Goal: Task Accomplishment & Management: Manage account settings

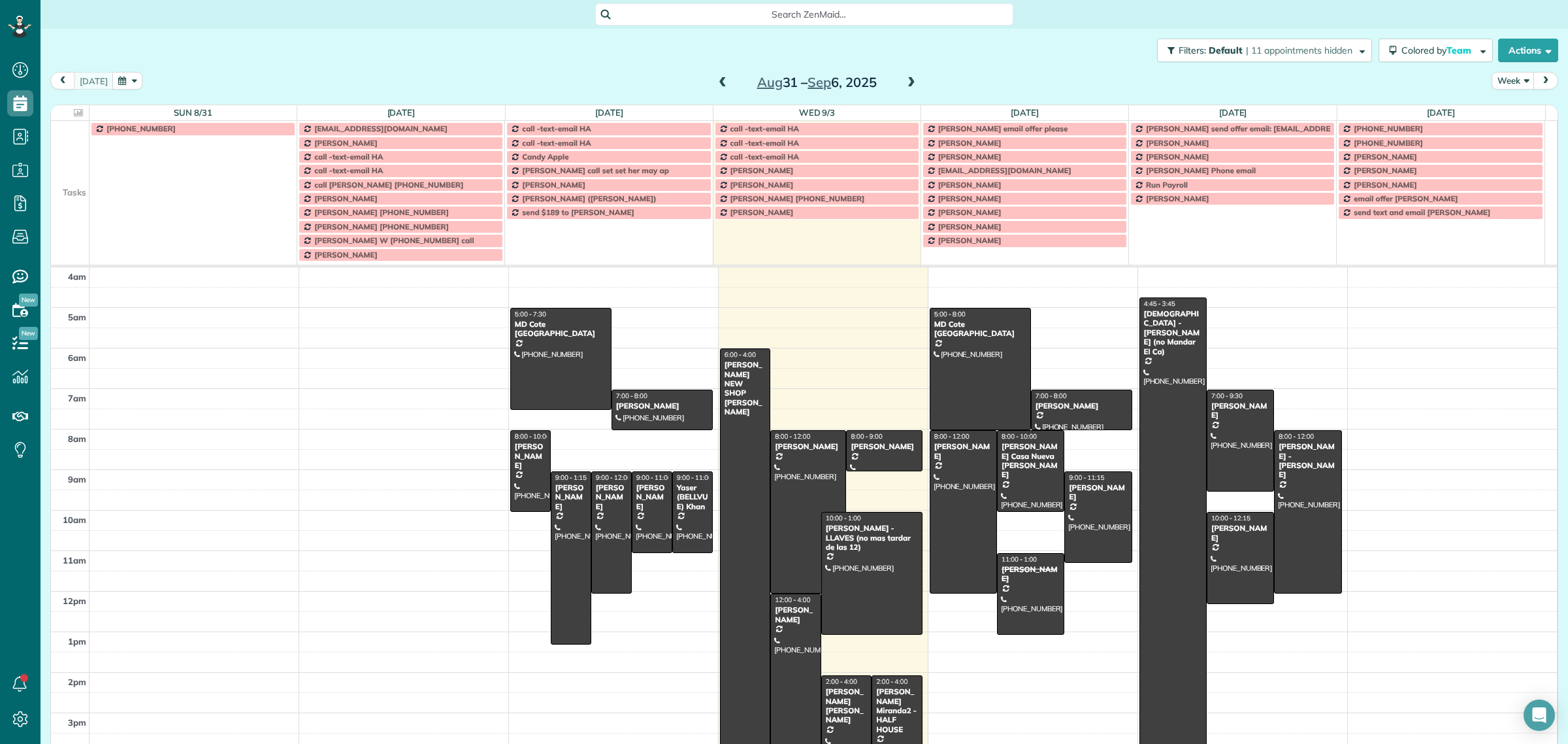
scroll to position [5, 5]
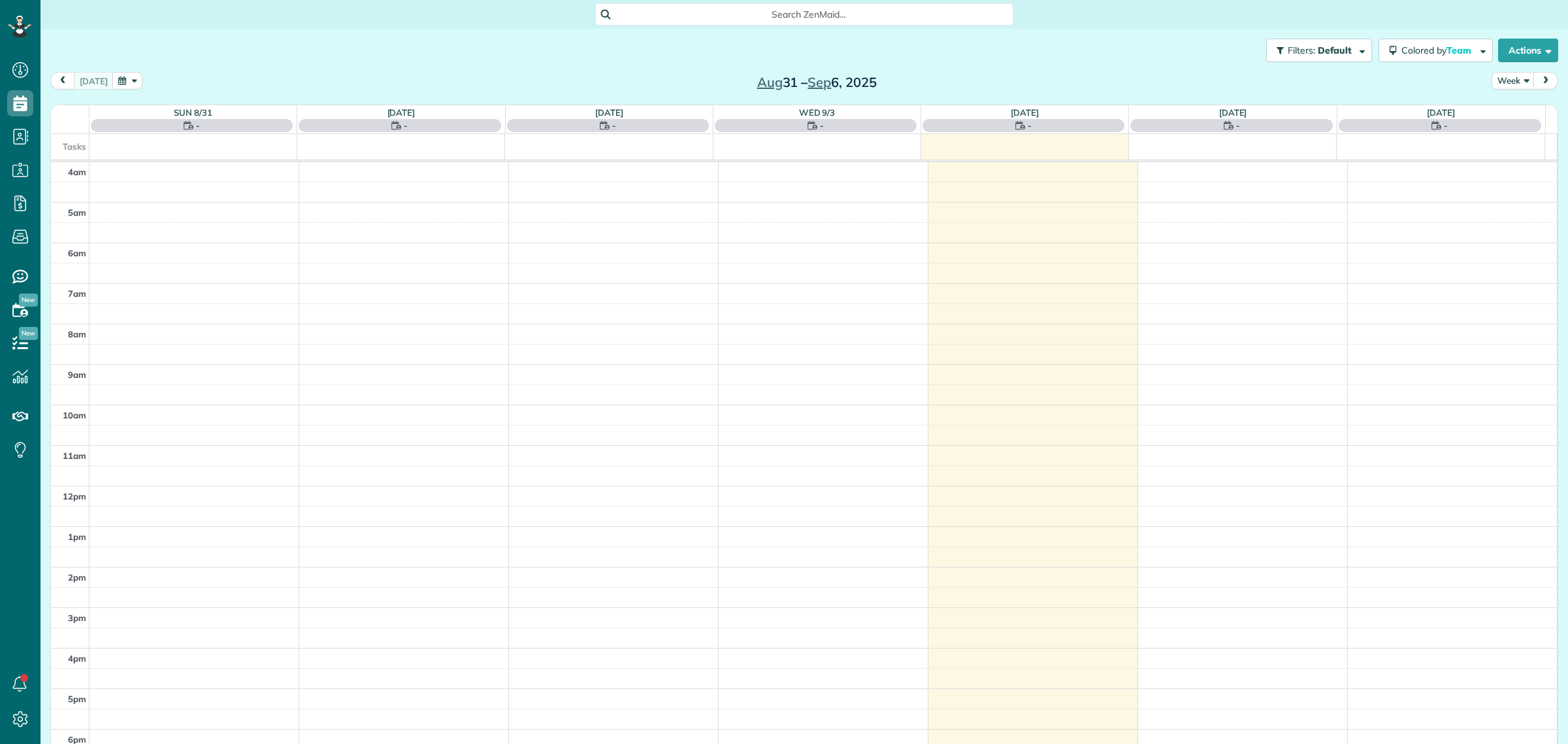
scroll to position [54, 0]
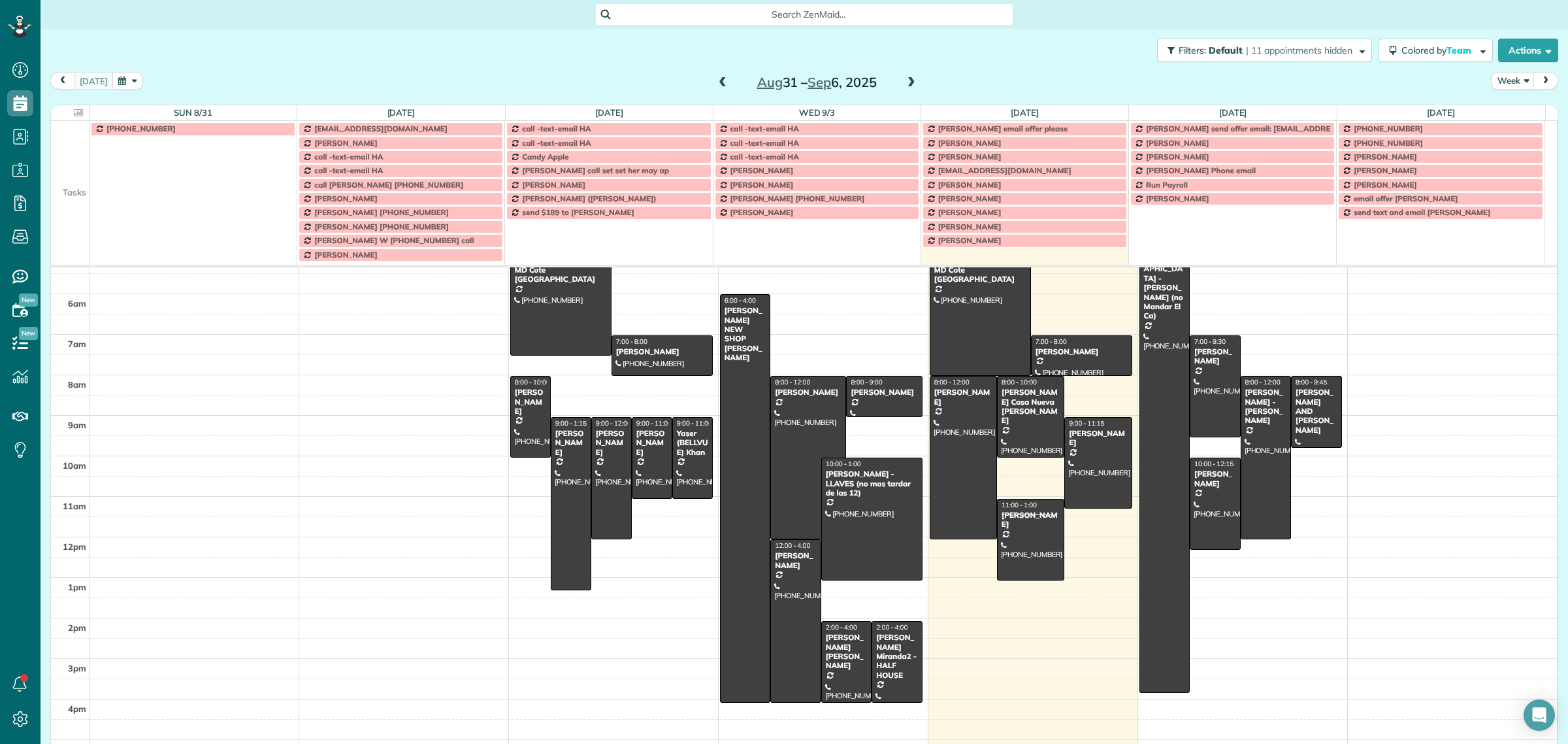
click at [906, 81] on span at bounding box center [911, 83] width 14 height 12
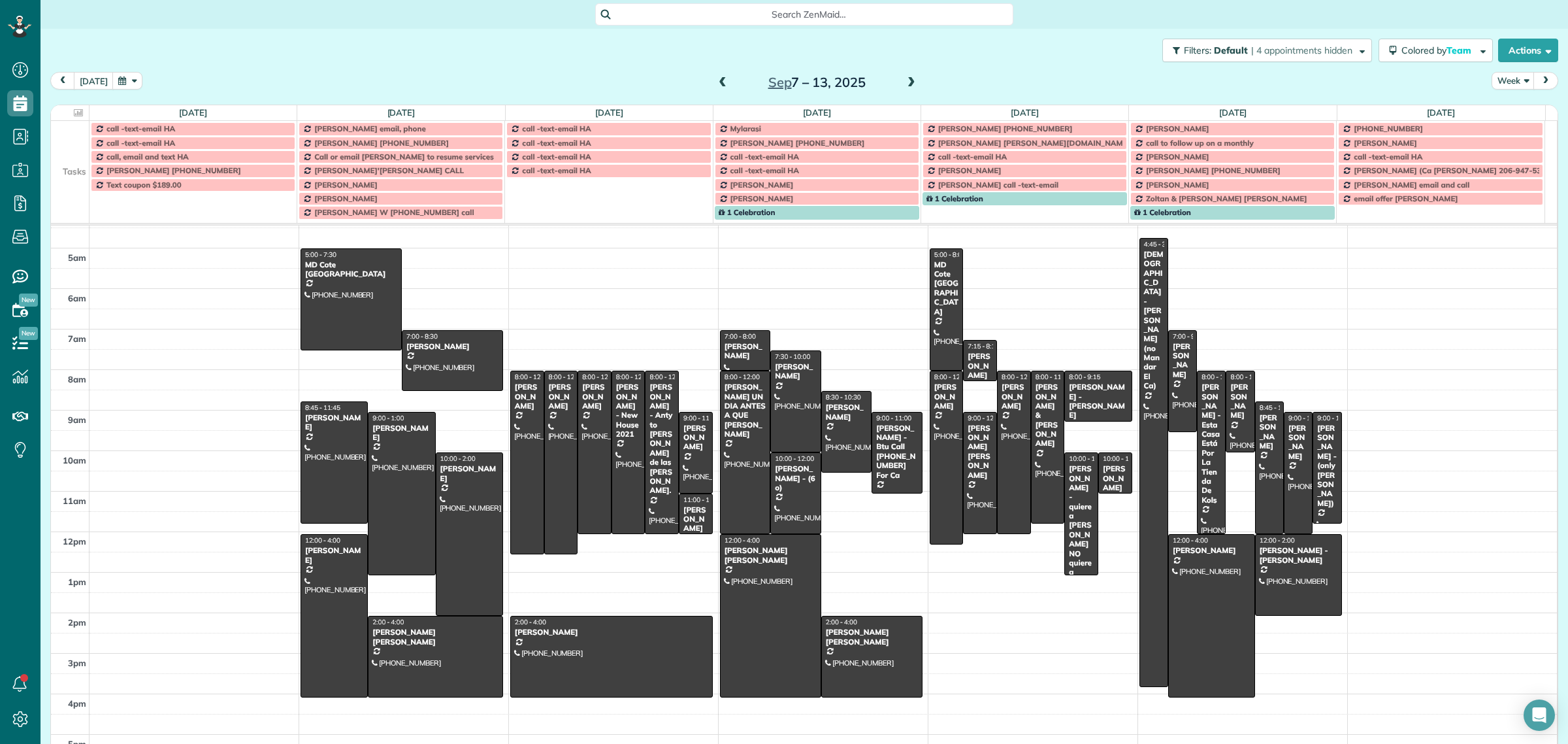
scroll to position [0, 0]
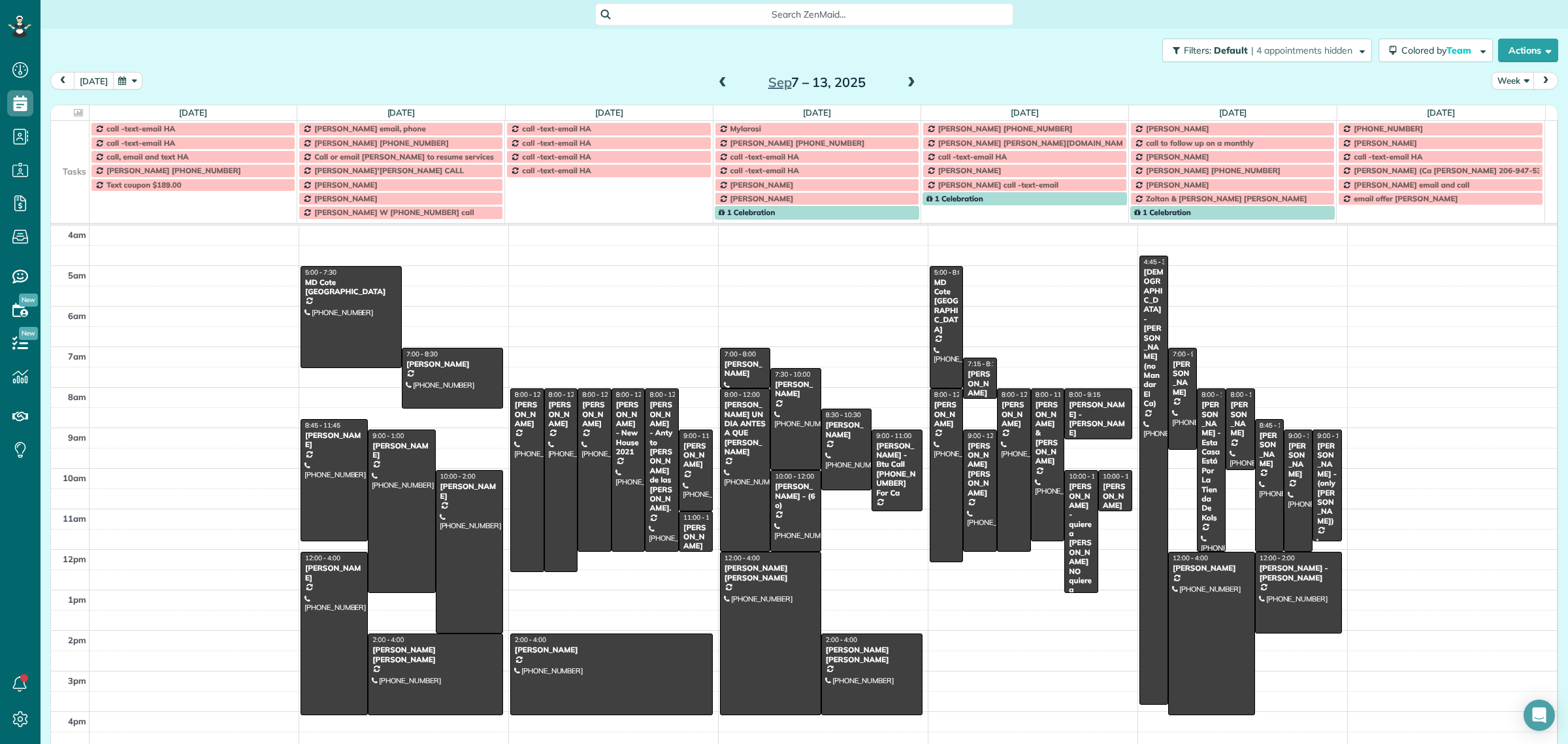
click at [86, 72] on button "today" at bounding box center [94, 80] width 40 height 17
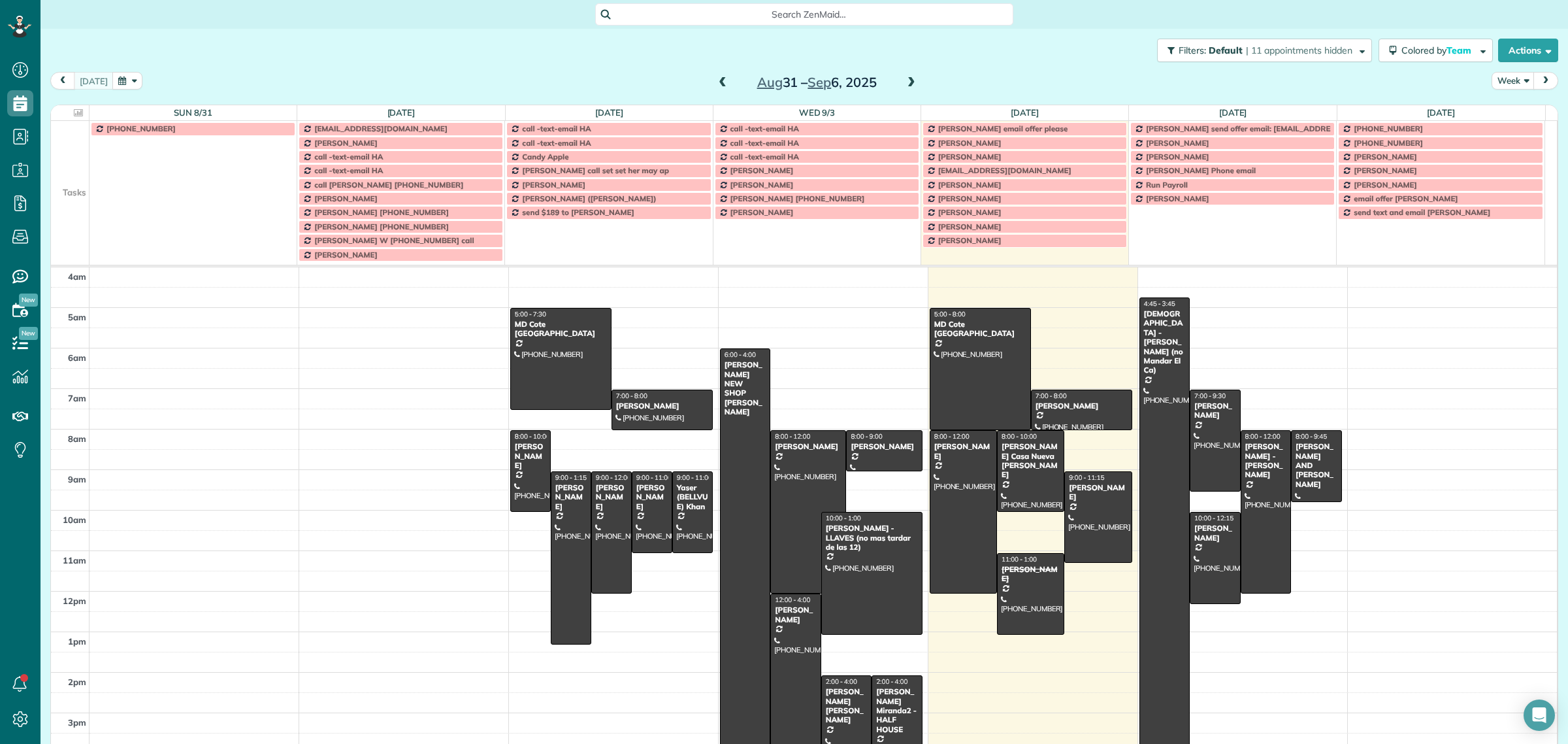
click at [53, 152] on td at bounding box center [70, 156] width 38 height 14
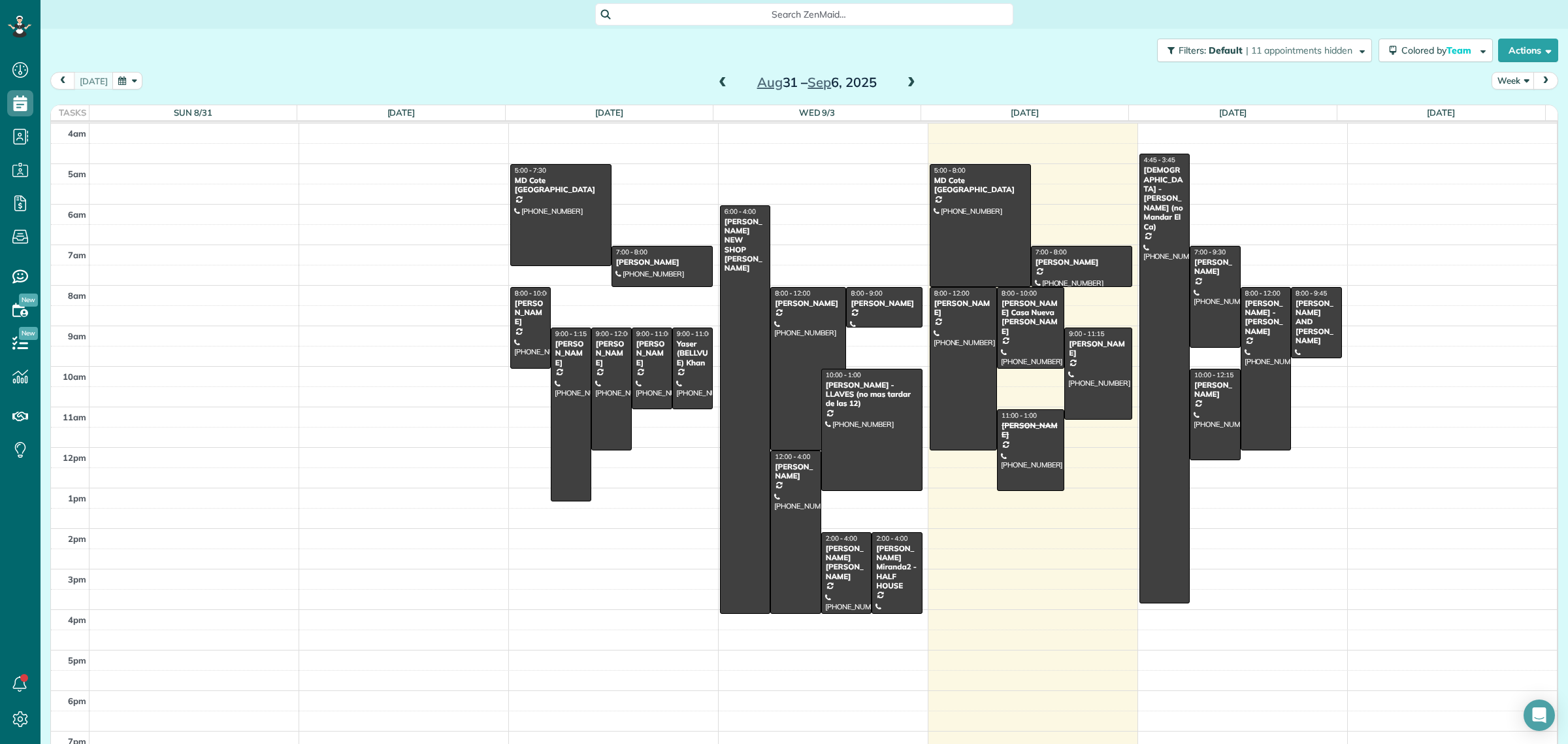
click at [670, 17] on span "Search ZenMaid…" at bounding box center [809, 14] width 397 height 13
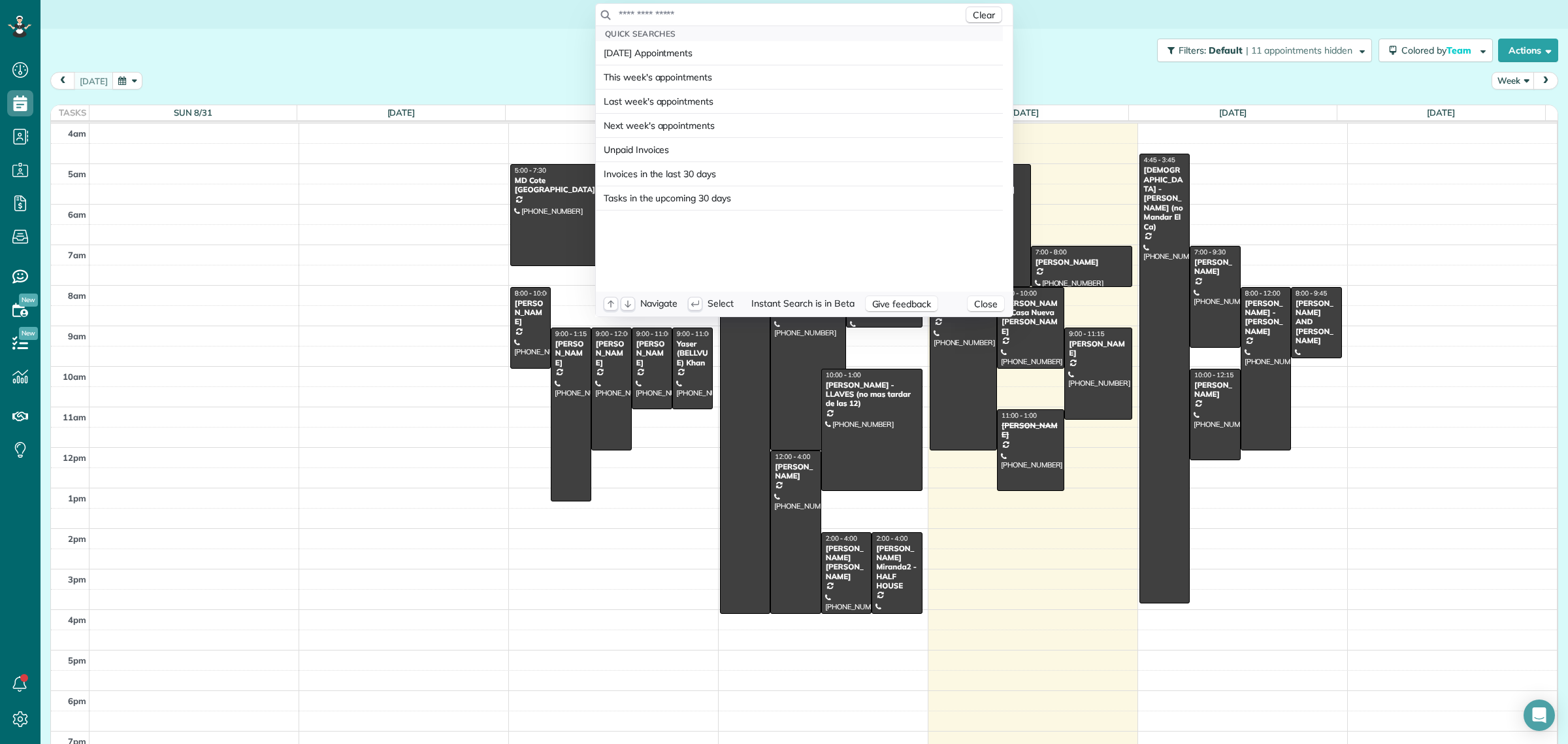
click at [670, 17] on input "text" at bounding box center [790, 14] width 345 height 13
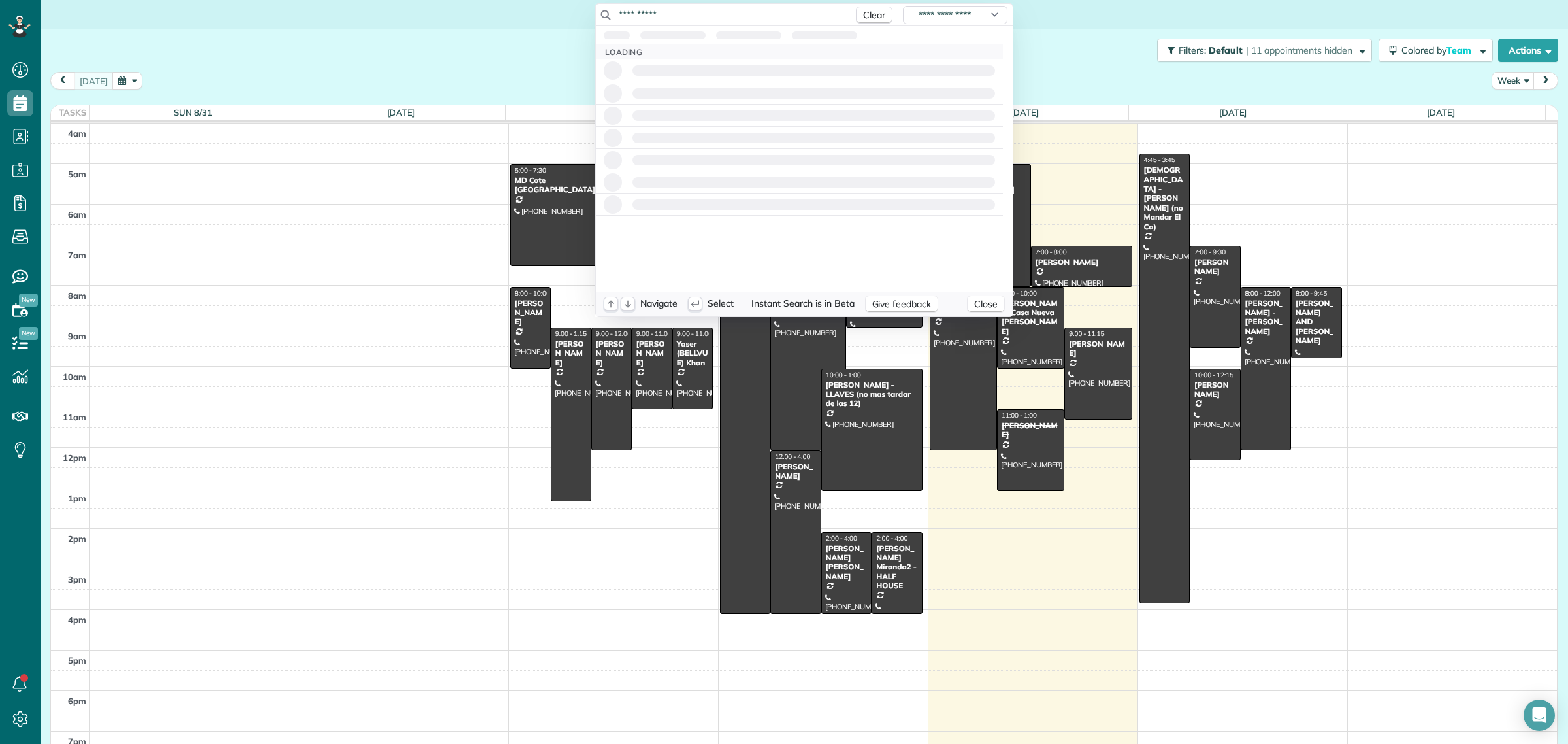
type input "**********"
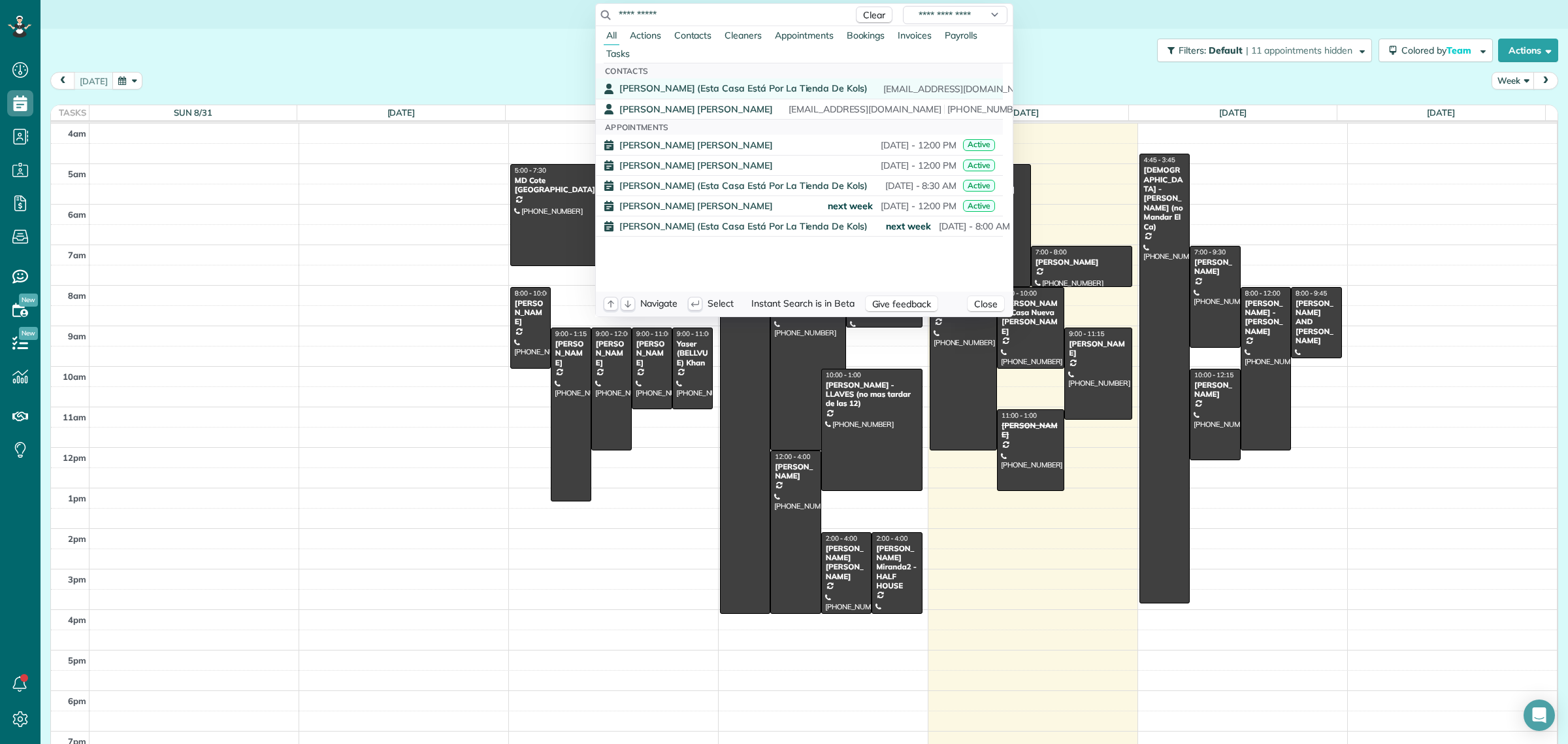
click at [645, 92] on span "Laura Keller (Esta Casa Está Por La Tienda De Kols)" at bounding box center [743, 88] width 248 height 12
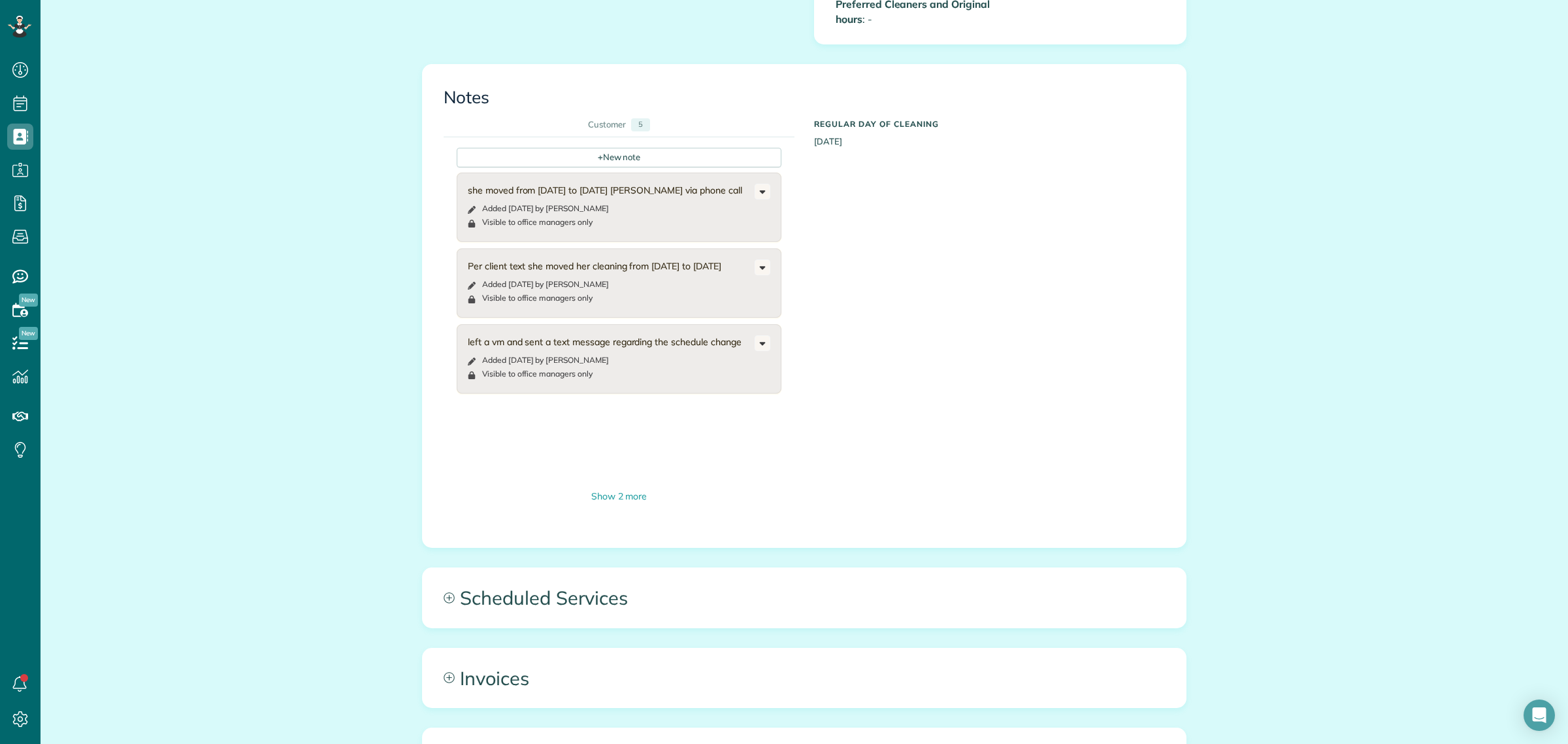
scroll to position [1633, 0]
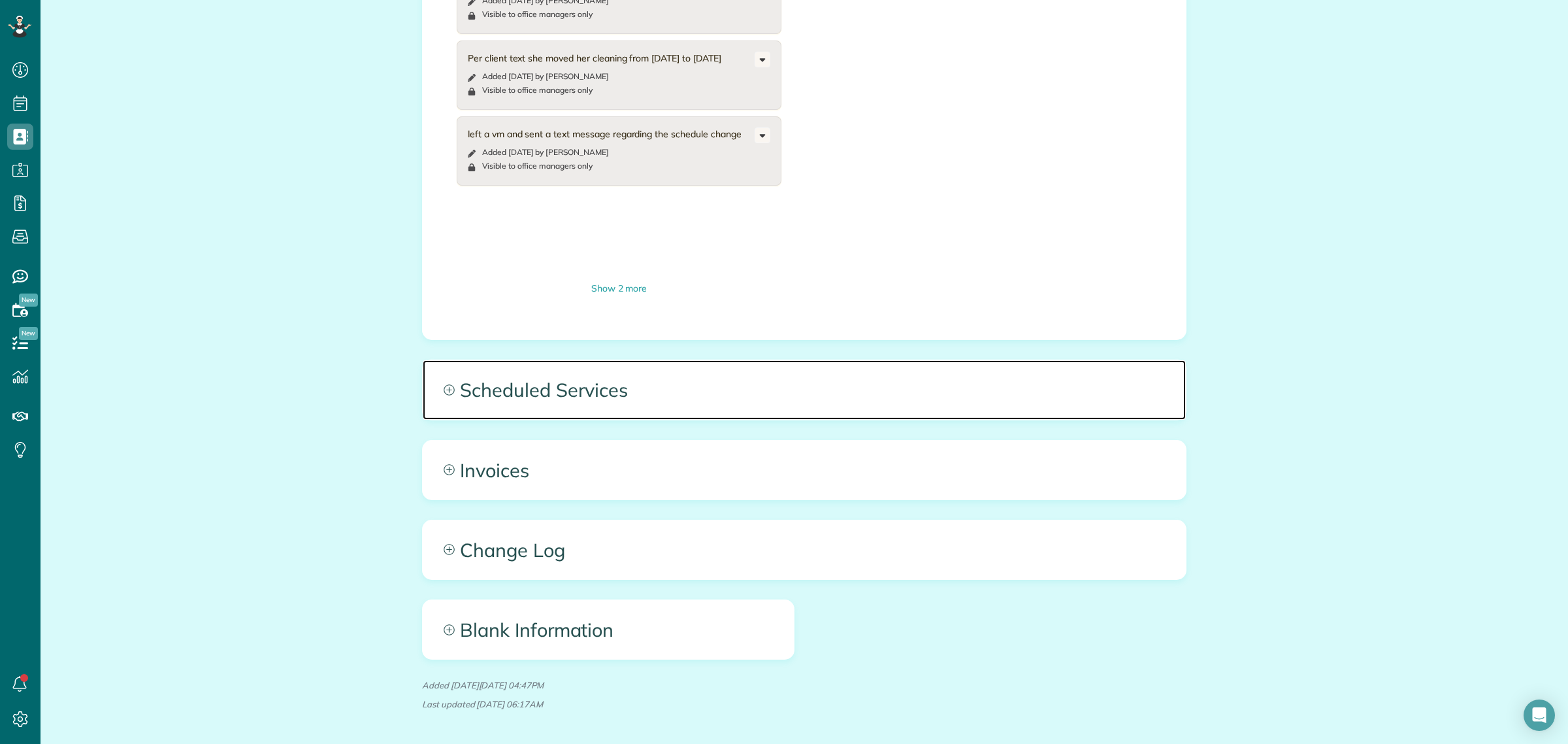
click at [605, 382] on span "Scheduled Services" at bounding box center [804, 389] width 763 height 59
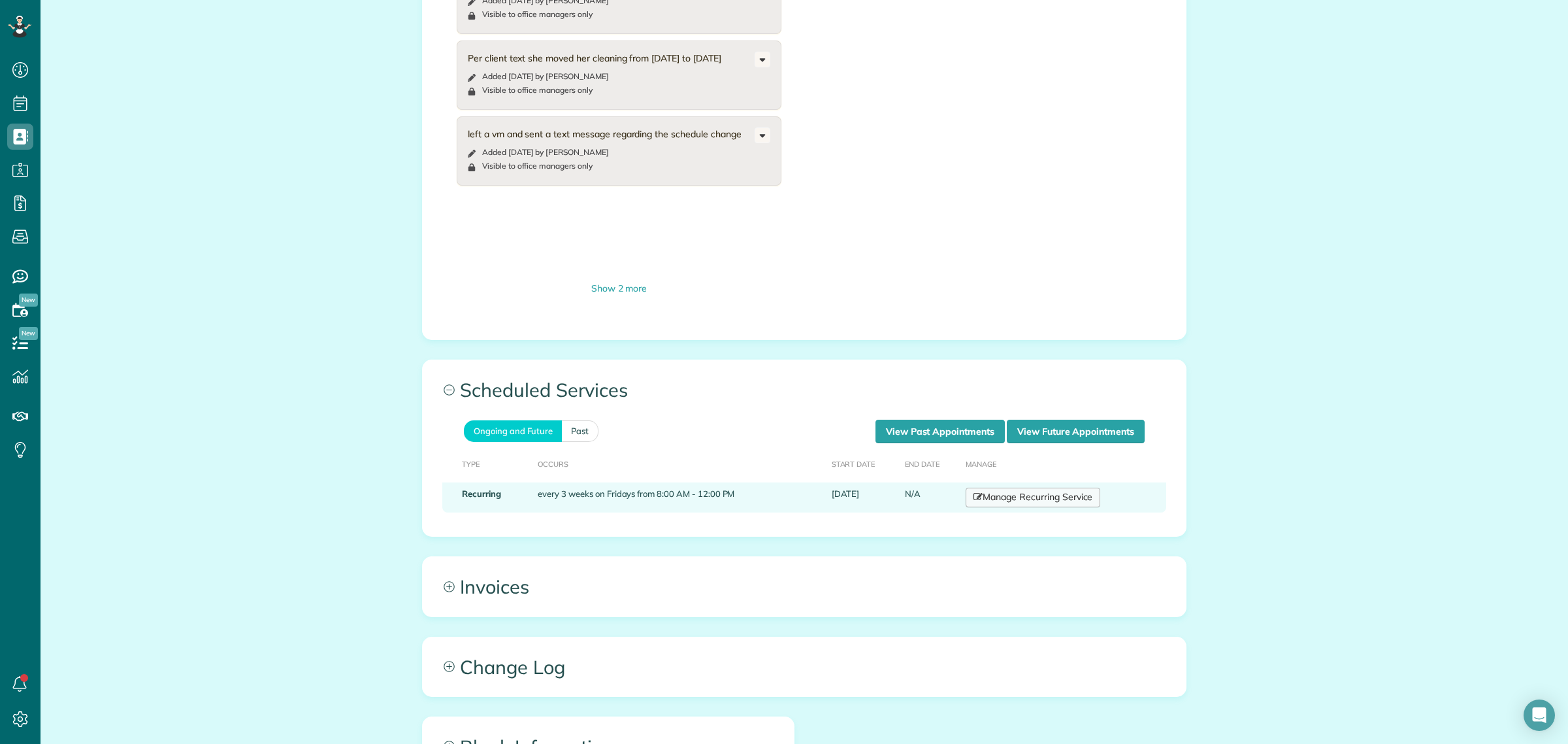
click at [1010, 487] on link "Manage Recurring Service" at bounding box center [1033, 497] width 135 height 20
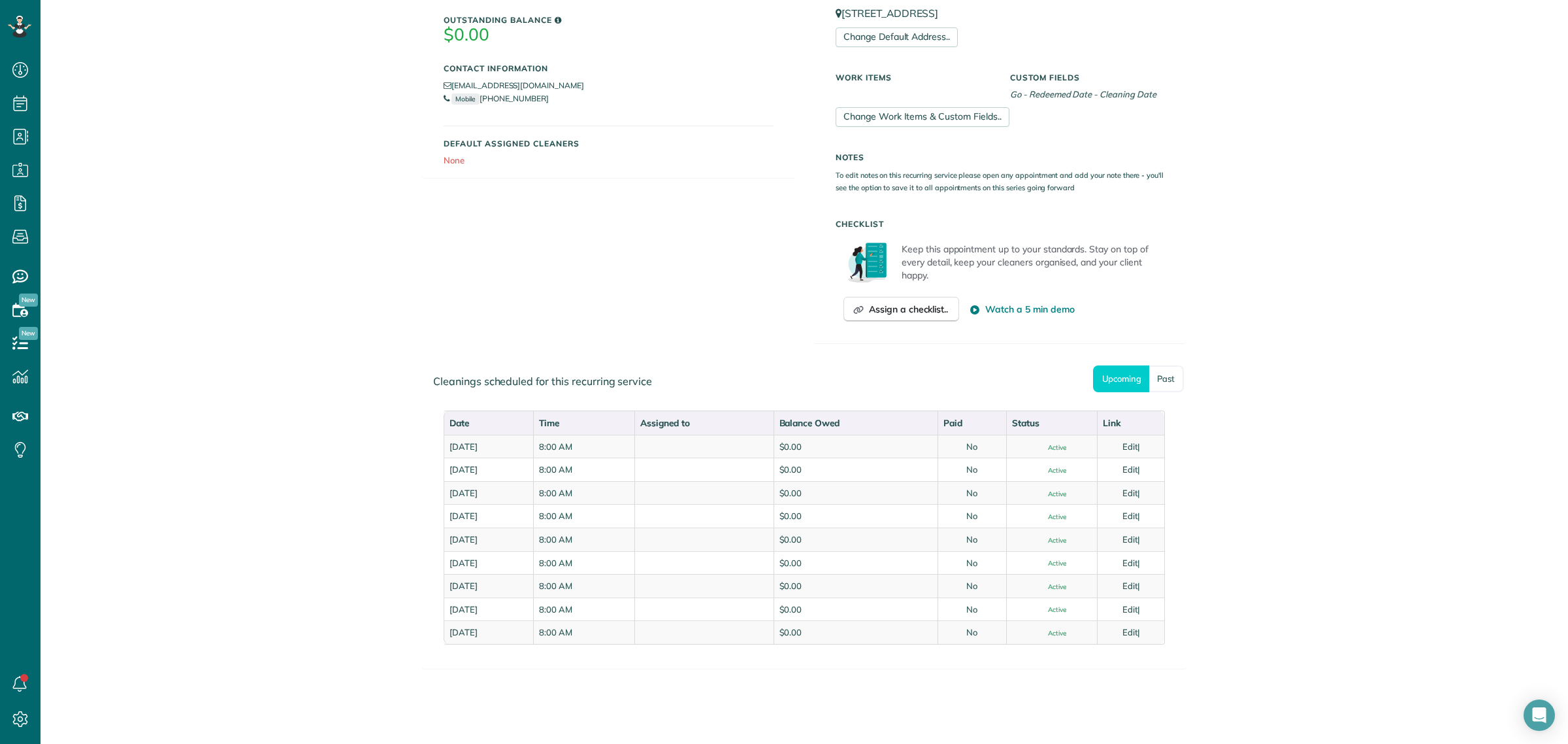
scroll to position [352, 0]
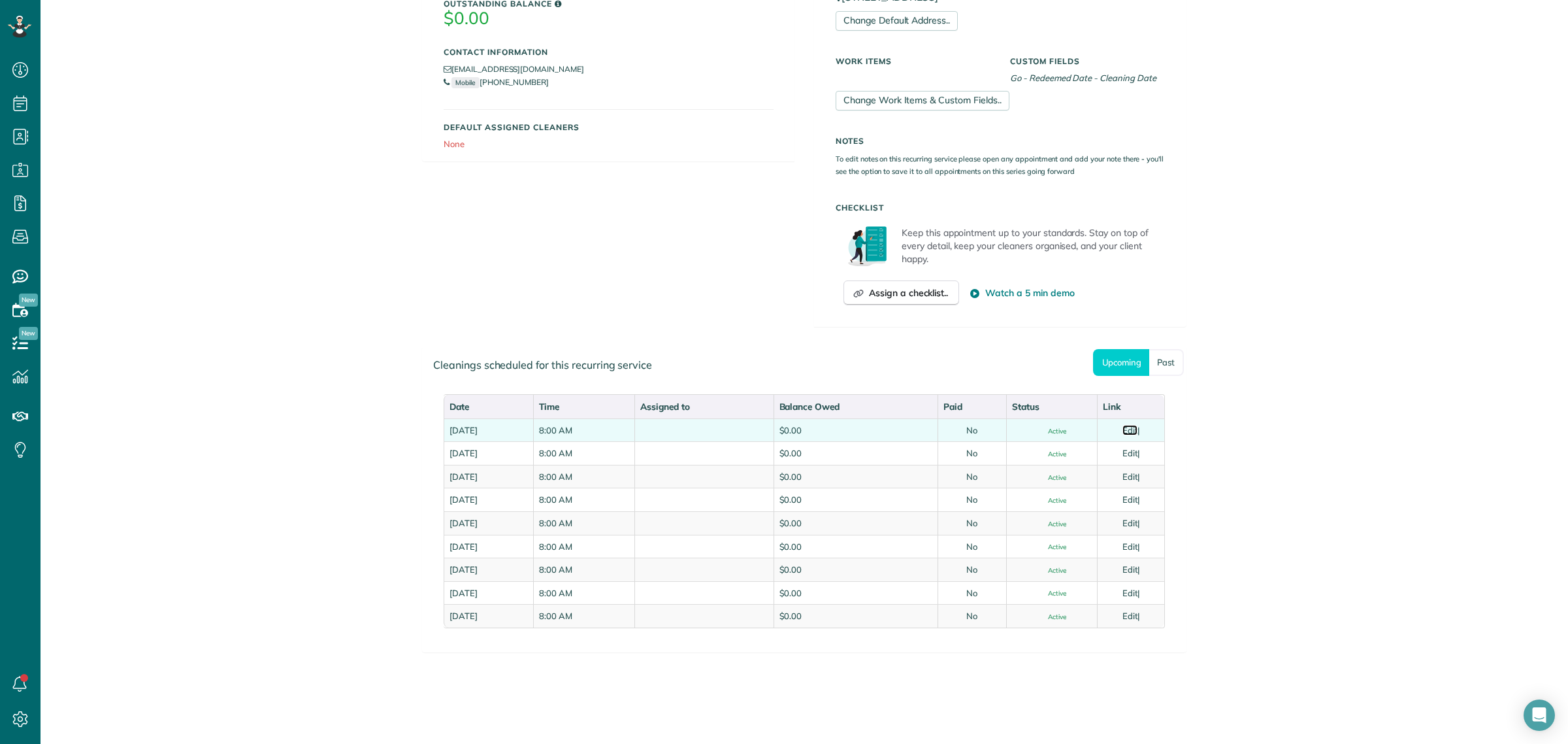
click at [1134, 431] on link "Edit" at bounding box center [1130, 430] width 16 height 11
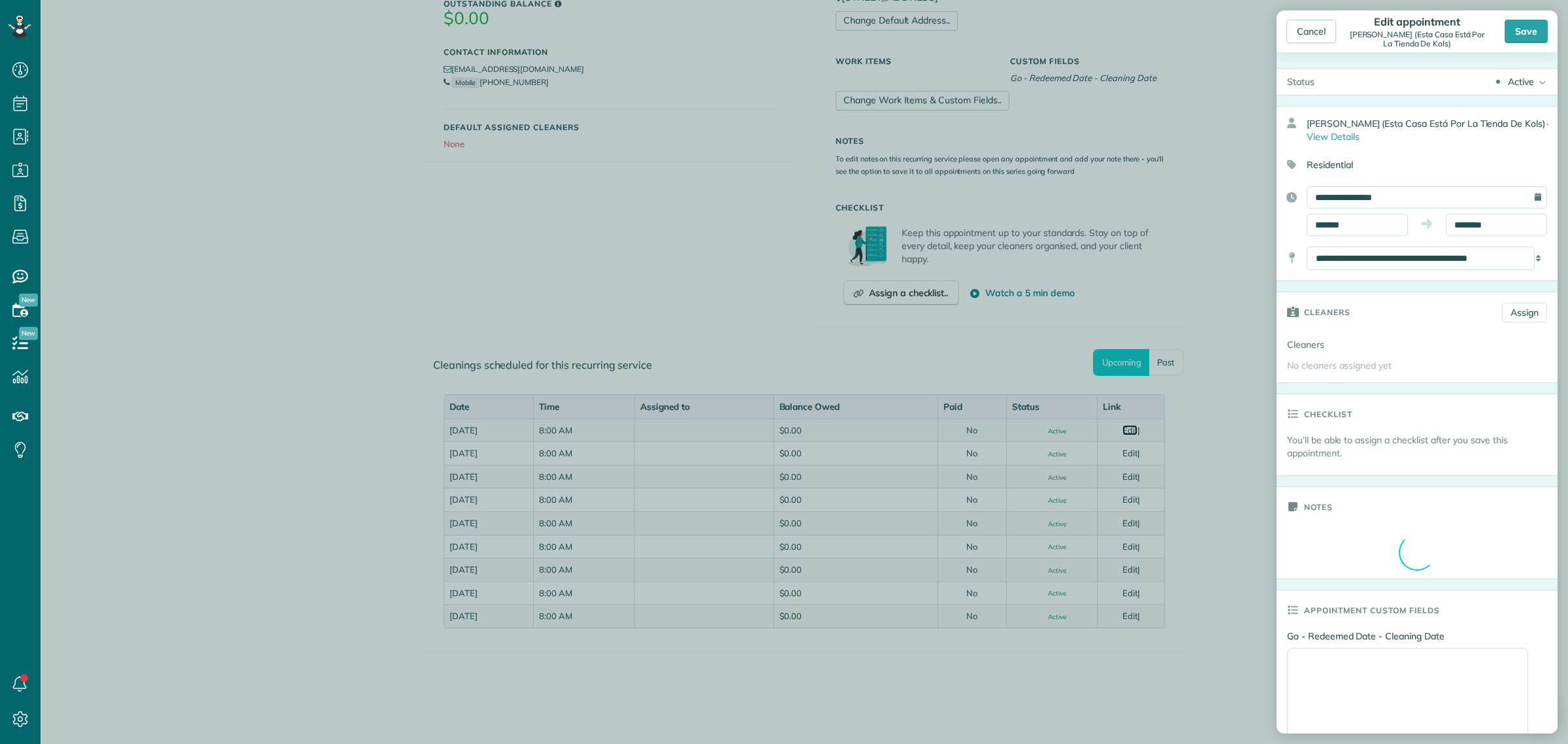
click at [1128, 426] on body "Dashboard Scheduling Calendar View List View Dispatch View - Weekly scheduling …" at bounding box center [784, 372] width 1568 height 744
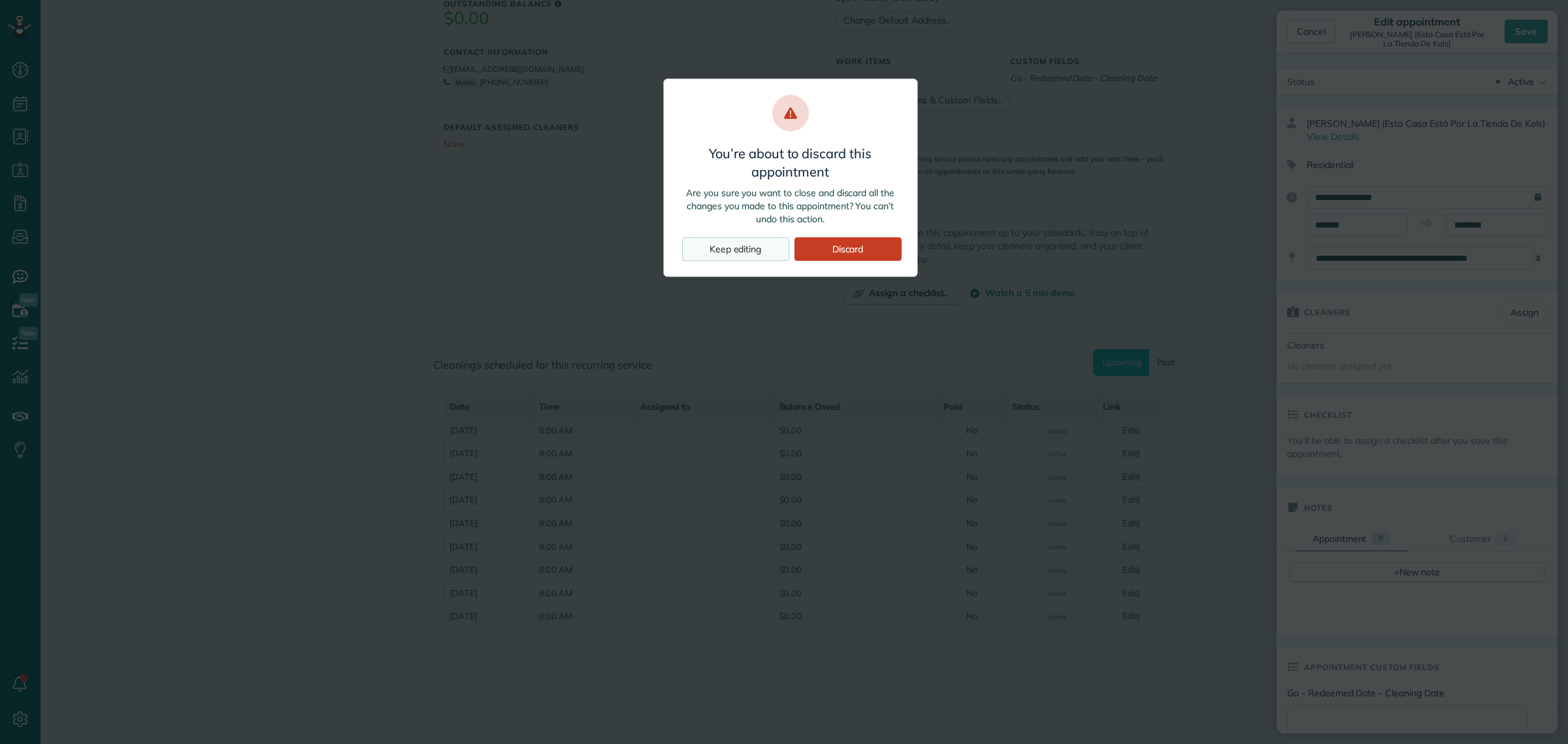
click at [750, 250] on div "Keep editing" at bounding box center [735, 249] width 107 height 23
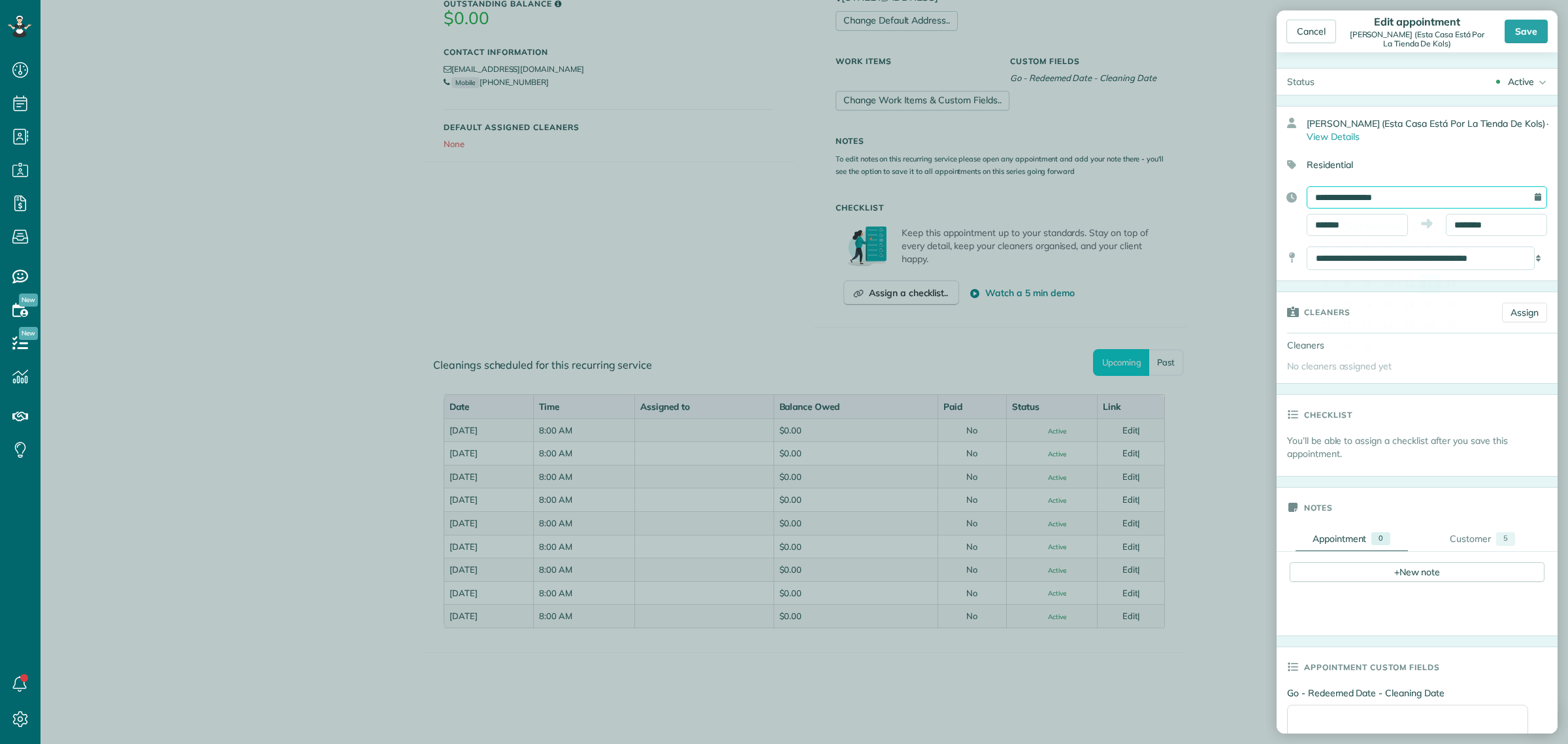
click at [1343, 193] on input "**********" at bounding box center [1426, 197] width 240 height 22
click at [1433, 304] on link "19" at bounding box center [1429, 305] width 21 height 21
type input "**********"
click at [1520, 32] on div "Save" at bounding box center [1526, 32] width 43 height 23
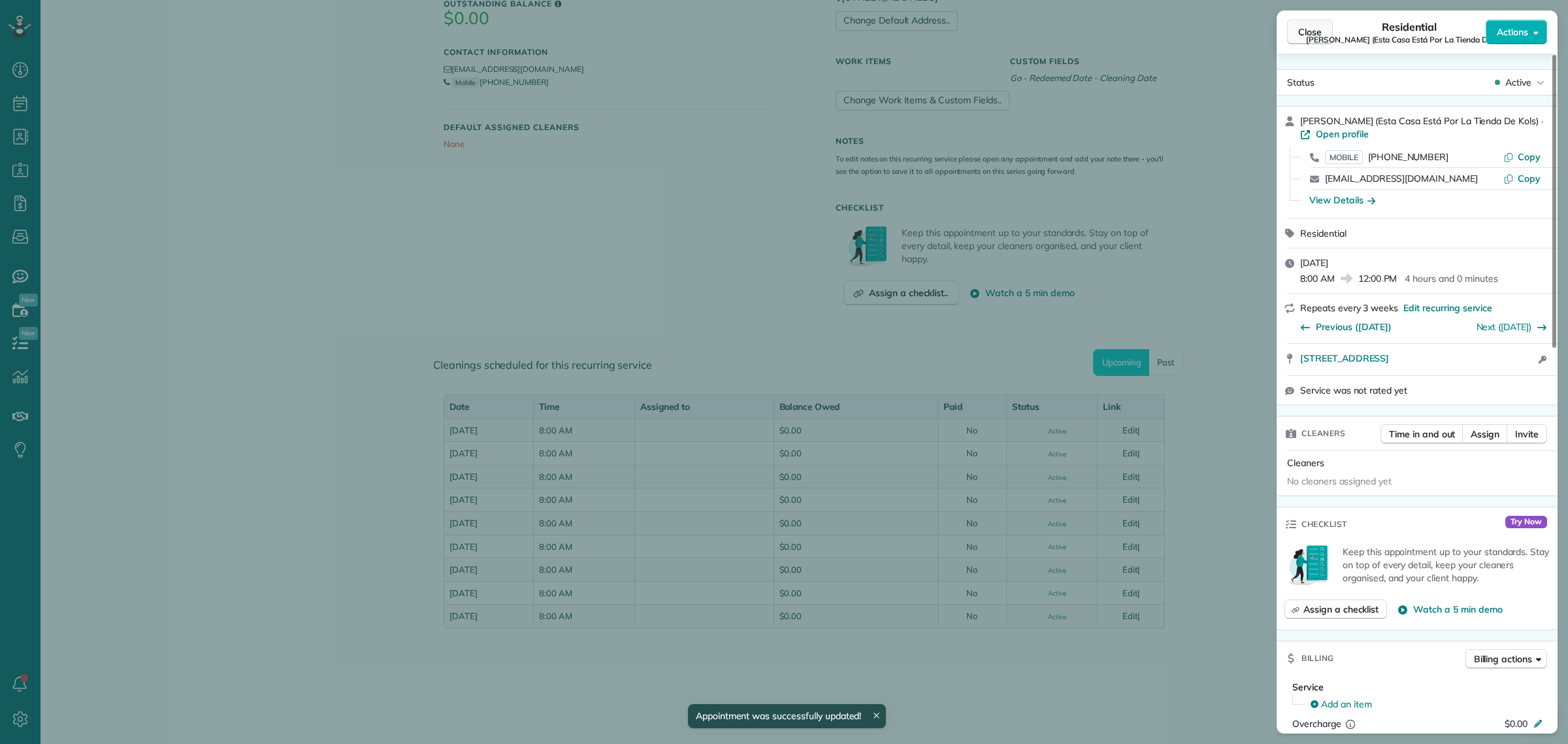
click at [1308, 36] on span "Close" at bounding box center [1310, 32] width 23 height 13
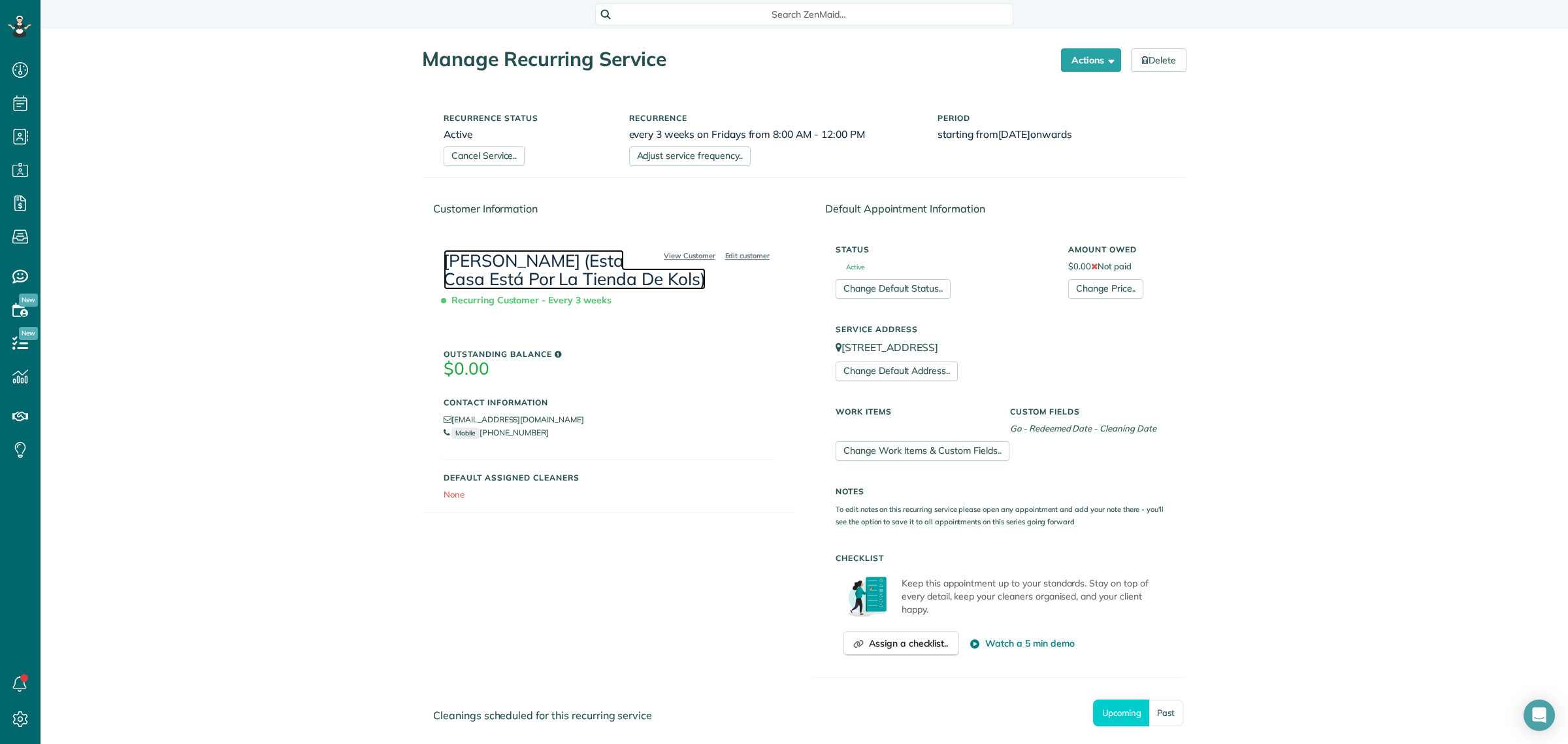
click at [516, 266] on link "Laura Keller (Esta Casa Está Por La Tienda De Kols)" at bounding box center [574, 269] width 262 height 41
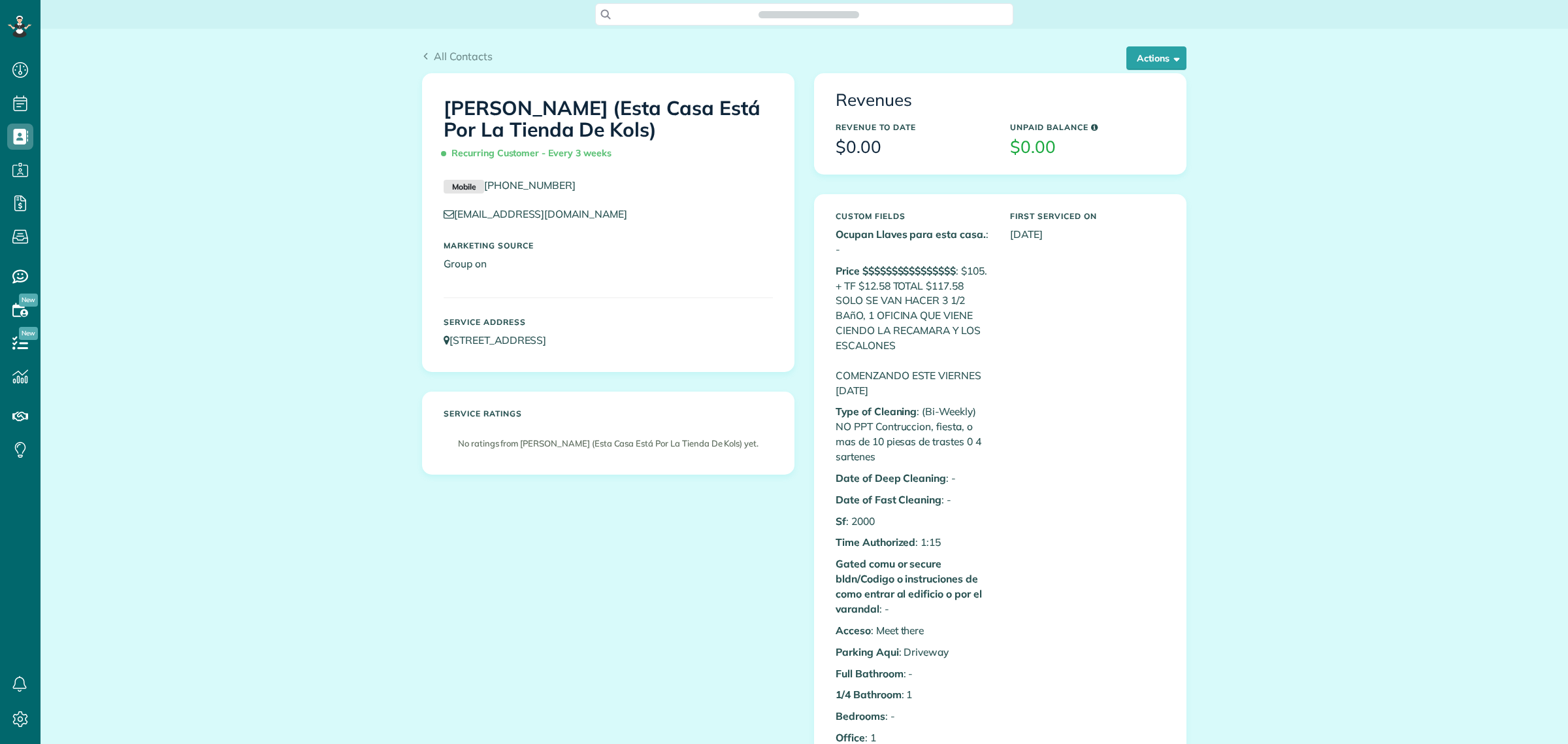
scroll to position [5, 5]
drag, startPoint x: 552, startPoint y: 105, endPoint x: 435, endPoint y: 111, distance: 117.2
click at [435, 111] on div "[PERSON_NAME] (Esta Casa Está Por La Tienda De Kols) Recurring Customer - Every…" at bounding box center [608, 127] width 349 height 87
copy h1 "Laura Keller"
click at [14, 69] on icon at bounding box center [20, 69] width 26 height 26
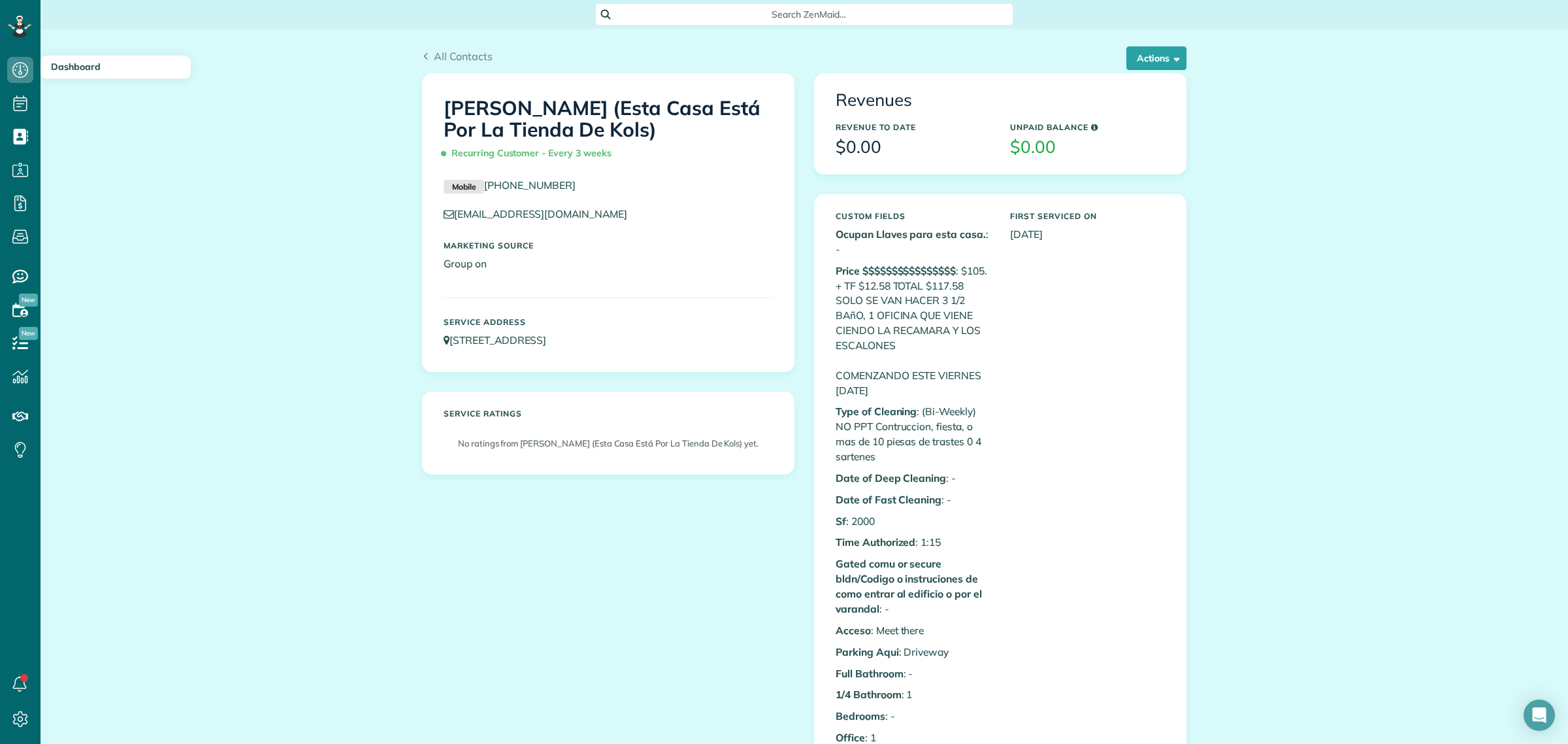
click at [63, 62] on span "Dashboard" at bounding box center [76, 67] width 50 height 12
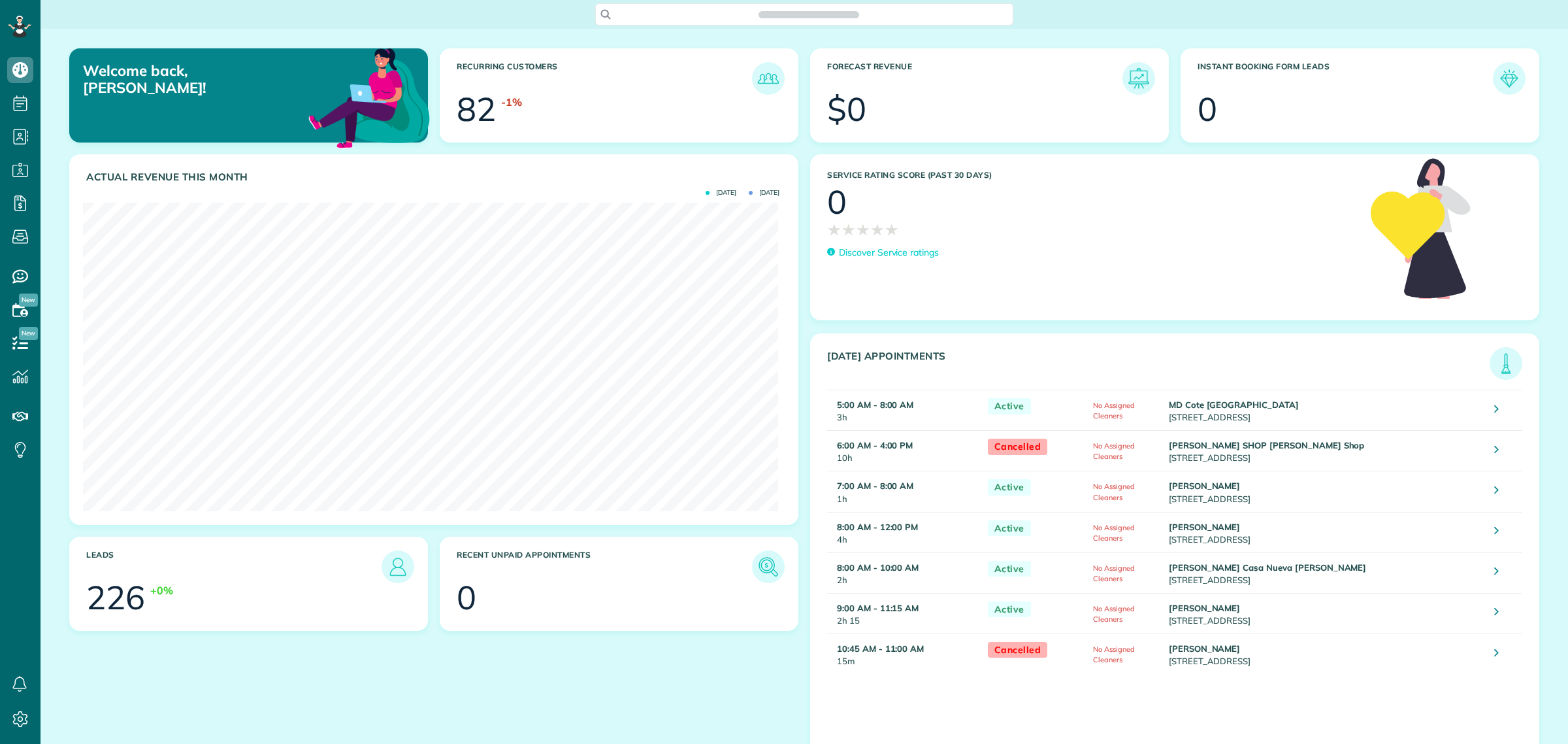
scroll to position [308, 696]
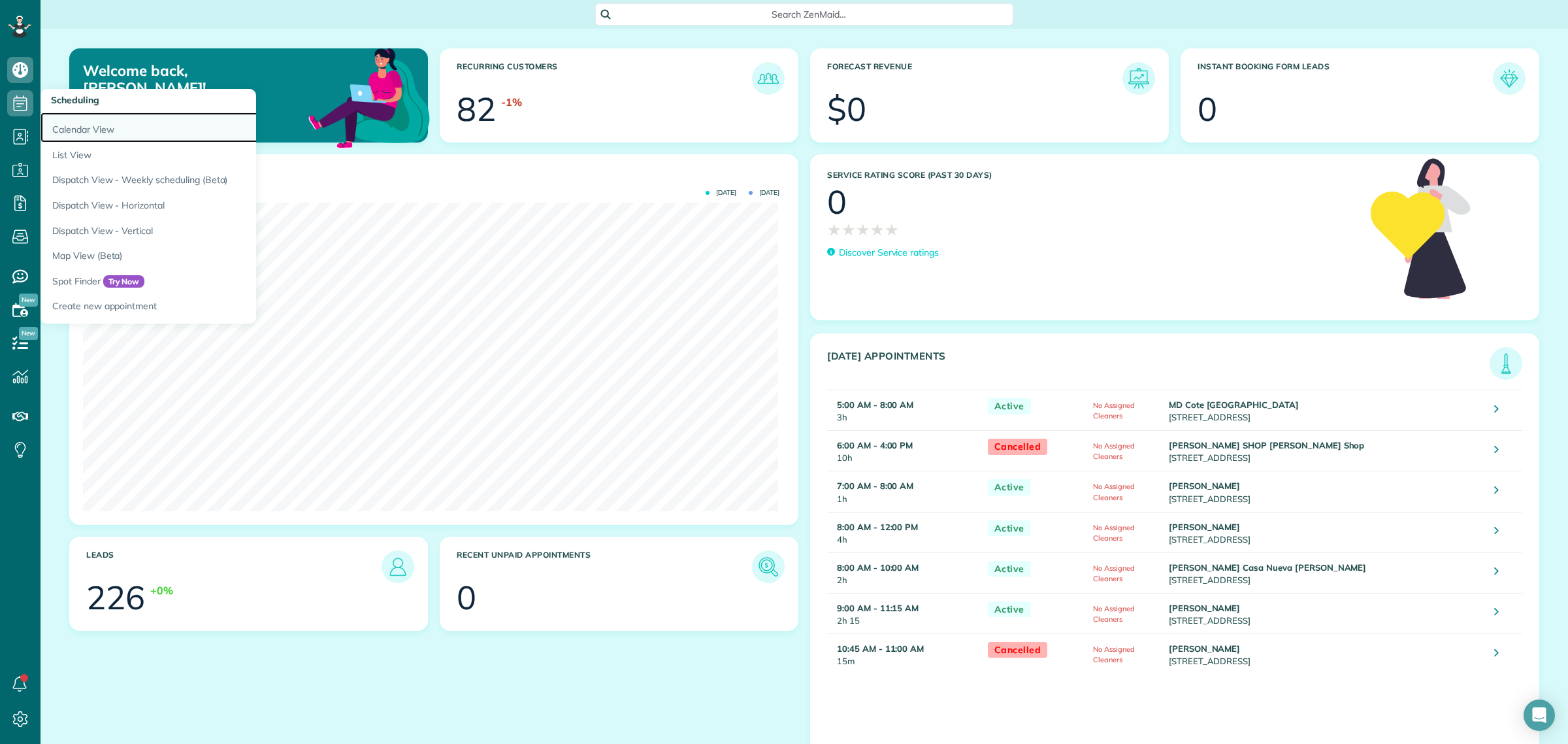
click at [81, 128] on link "Calendar View" at bounding box center [204, 127] width 327 height 30
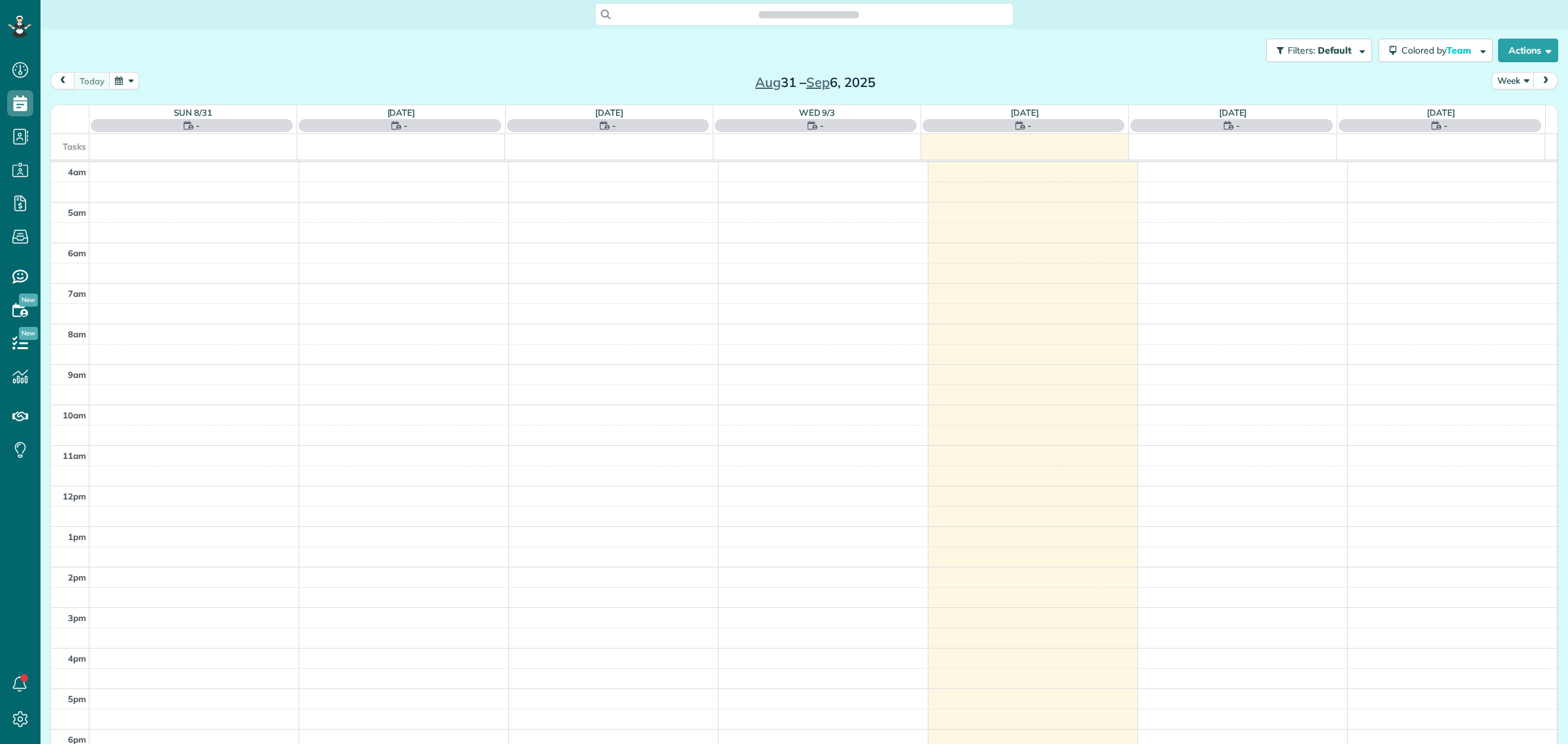
scroll to position [54, 0]
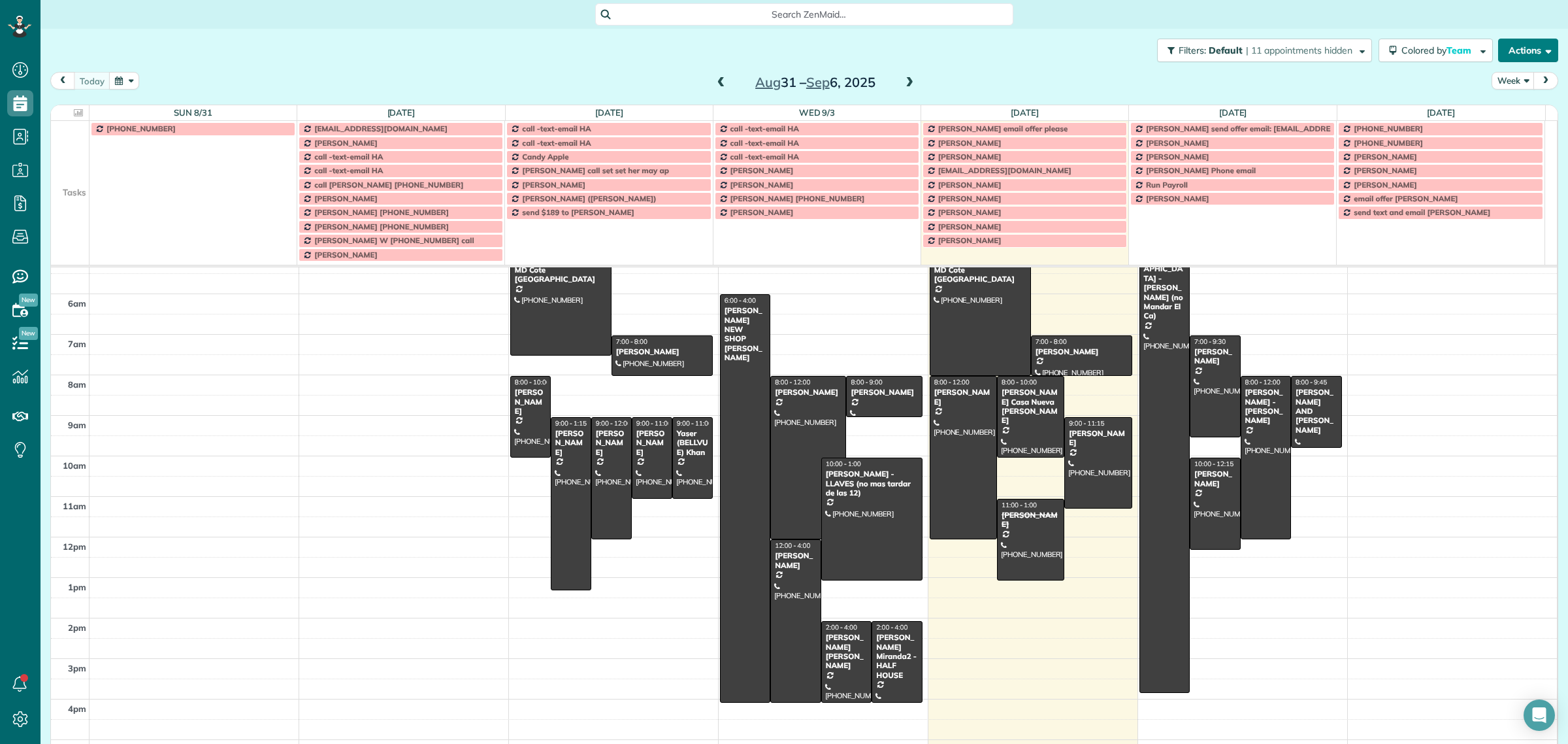
click at [1513, 42] on button "Actions" at bounding box center [1528, 50] width 60 height 23
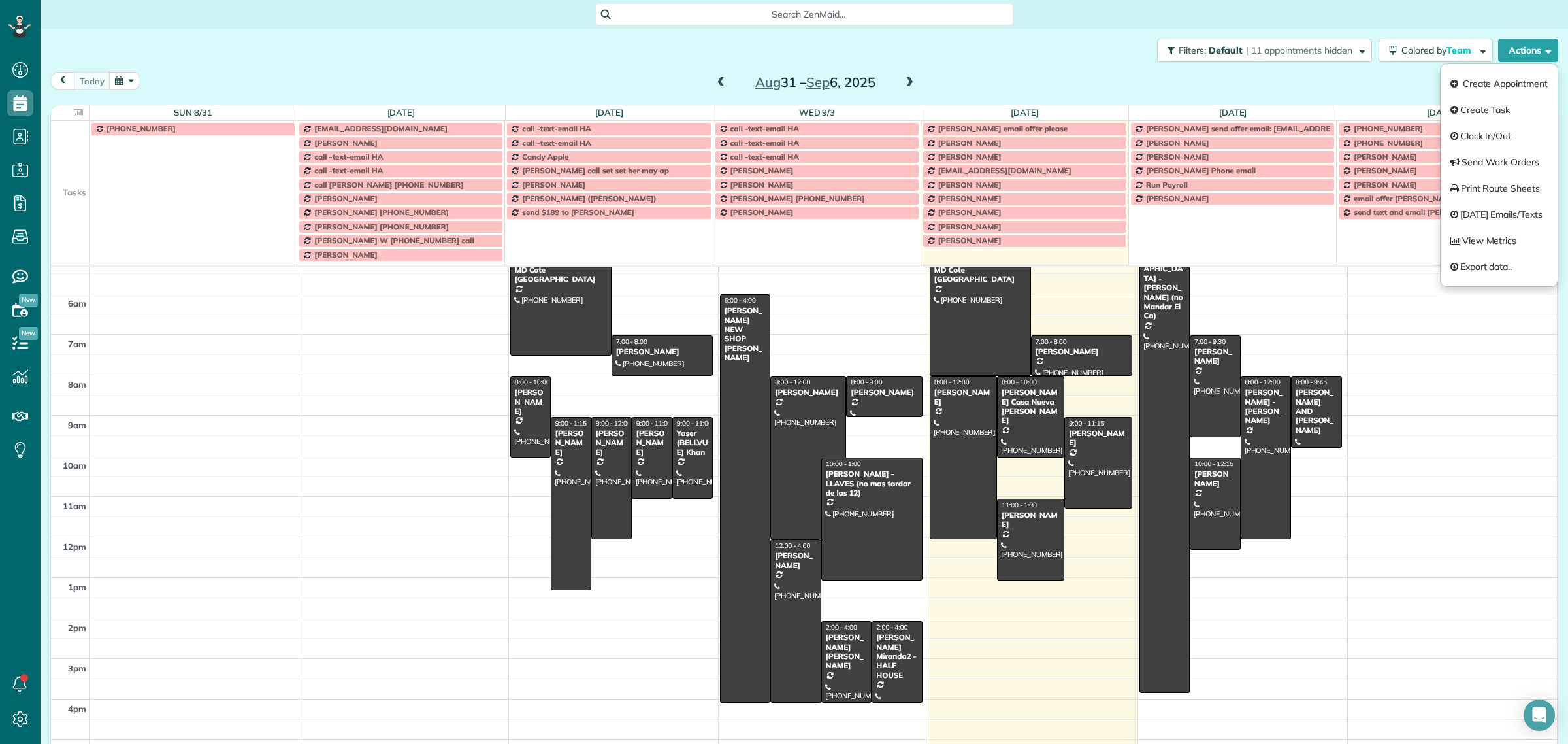
click at [1005, 42] on div "Filters: Default | 11 appointments hidden Colored by Team Color by Cleaner Colo…" at bounding box center [804, 51] width 1527 height 43
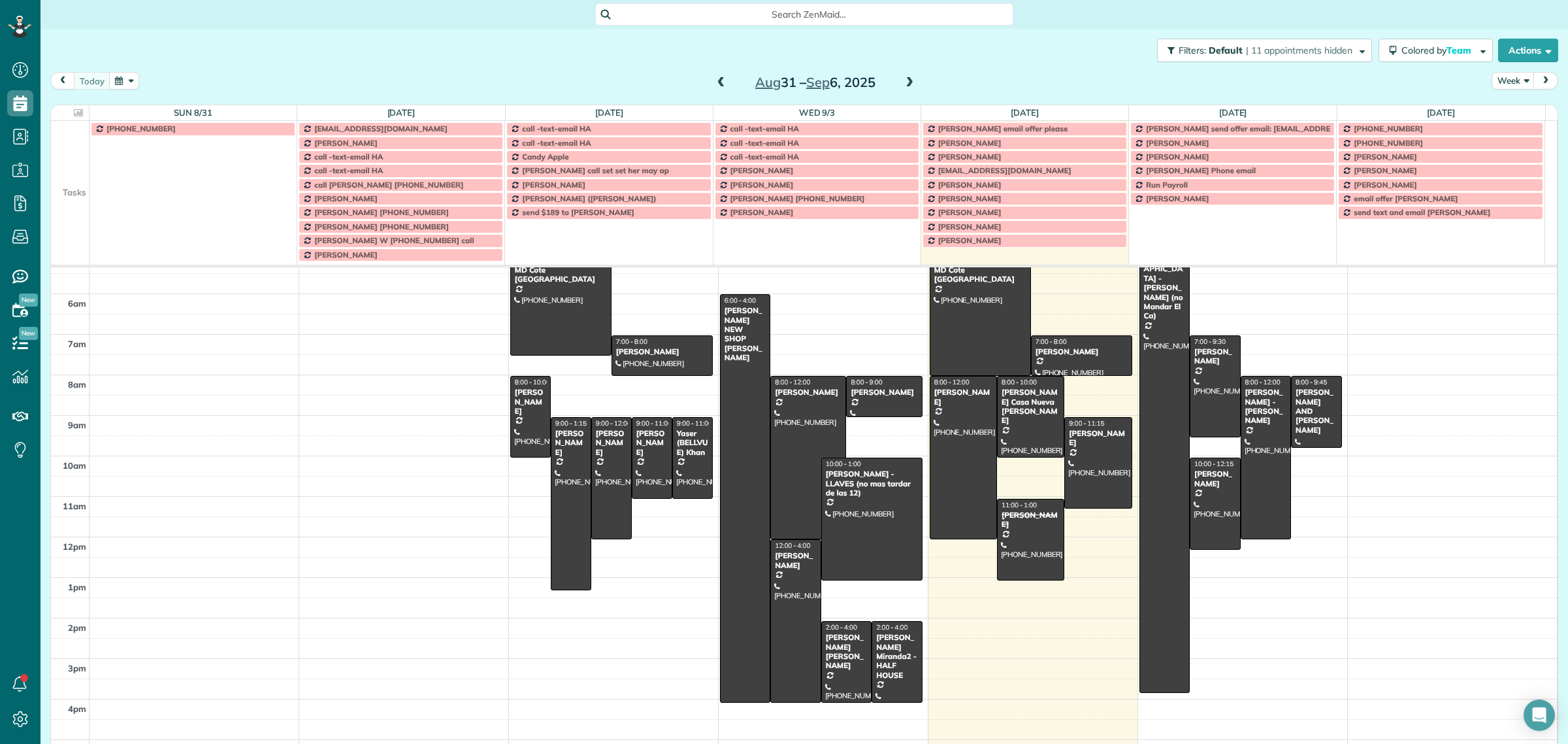
click at [813, 14] on span "Search ZenMaid…" at bounding box center [809, 14] width 397 height 13
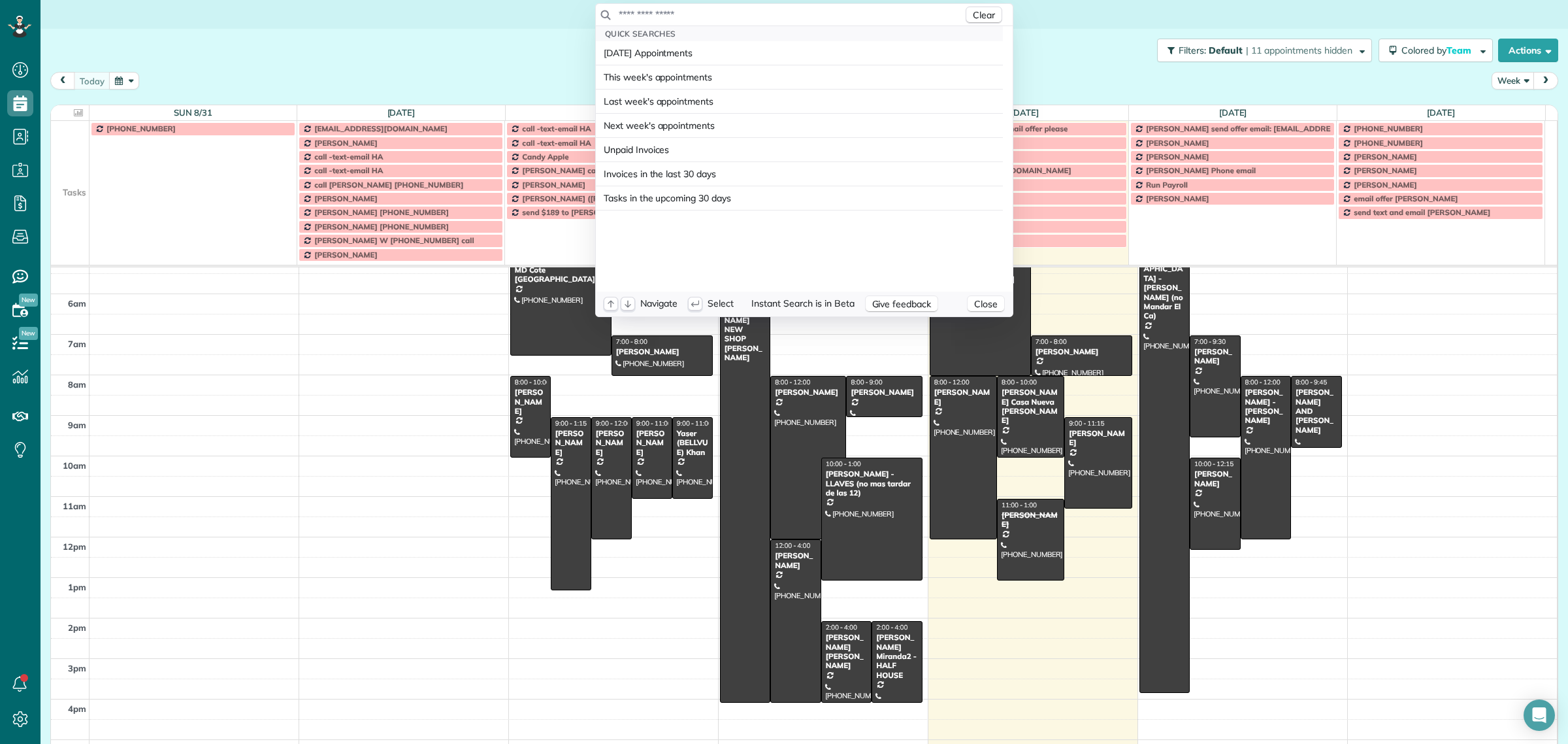
click at [775, 11] on input "text" at bounding box center [790, 14] width 345 height 13
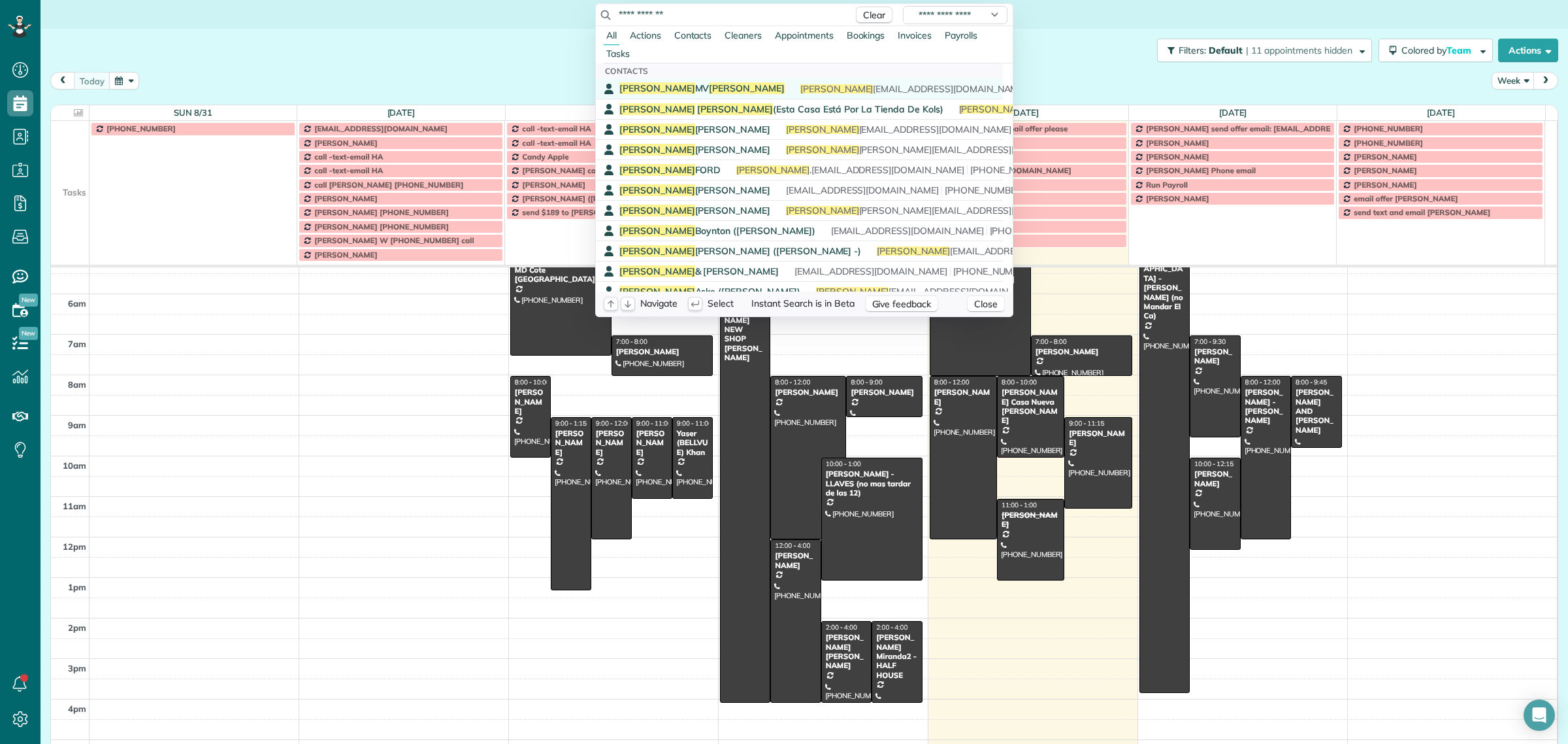
type input "**********"
click at [709, 90] on span "Keller" at bounding box center [746, 88] width 76 height 12
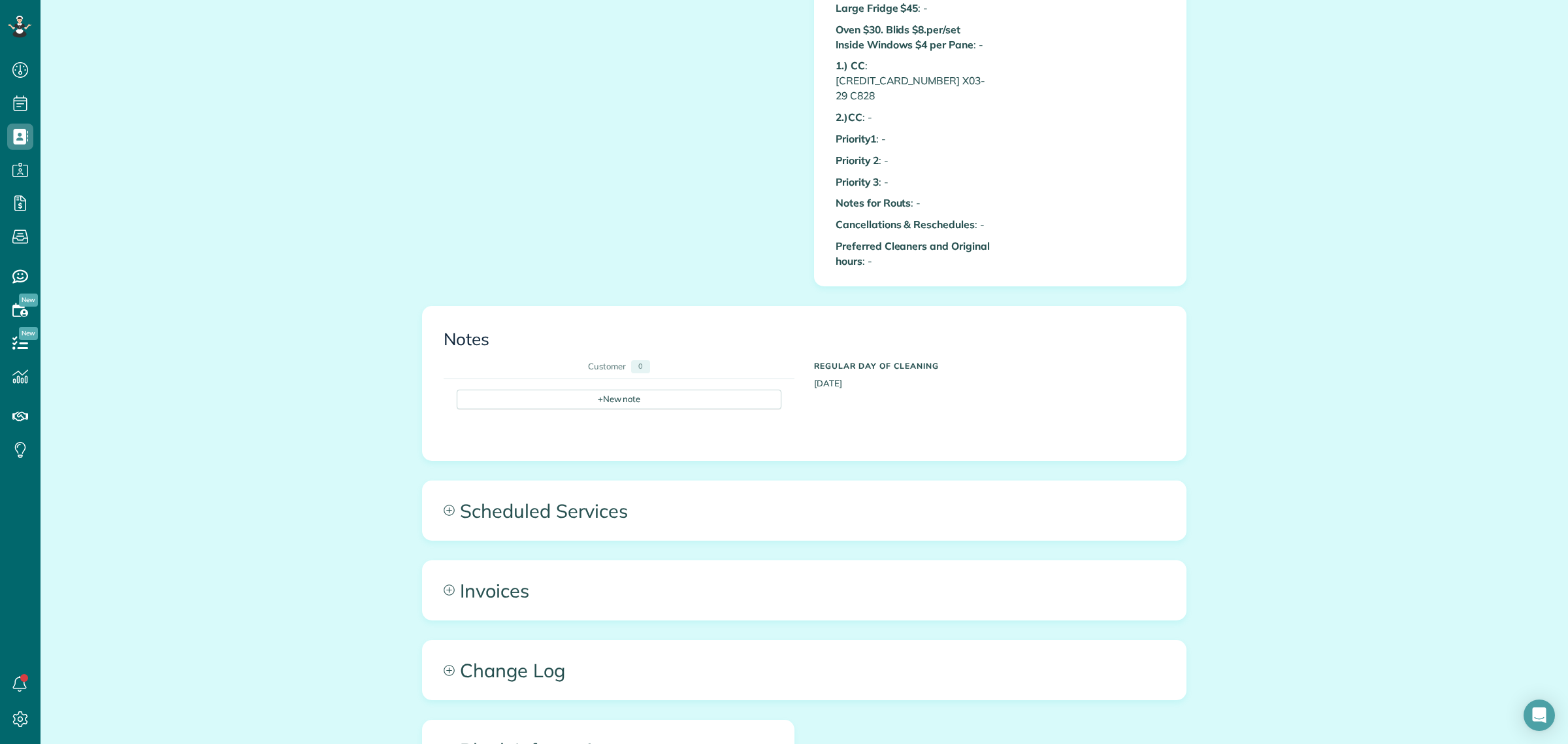
scroll to position [1239, 0]
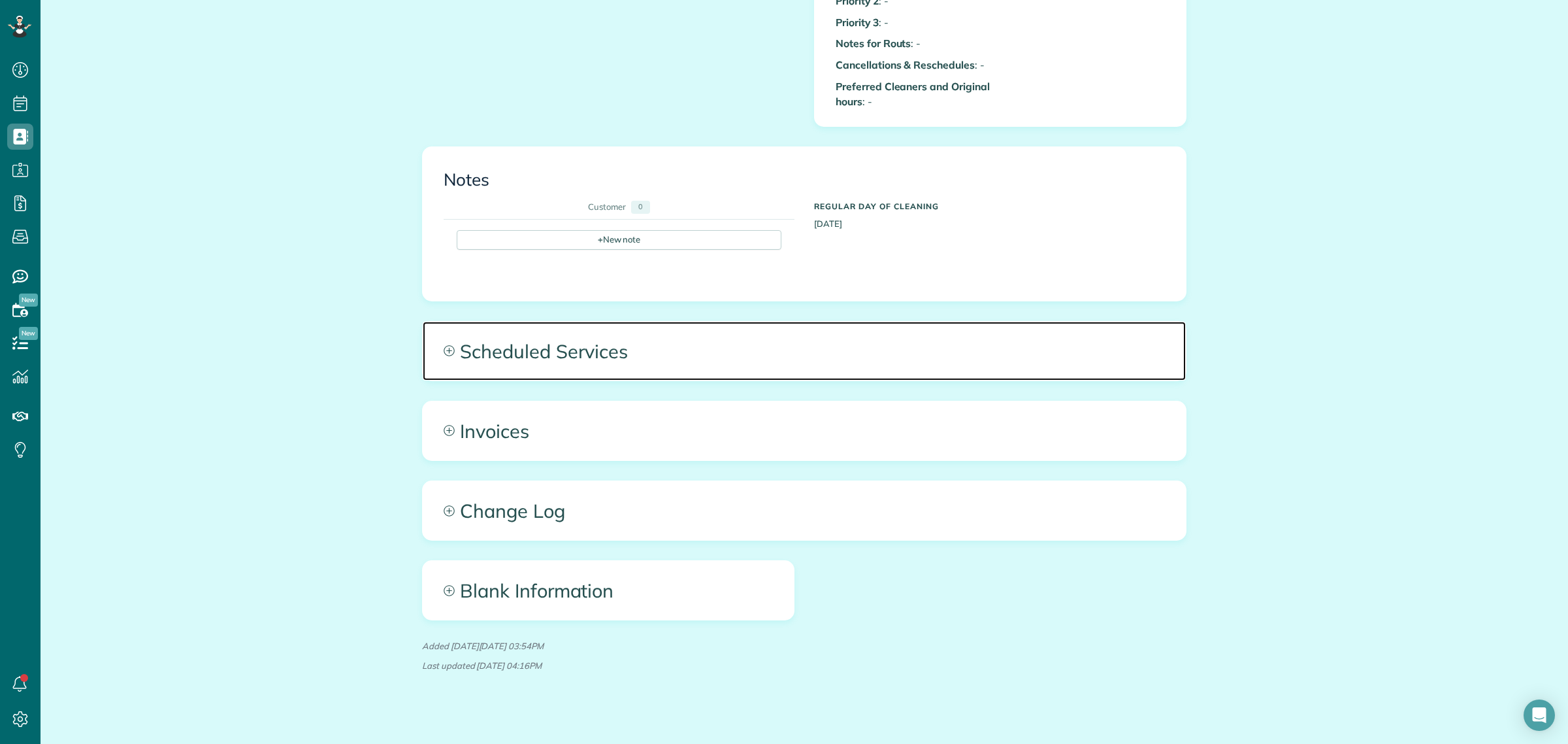
click at [594, 337] on span "Scheduled Services" at bounding box center [804, 351] width 763 height 59
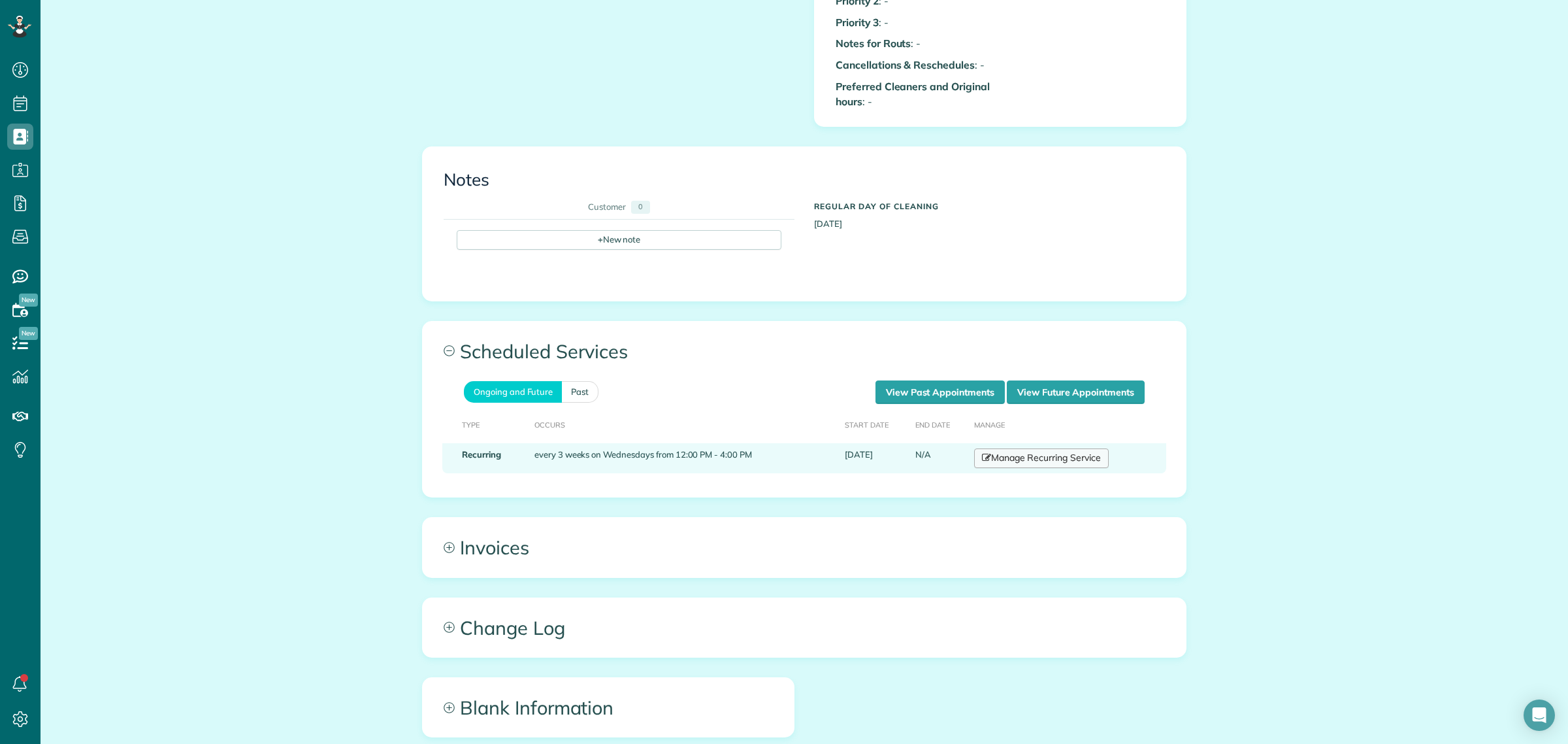
click at [1049, 448] on link "Manage Recurring Service" at bounding box center [1041, 458] width 135 height 20
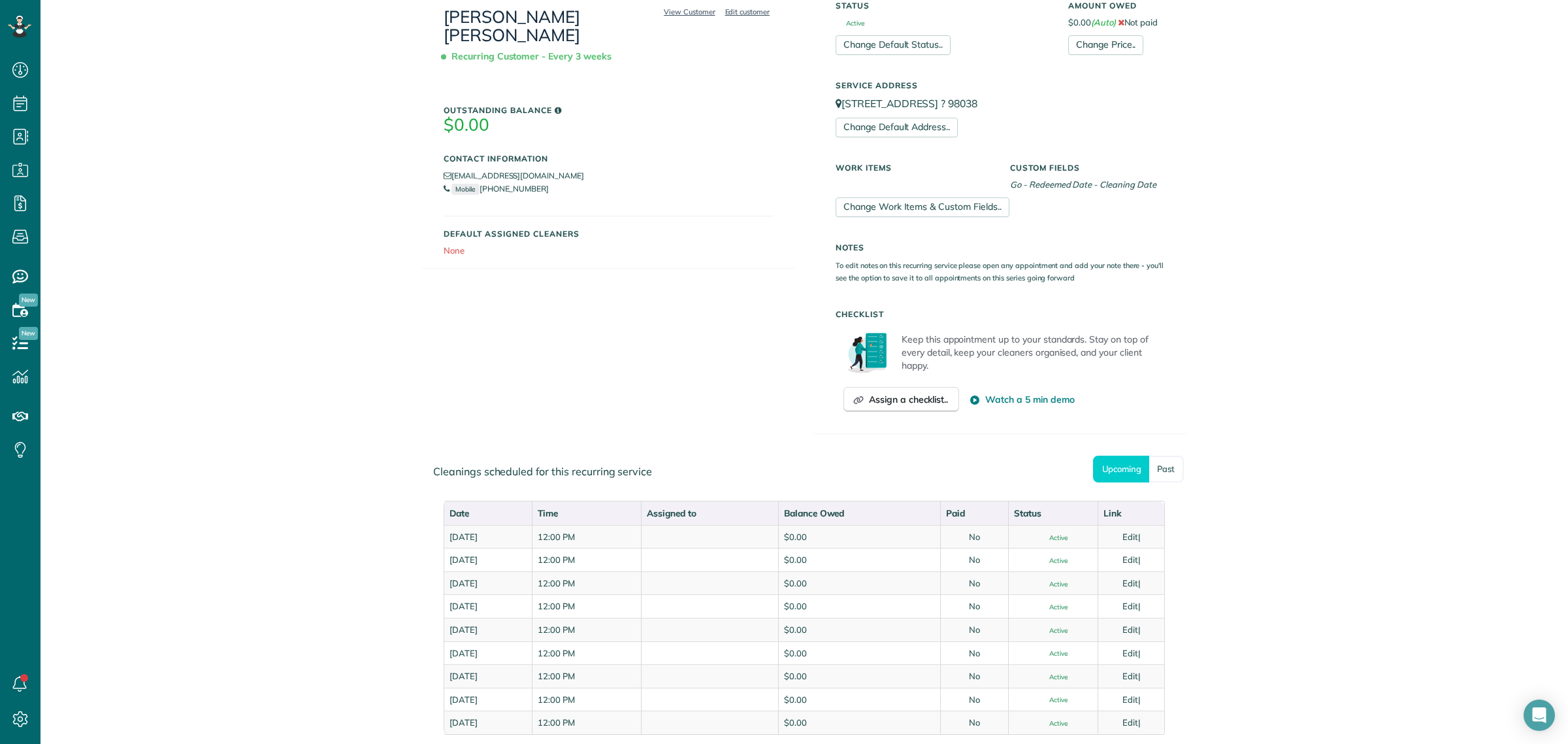
scroll to position [245, 0]
click at [1128, 533] on link "Edit" at bounding box center [1130, 535] width 16 height 11
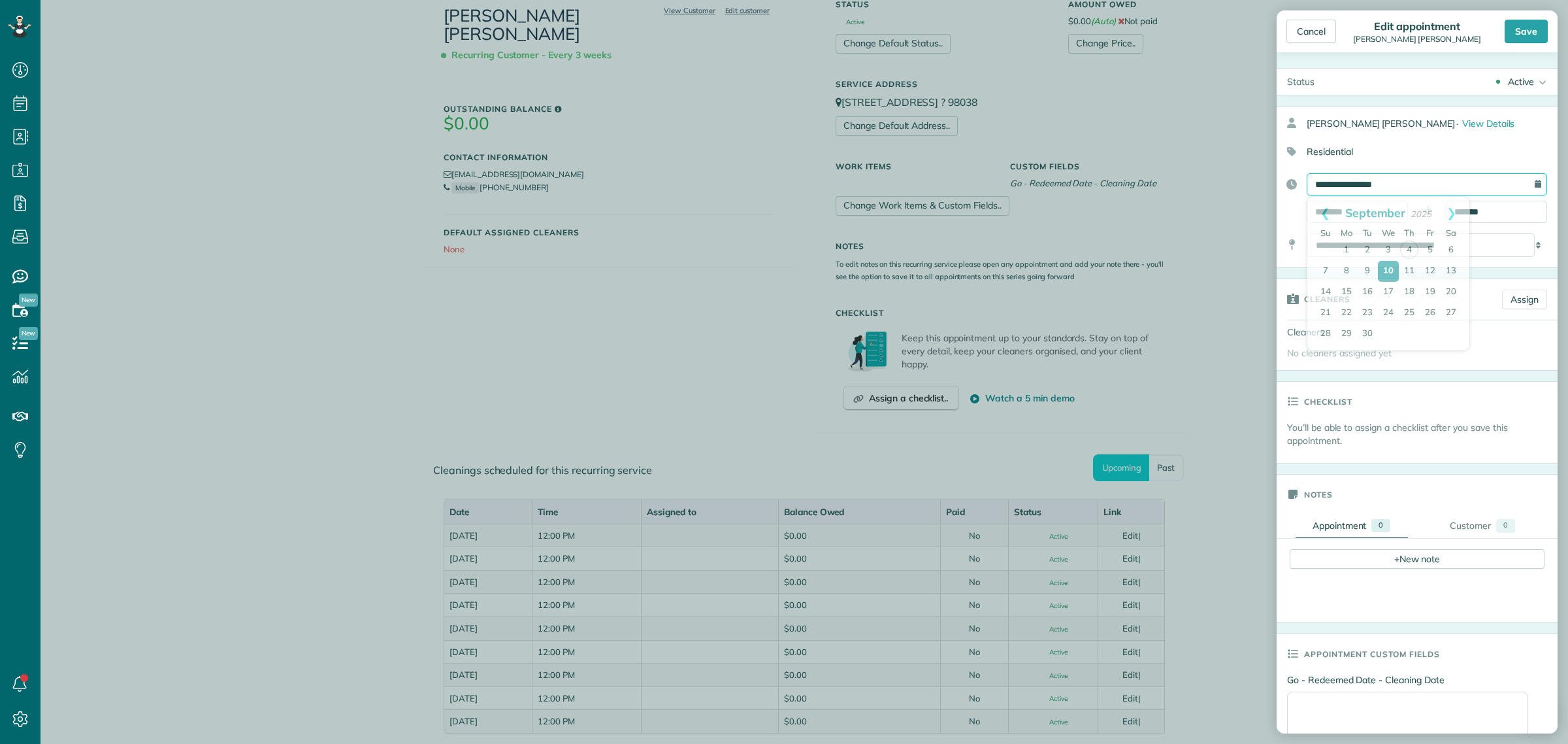
click at [1344, 183] on input "**********" at bounding box center [1426, 184] width 240 height 22
click at [1390, 292] on link "17" at bounding box center [1388, 292] width 21 height 21
type input "**********"
click at [1536, 28] on div "Save" at bounding box center [1526, 32] width 43 height 23
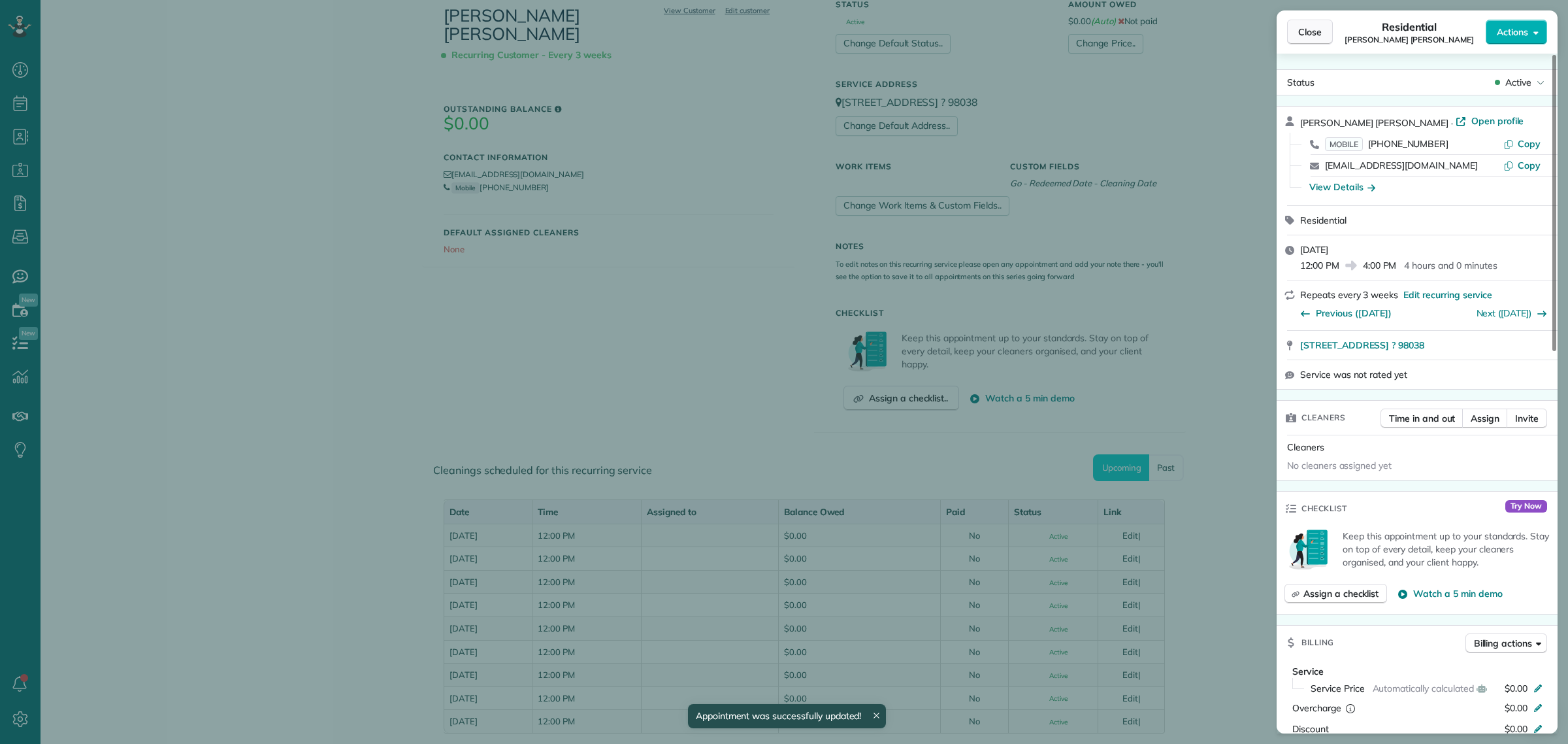
click at [1320, 37] on span "Close" at bounding box center [1310, 32] width 23 height 13
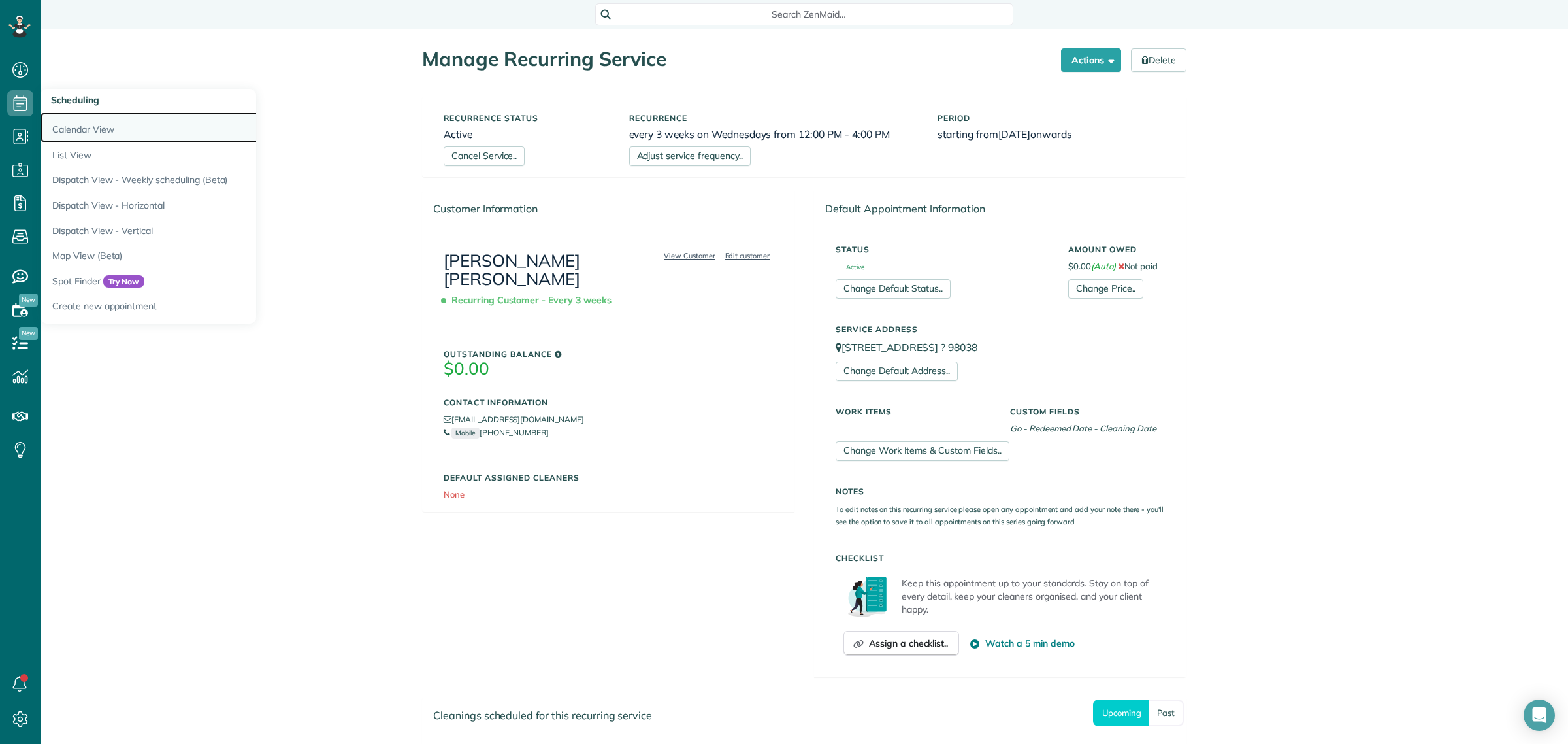
click at [76, 121] on link "Calendar View" at bounding box center [204, 127] width 327 height 30
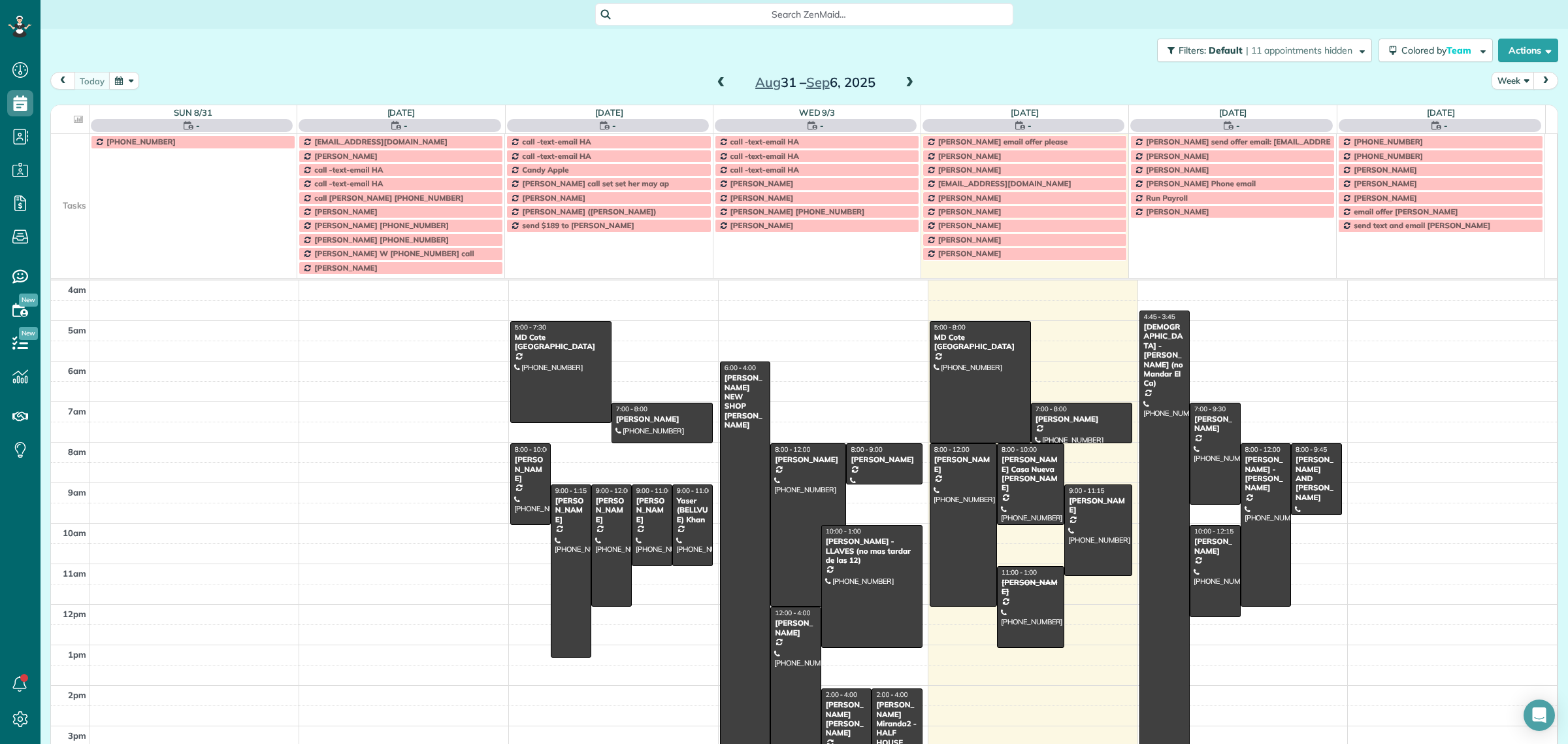
scroll to position [54, 0]
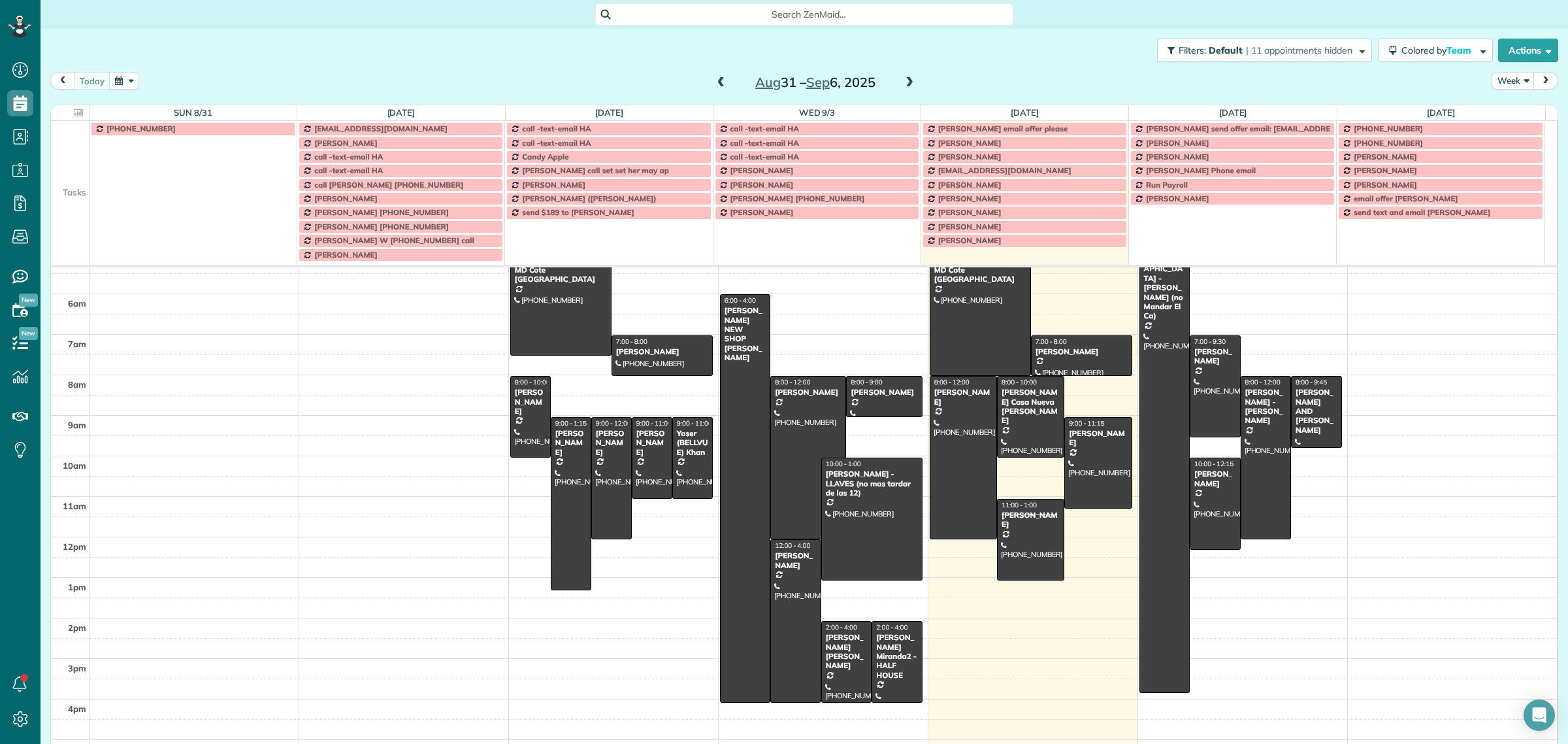
click at [906, 86] on span at bounding box center [909, 83] width 14 height 12
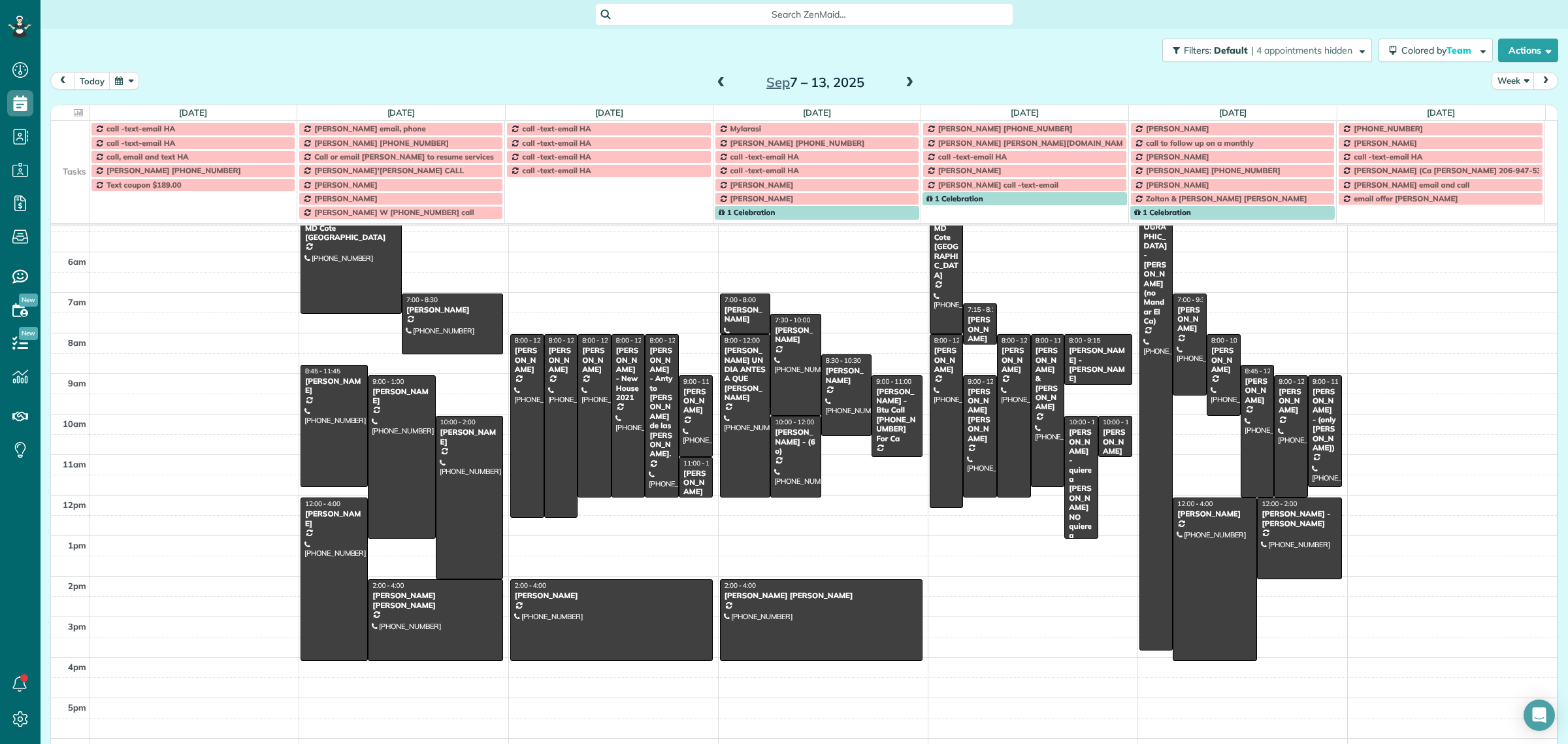
click at [902, 77] on span at bounding box center [909, 83] width 14 height 12
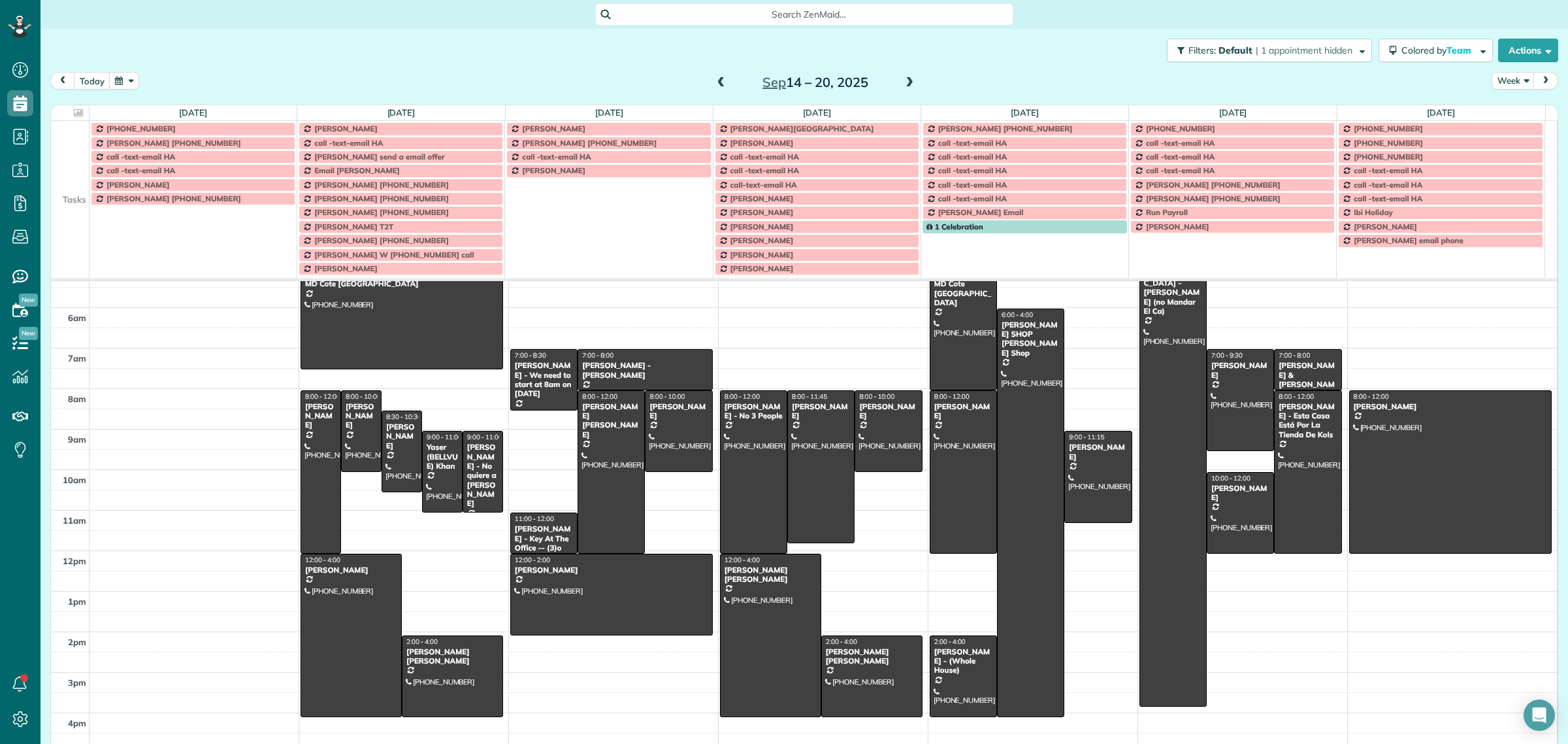
click at [719, 79] on span at bounding box center [720, 83] width 14 height 12
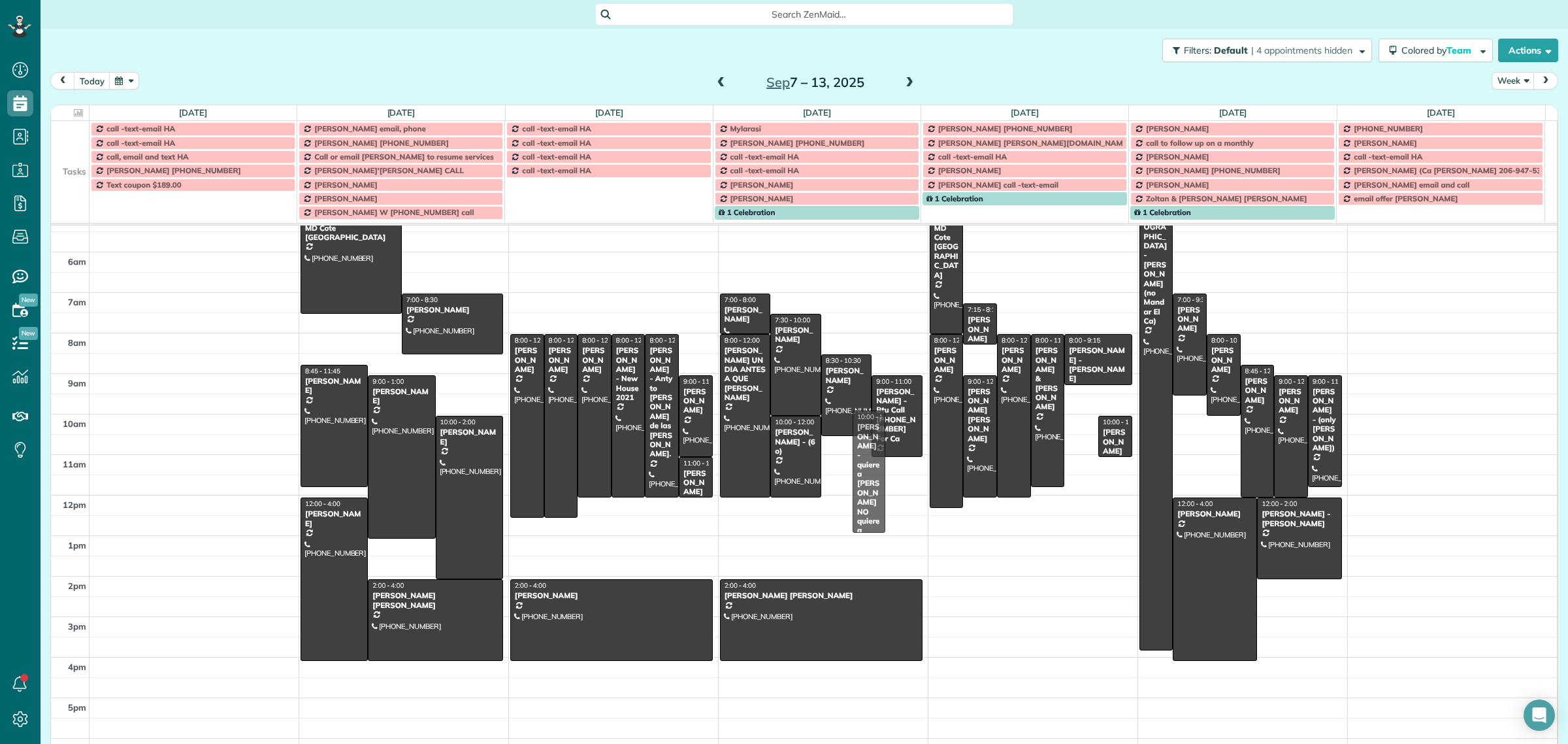
drag, startPoint x: 1065, startPoint y: 460, endPoint x: 870, endPoint y: 451, distance: 195.2
click at [870, 451] on div "[DATE] No Appointments [DATE] $0.00 0 Man Hours 7 Appointments 0% Paid 0% Assig…" at bounding box center [804, 426] width 1507 height 640
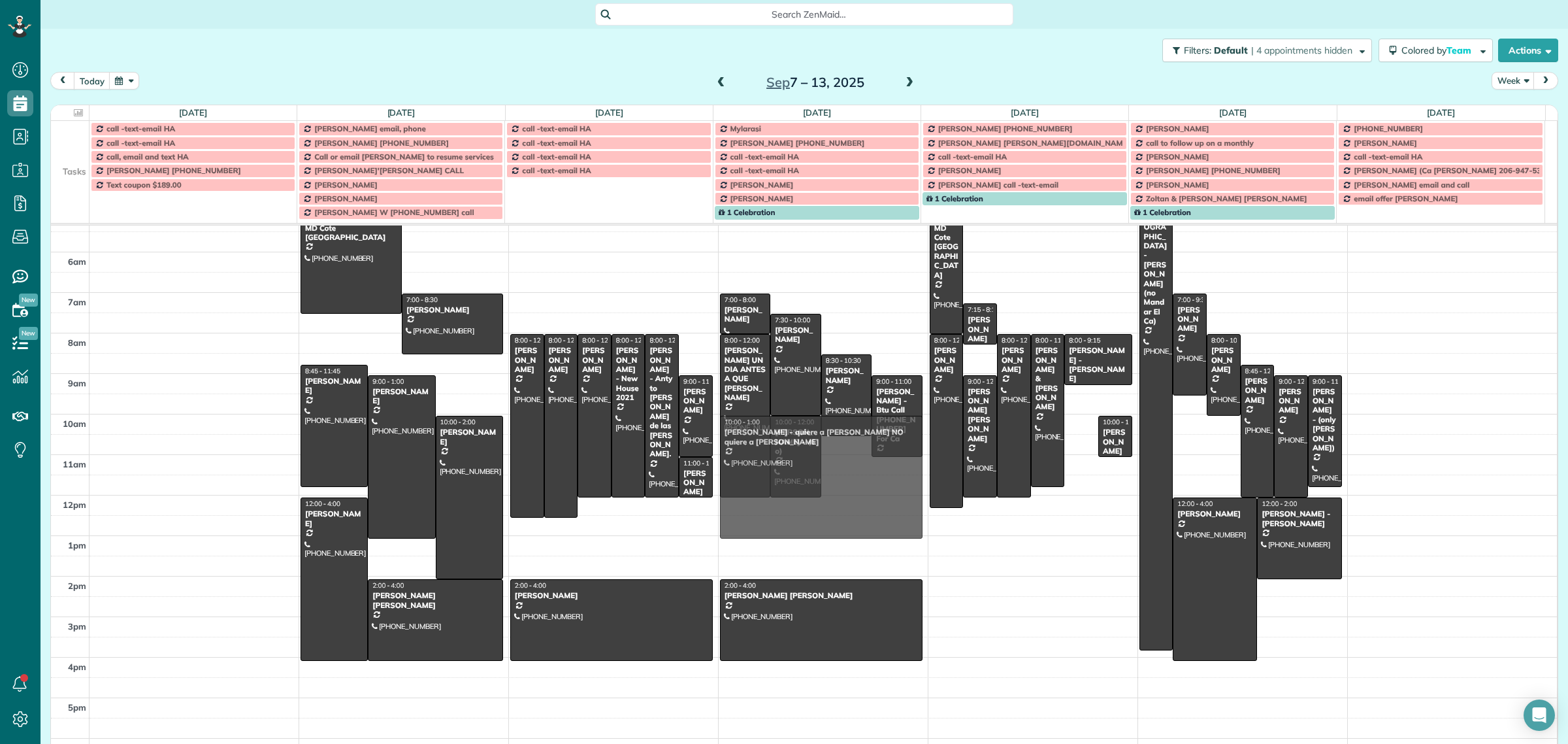
drag, startPoint x: 1067, startPoint y: 449, endPoint x: 884, endPoint y: 453, distance: 183.0
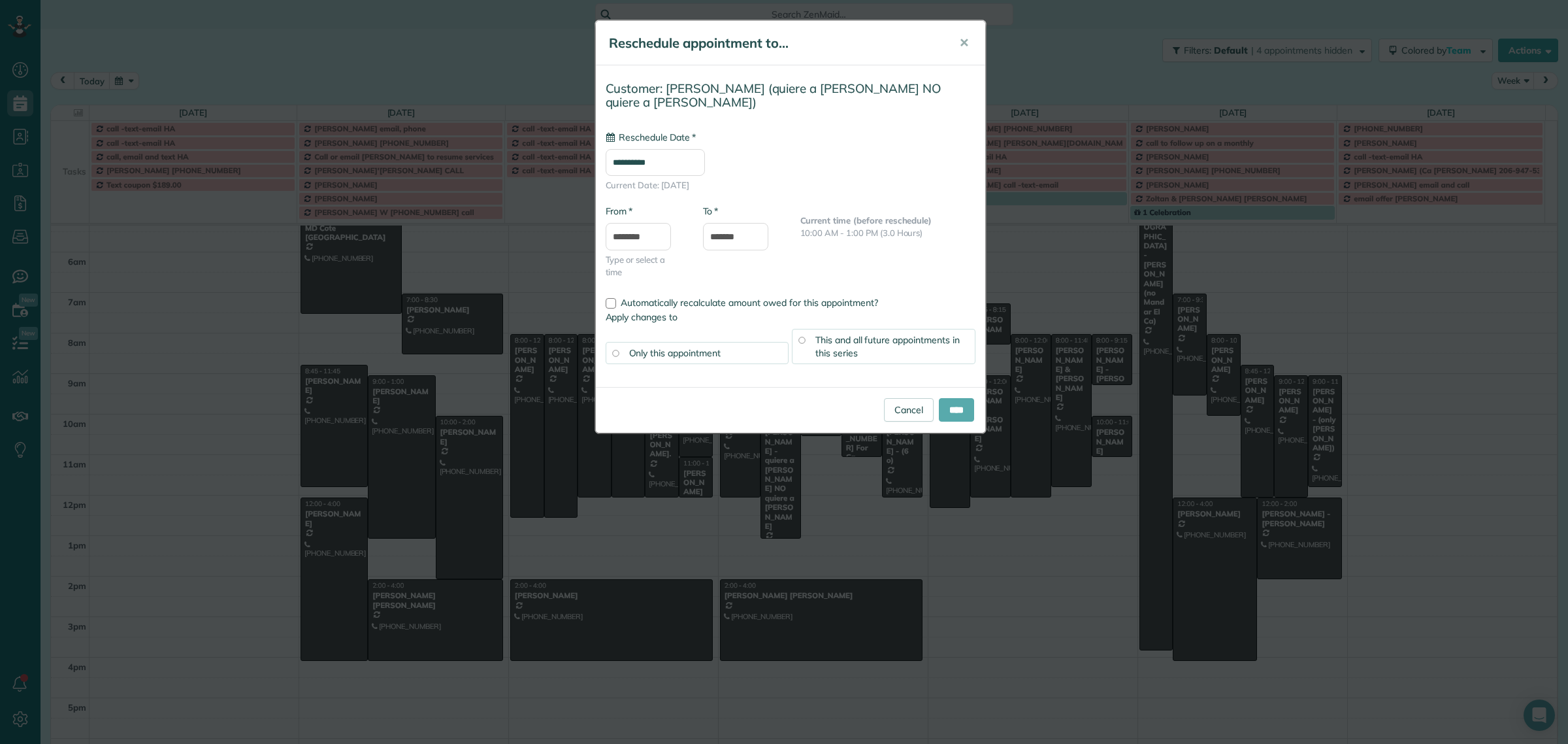
type input "**********"
click at [947, 398] on input "****" at bounding box center [956, 410] width 35 height 23
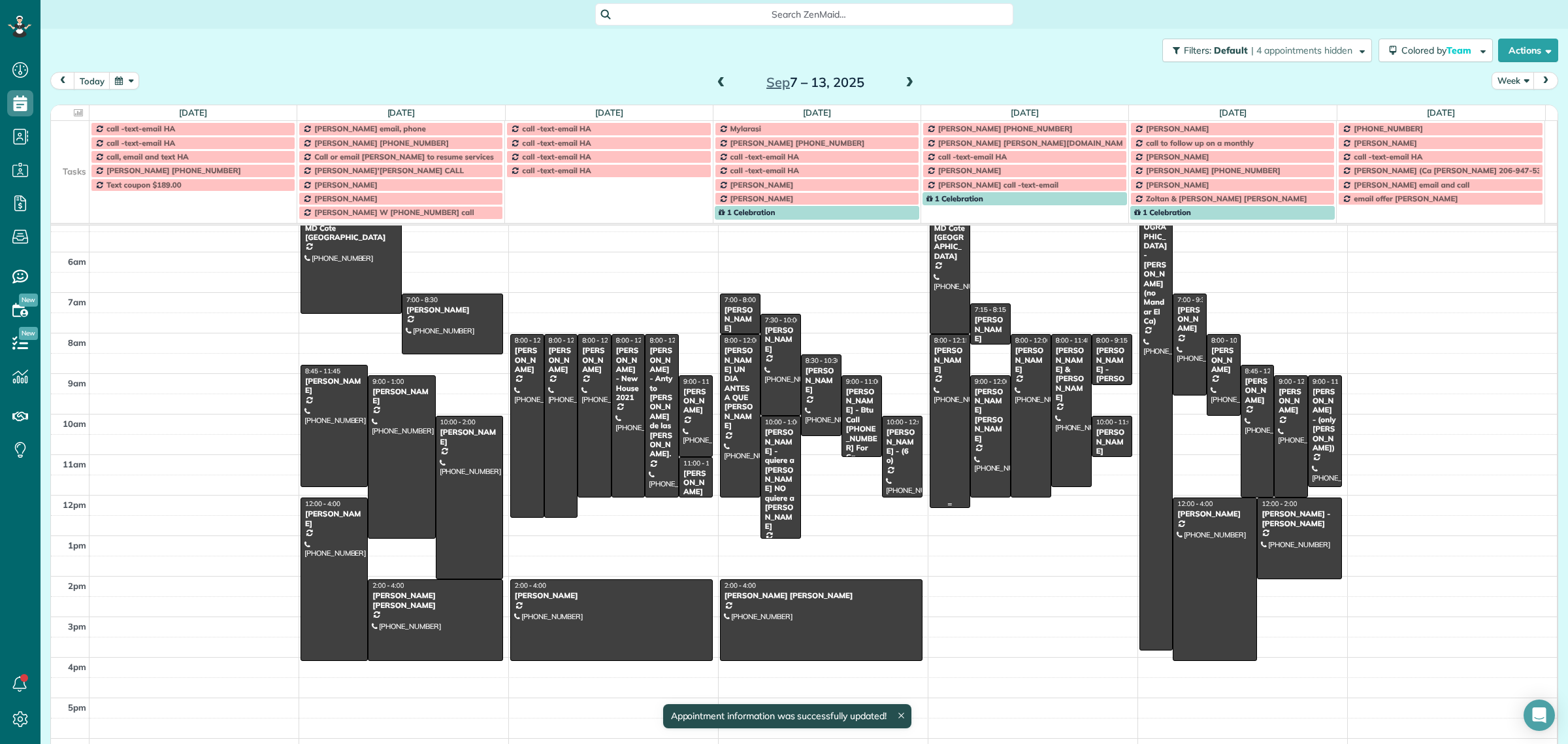
scroll to position [42, 0]
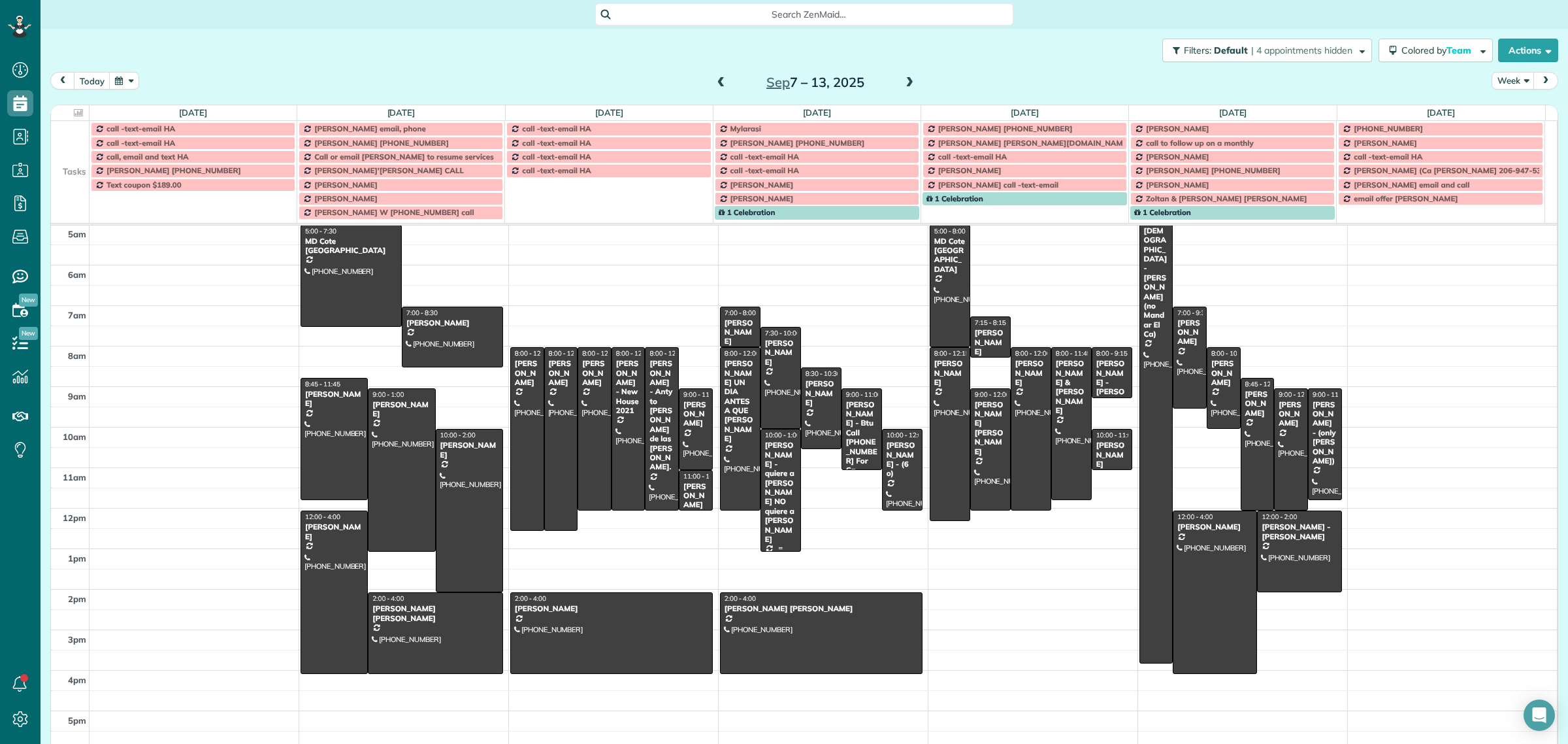
click at [775, 472] on div "Jackie Johnston - quiere a Iris NO quiere a Dalia" at bounding box center [780, 492] width 32 height 103
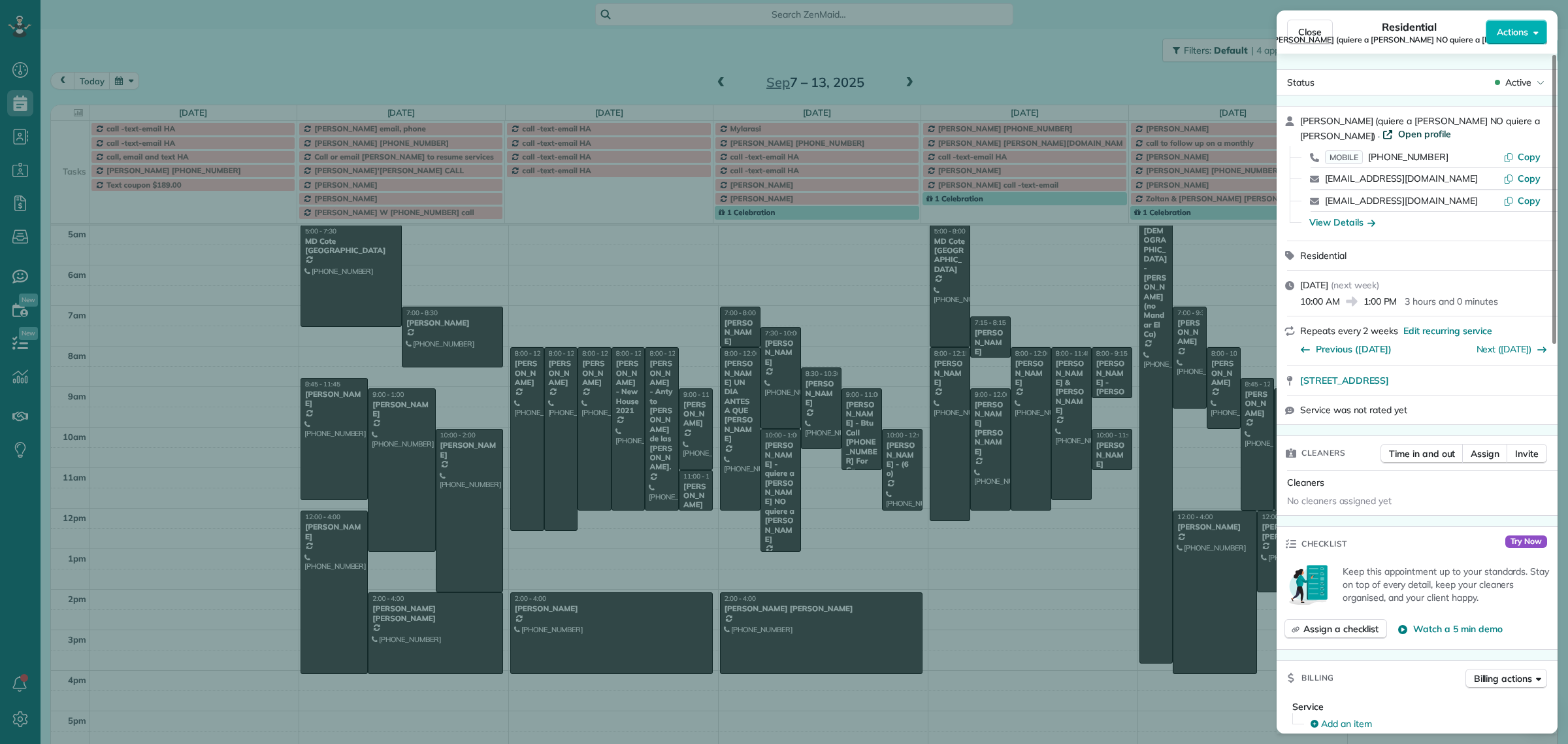
click at [1398, 133] on span "Open profile" at bounding box center [1424, 134] width 53 height 13
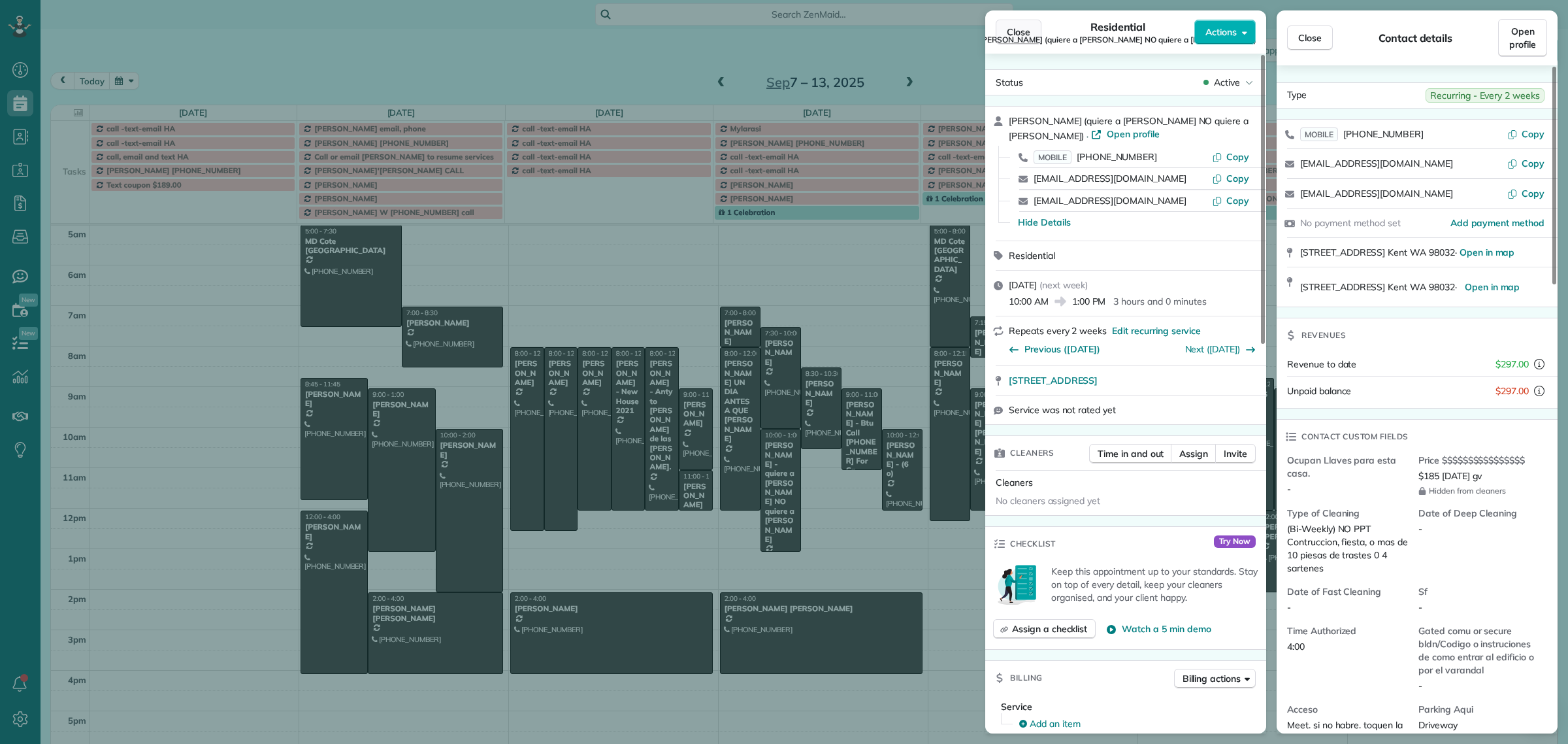
click at [1011, 35] on span "Close" at bounding box center [1018, 32] width 23 height 13
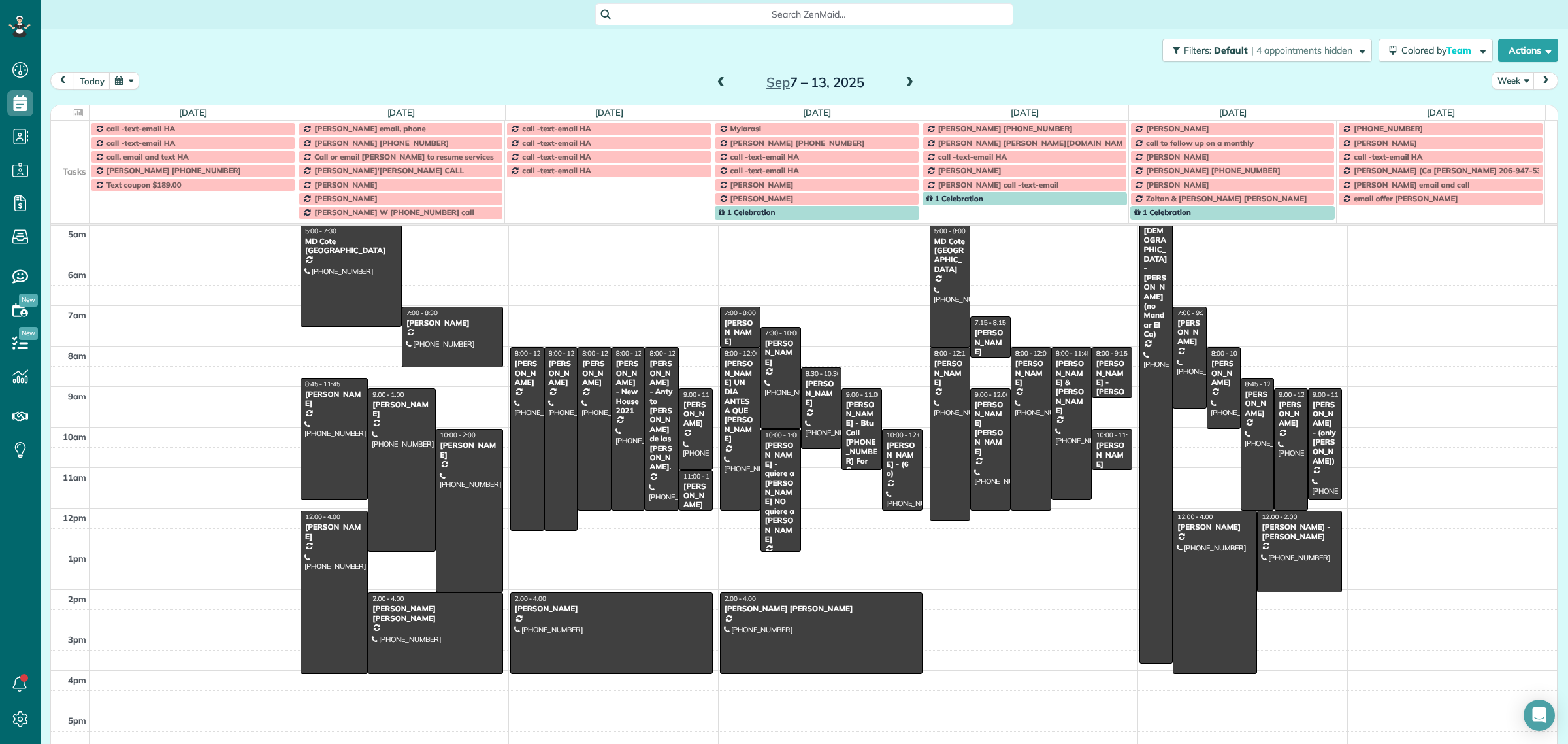
click at [817, 20] on span "Search ZenMaid…" at bounding box center [809, 14] width 397 height 13
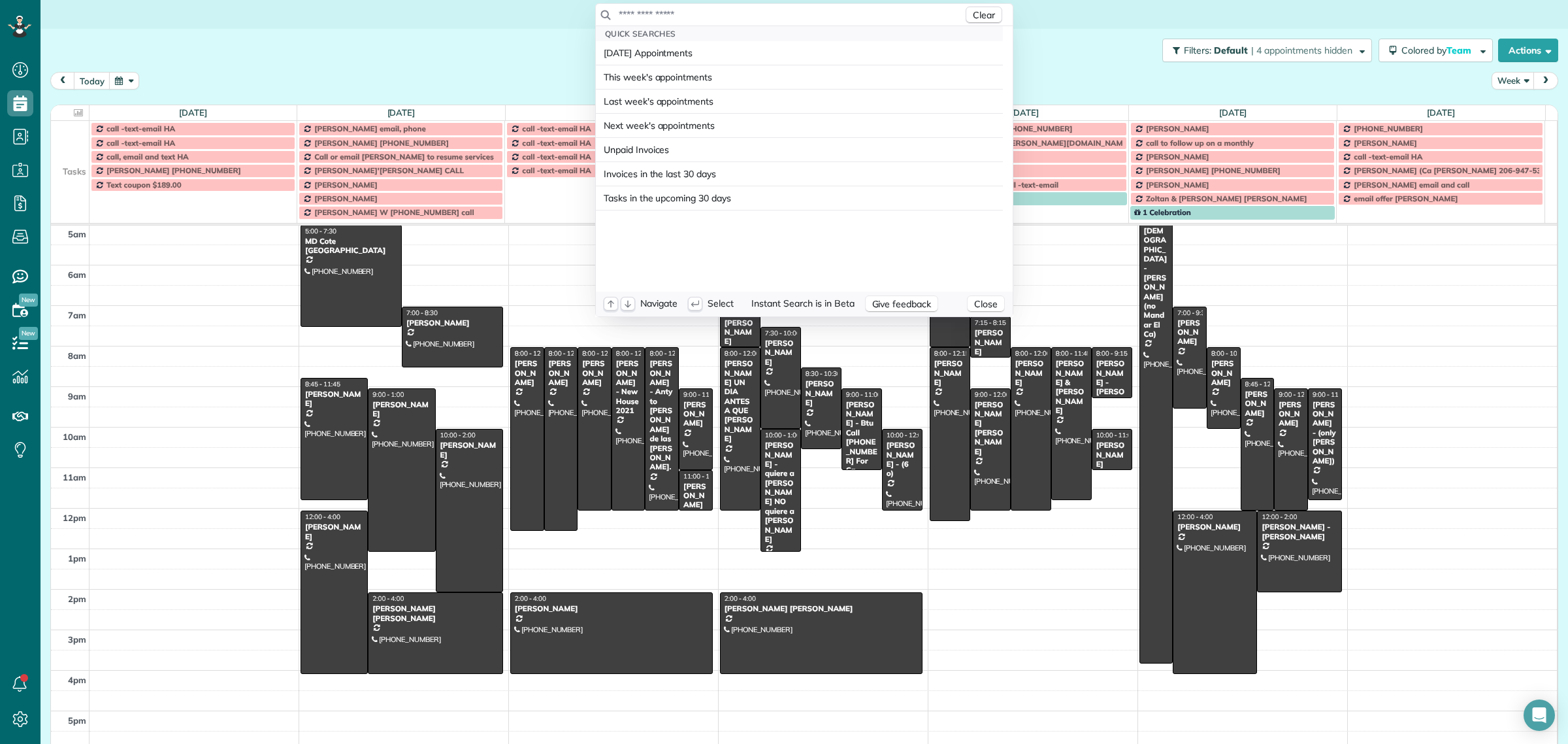
click at [817, 17] on input "text" at bounding box center [790, 14] width 345 height 13
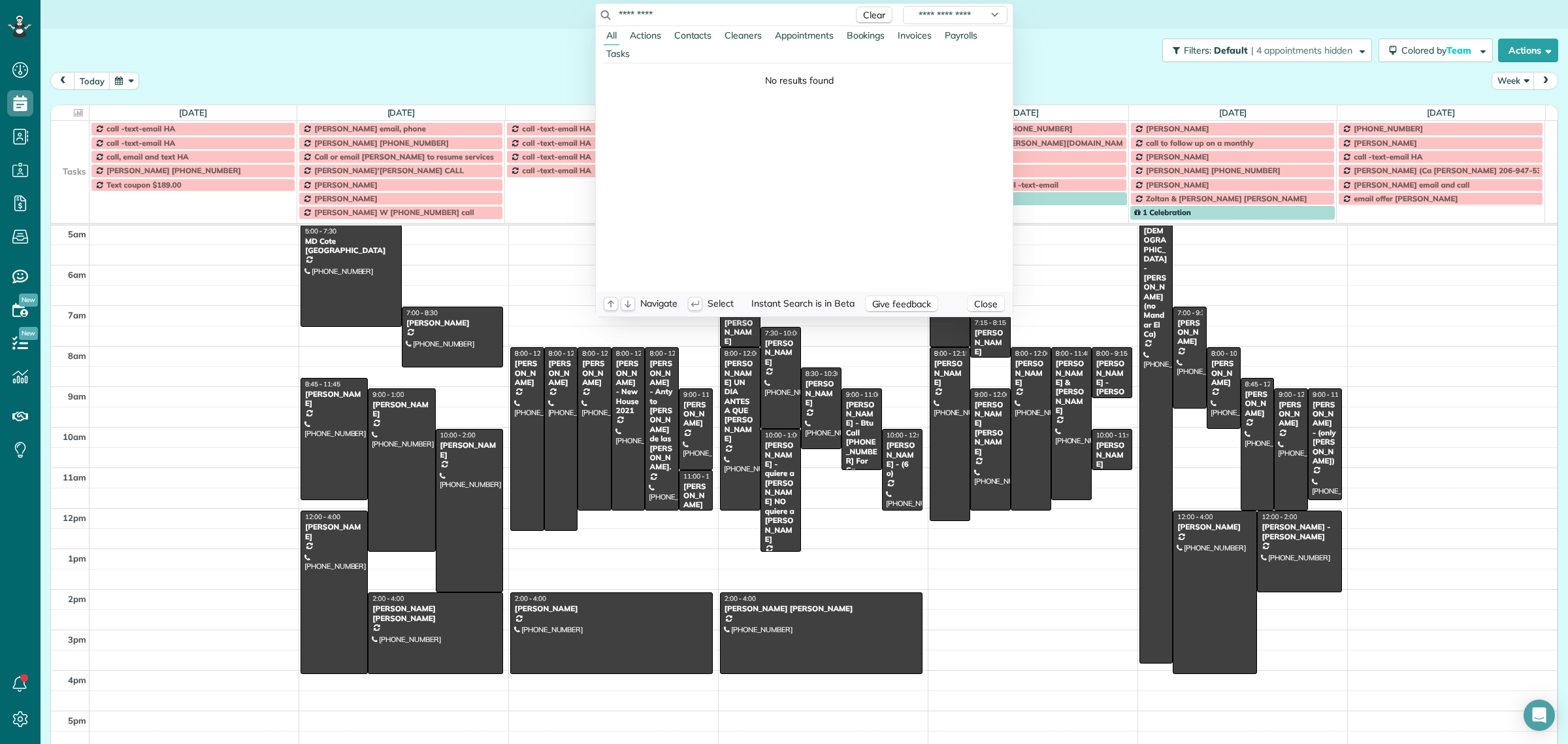
click at [642, 14] on input "*********" at bounding box center [732, 14] width 229 height 13
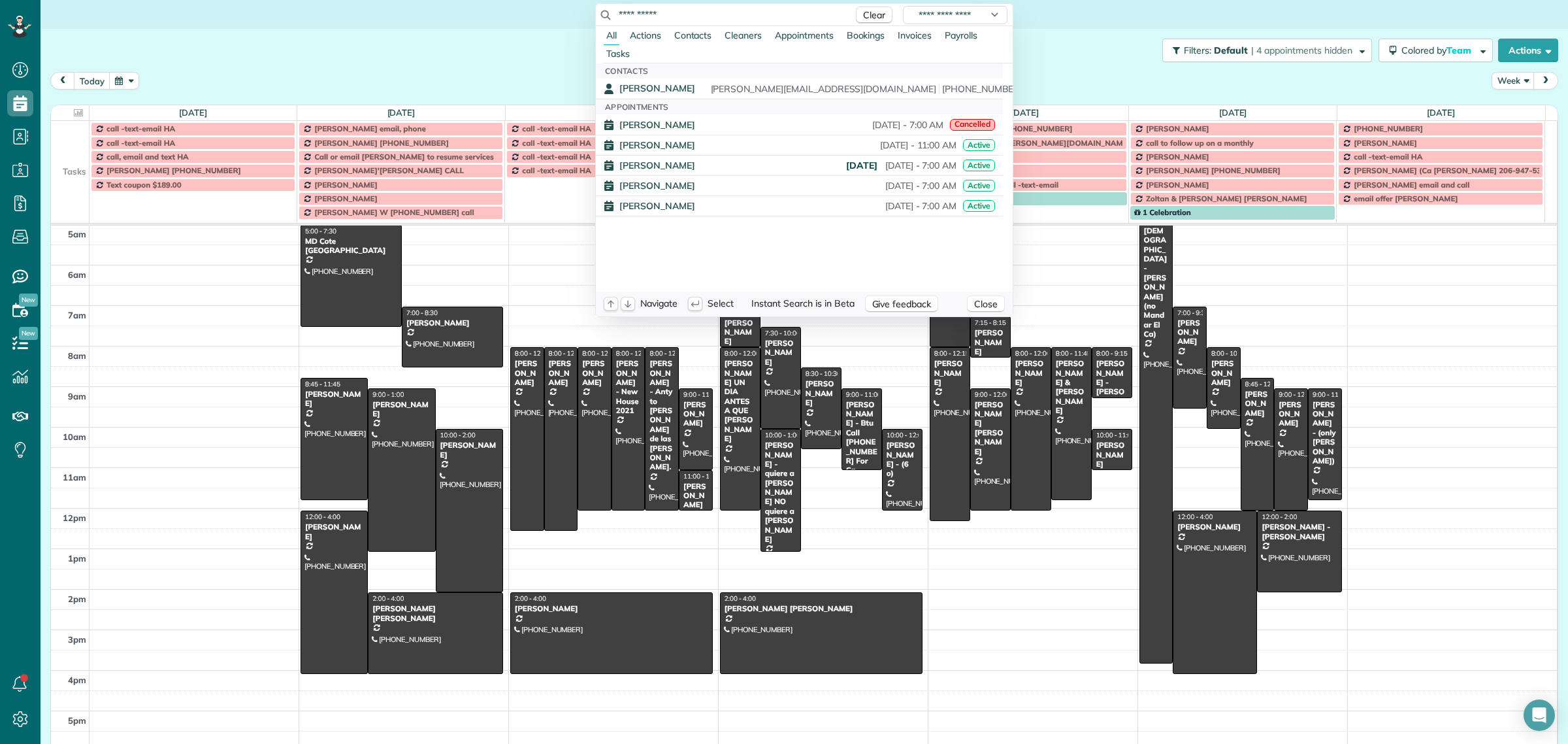
drag, startPoint x: 695, startPoint y: 17, endPoint x: 566, endPoint y: 18, distance: 129.0
click at [566, 18] on html "Dashboard Scheduling Calendar View List View Dispatch View - Weekly scheduling …" at bounding box center [784, 372] width 1568 height 744
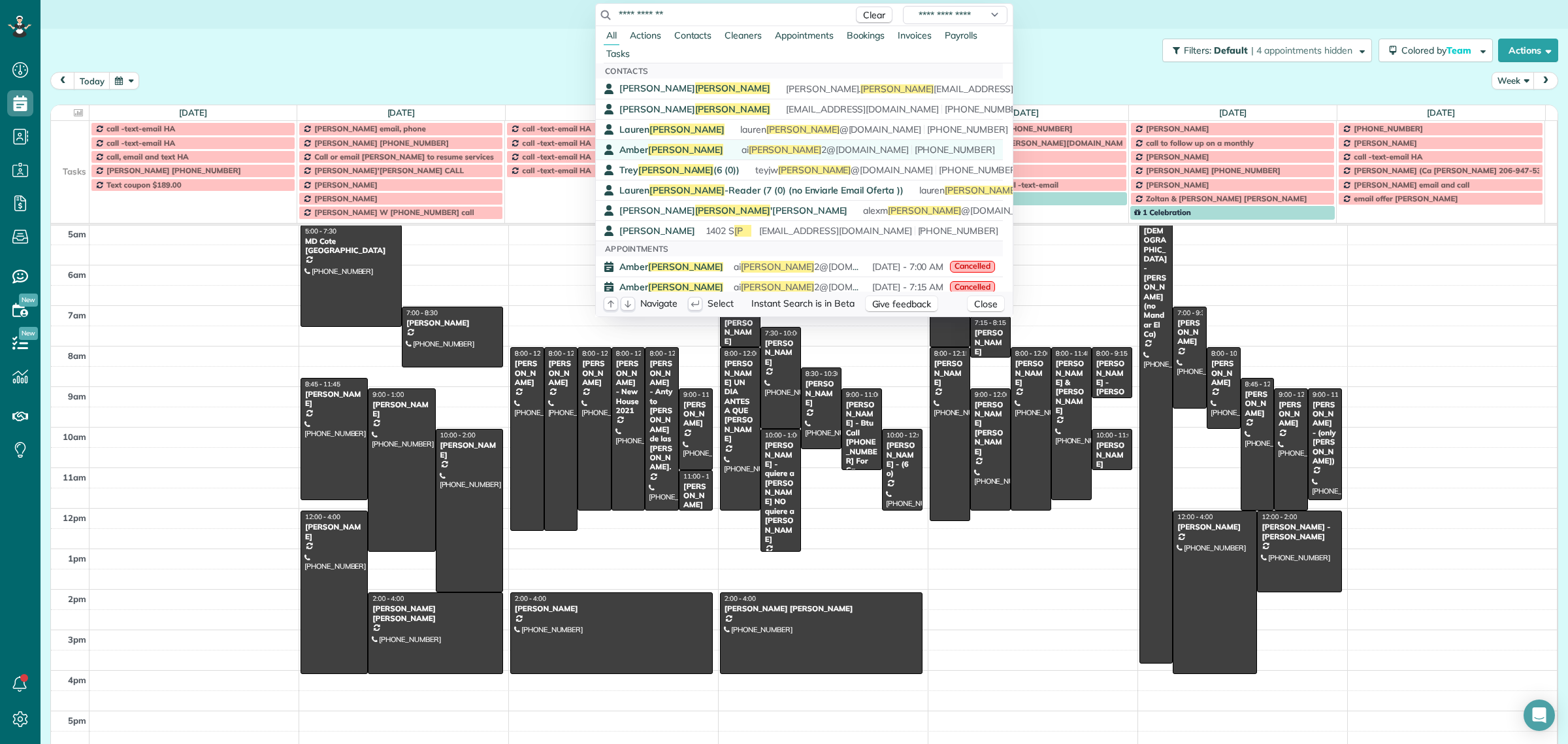
type input "**********"
click at [663, 148] on span "Walker" at bounding box center [686, 150] width 76 height 12
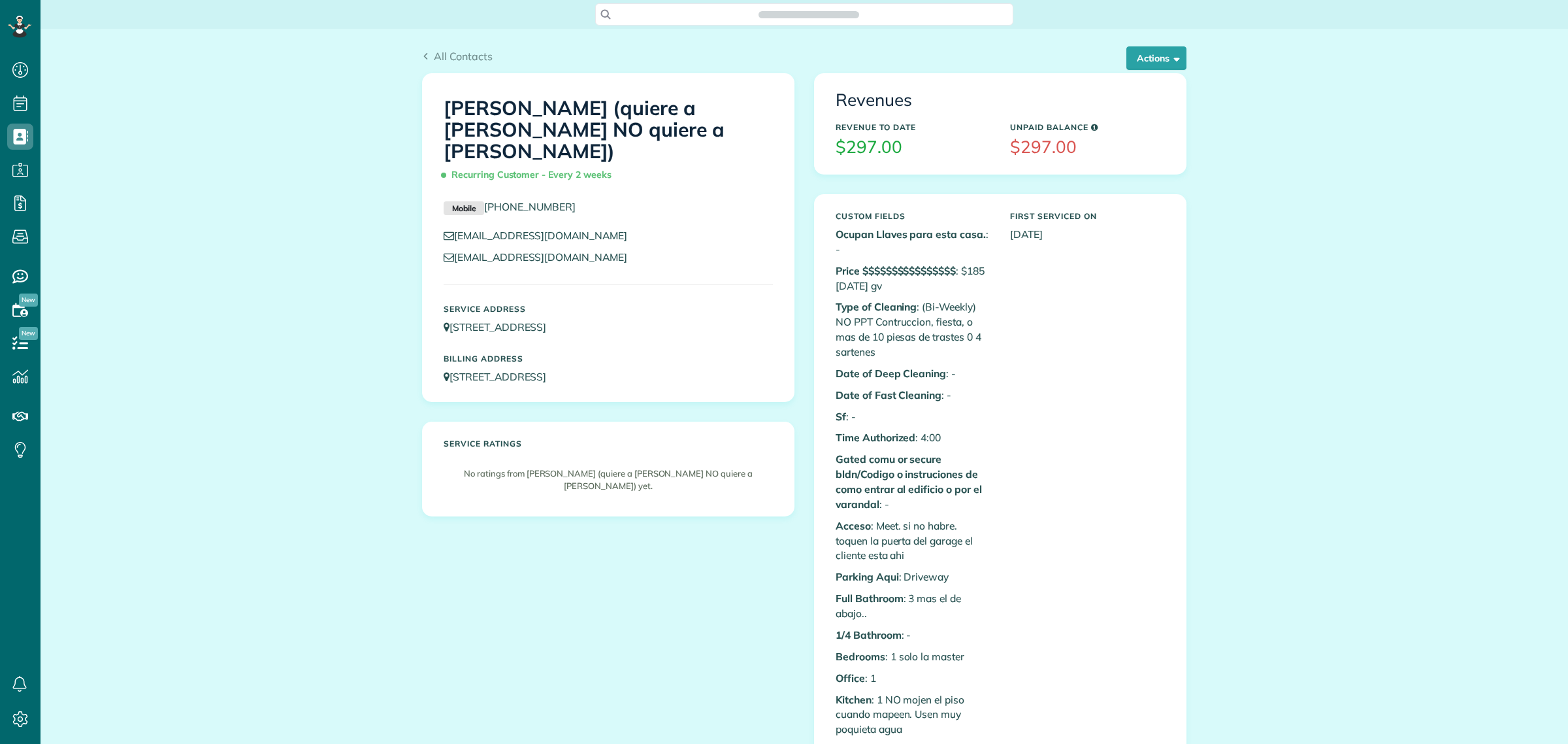
scroll to position [5, 5]
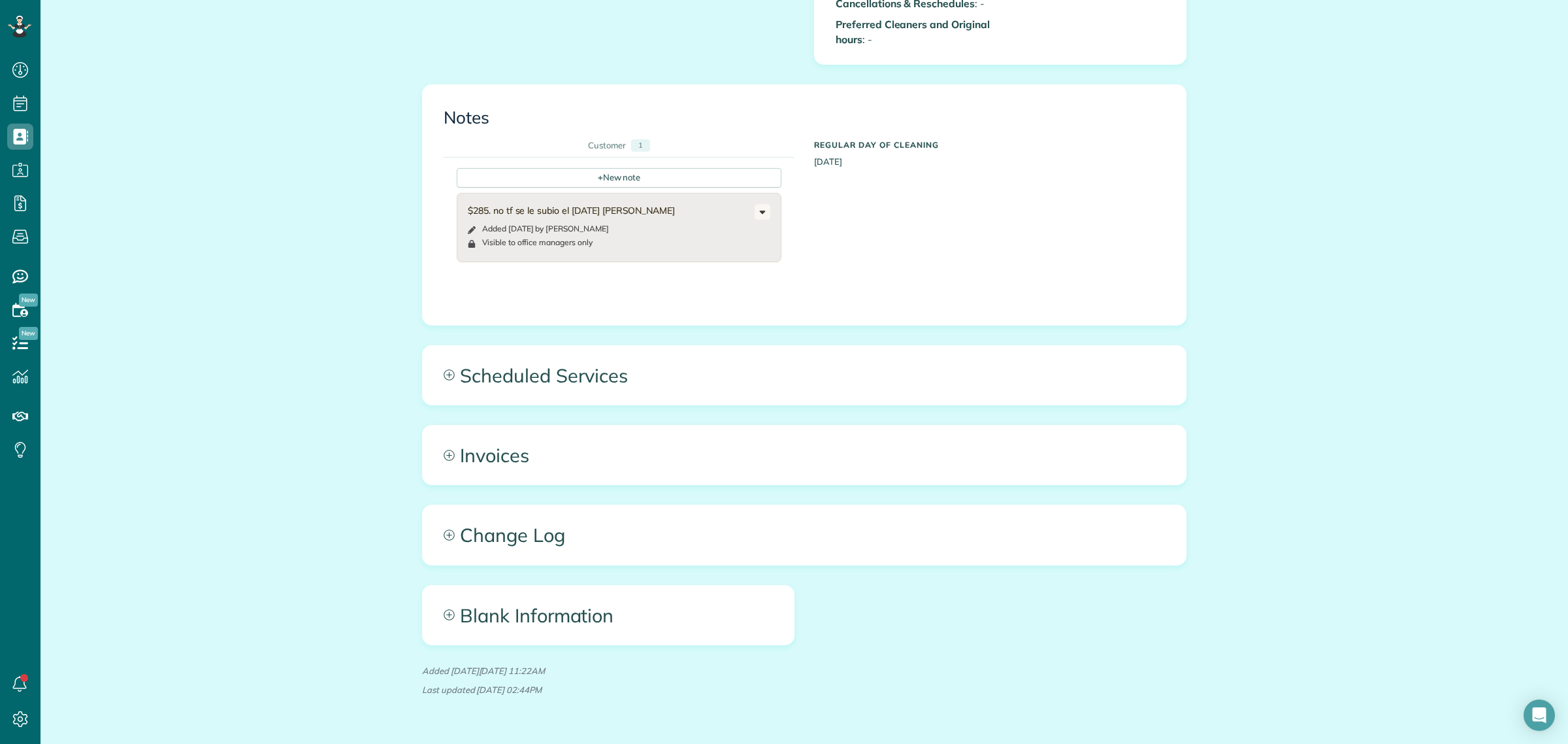
scroll to position [1490, 0]
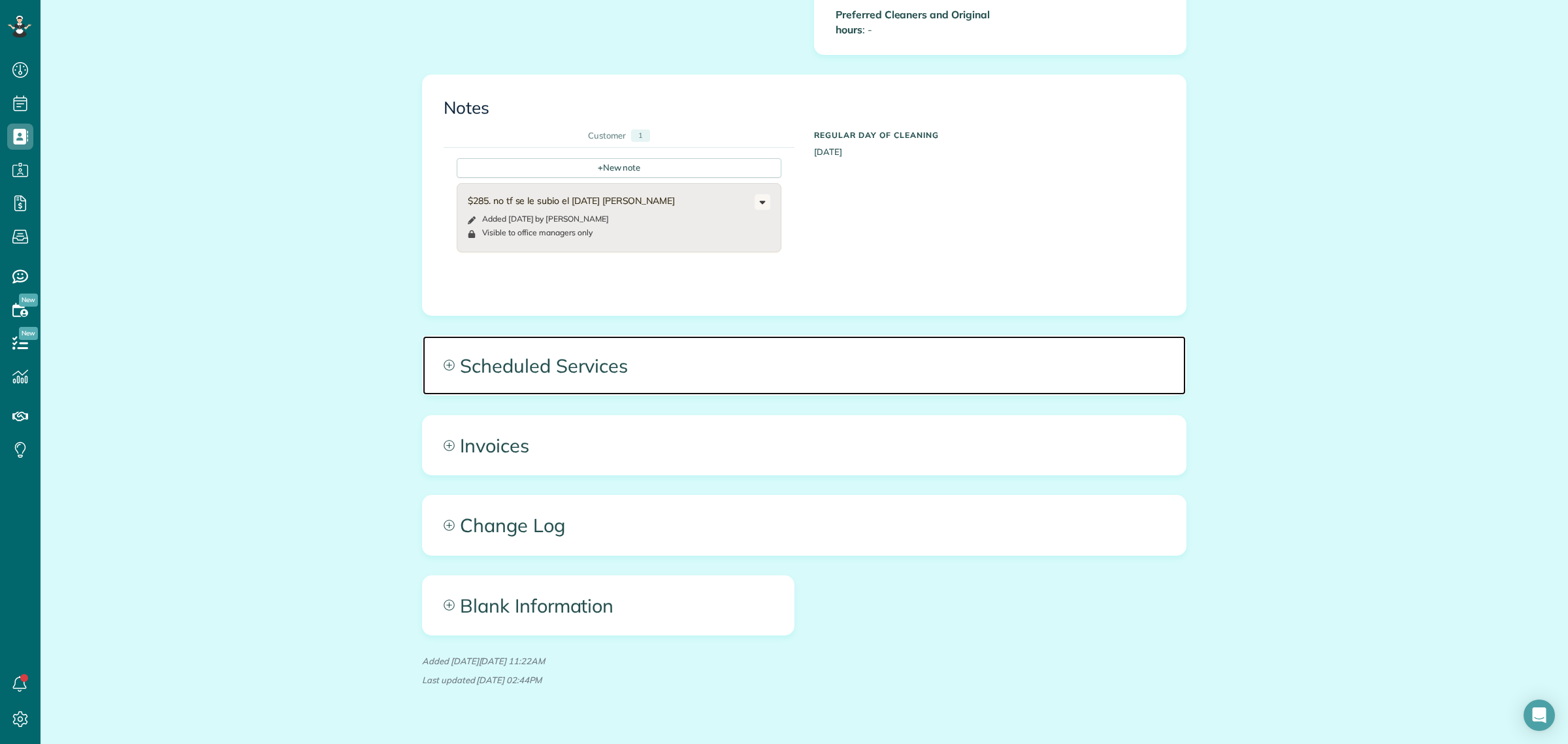
click at [543, 341] on span "Scheduled Services" at bounding box center [804, 365] width 763 height 59
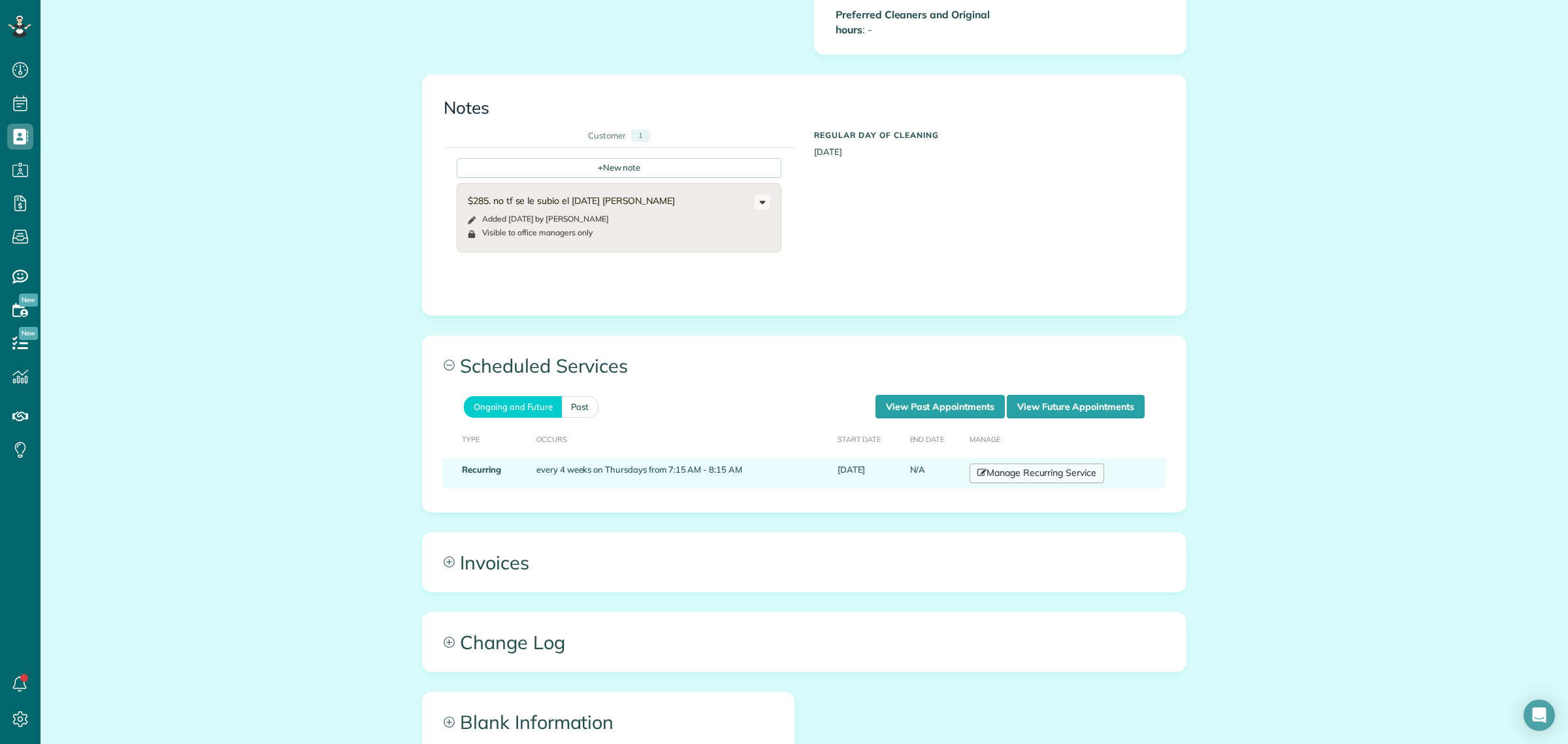
click at [1011, 463] on link "Manage Recurring Service" at bounding box center [1037, 473] width 135 height 20
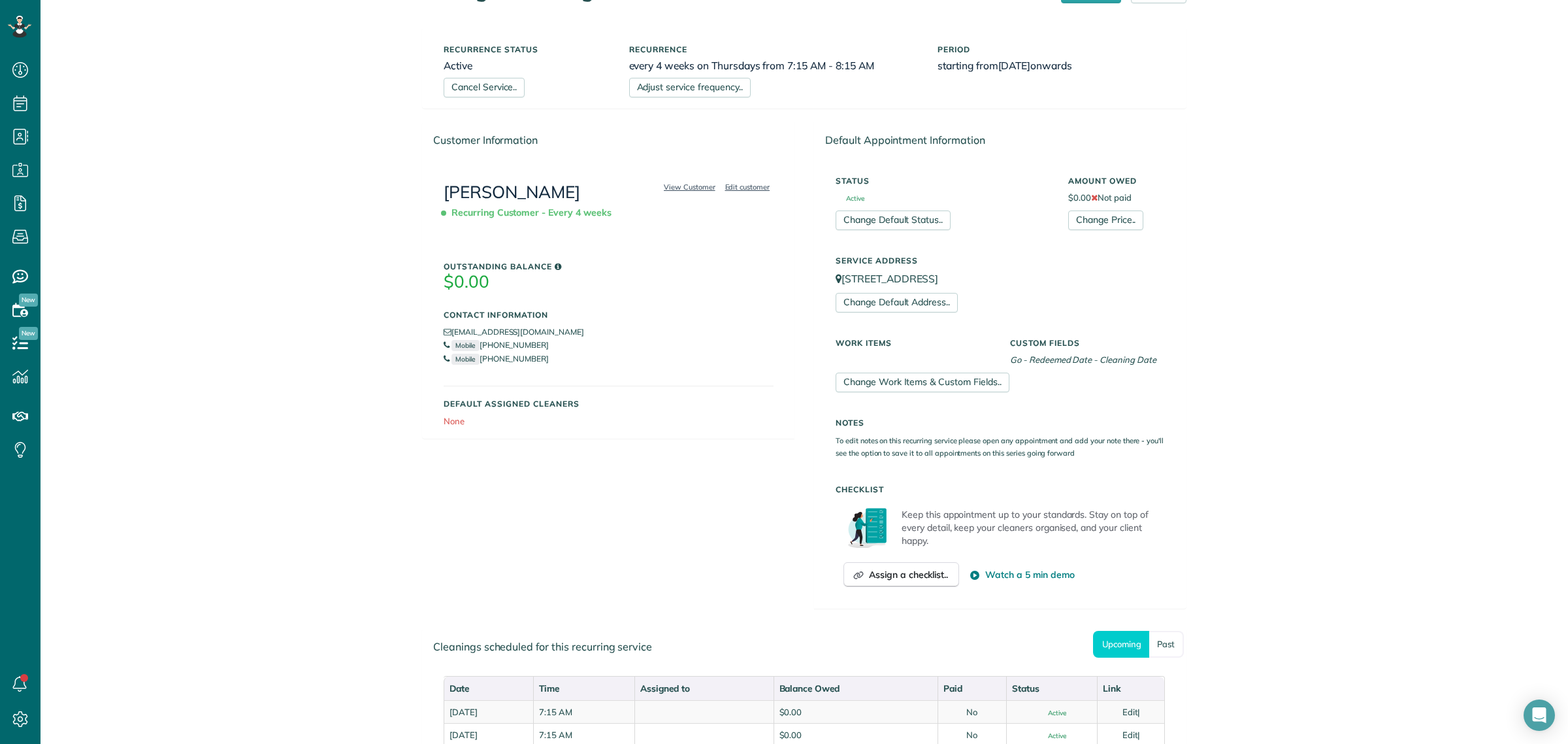
scroll to position [164, 0]
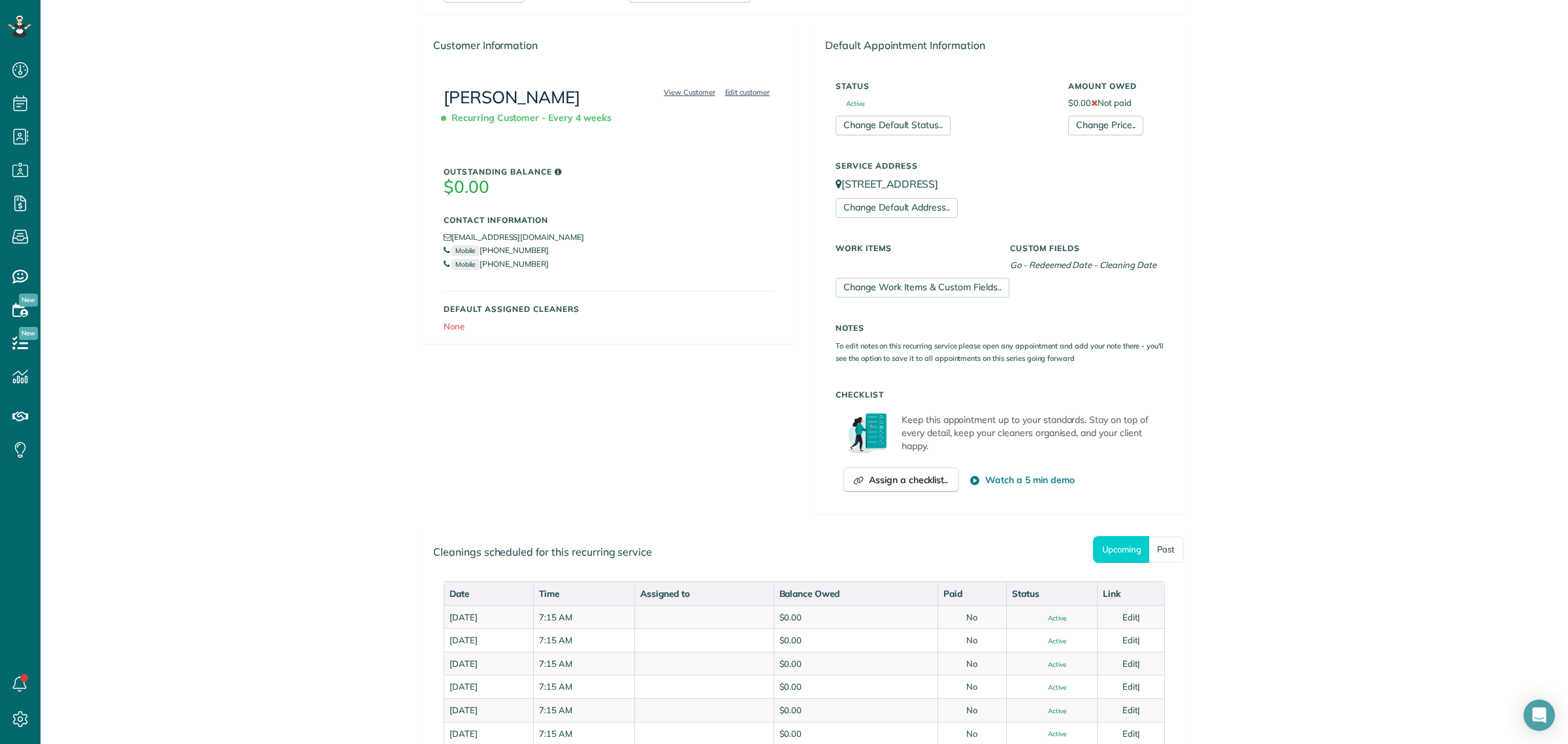
click at [739, 409] on div "Customer Information View Customer Edit customer Amber Walker Recurring Custome…" at bounding box center [804, 279] width 784 height 506
click at [1125, 619] on link "Edit" at bounding box center [1130, 617] width 16 height 11
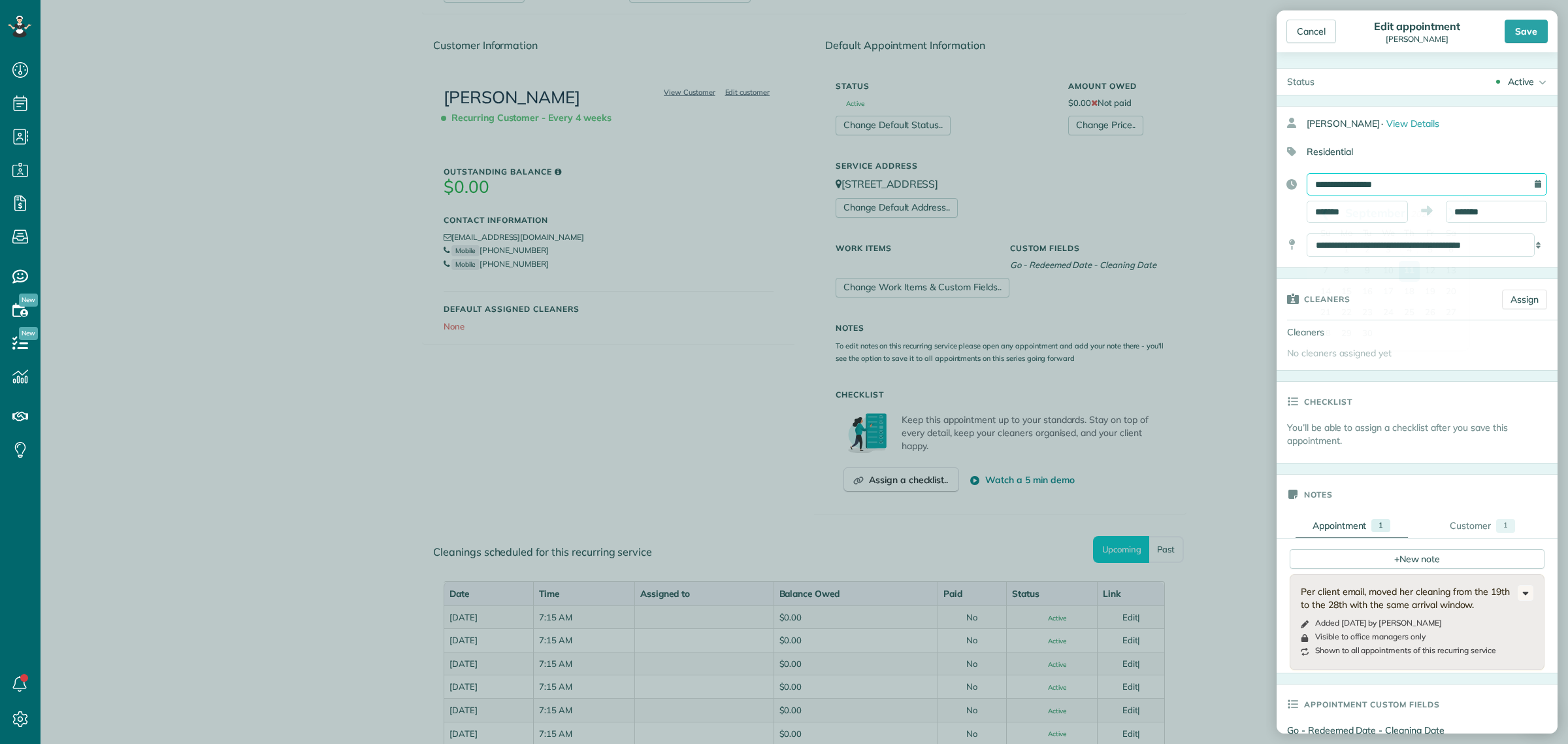
click at [1355, 188] on input "**********" at bounding box center [1426, 184] width 240 height 22
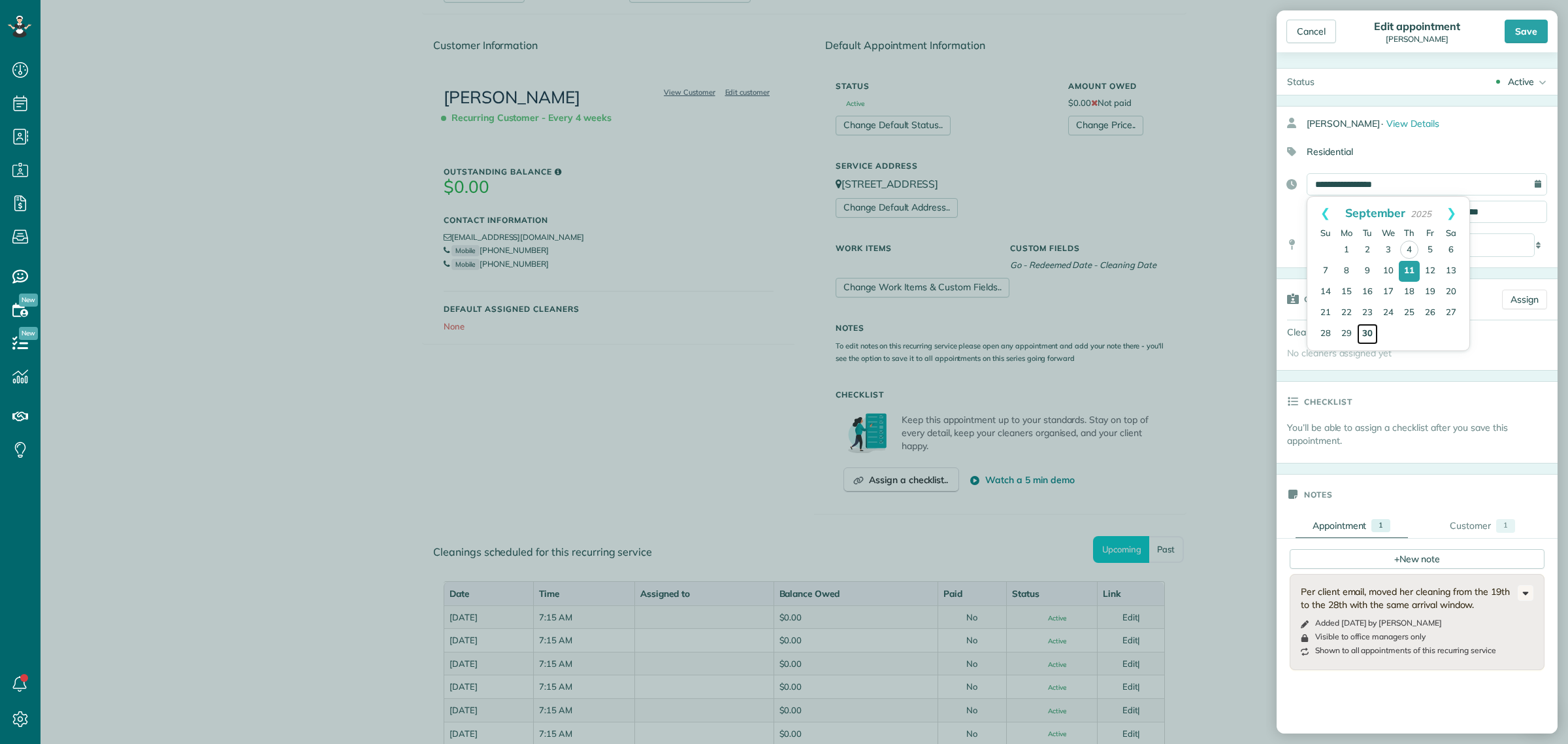
click at [1369, 333] on link "30" at bounding box center [1367, 333] width 21 height 21
type input "**********"
click at [1522, 29] on div "Save" at bounding box center [1526, 32] width 43 height 23
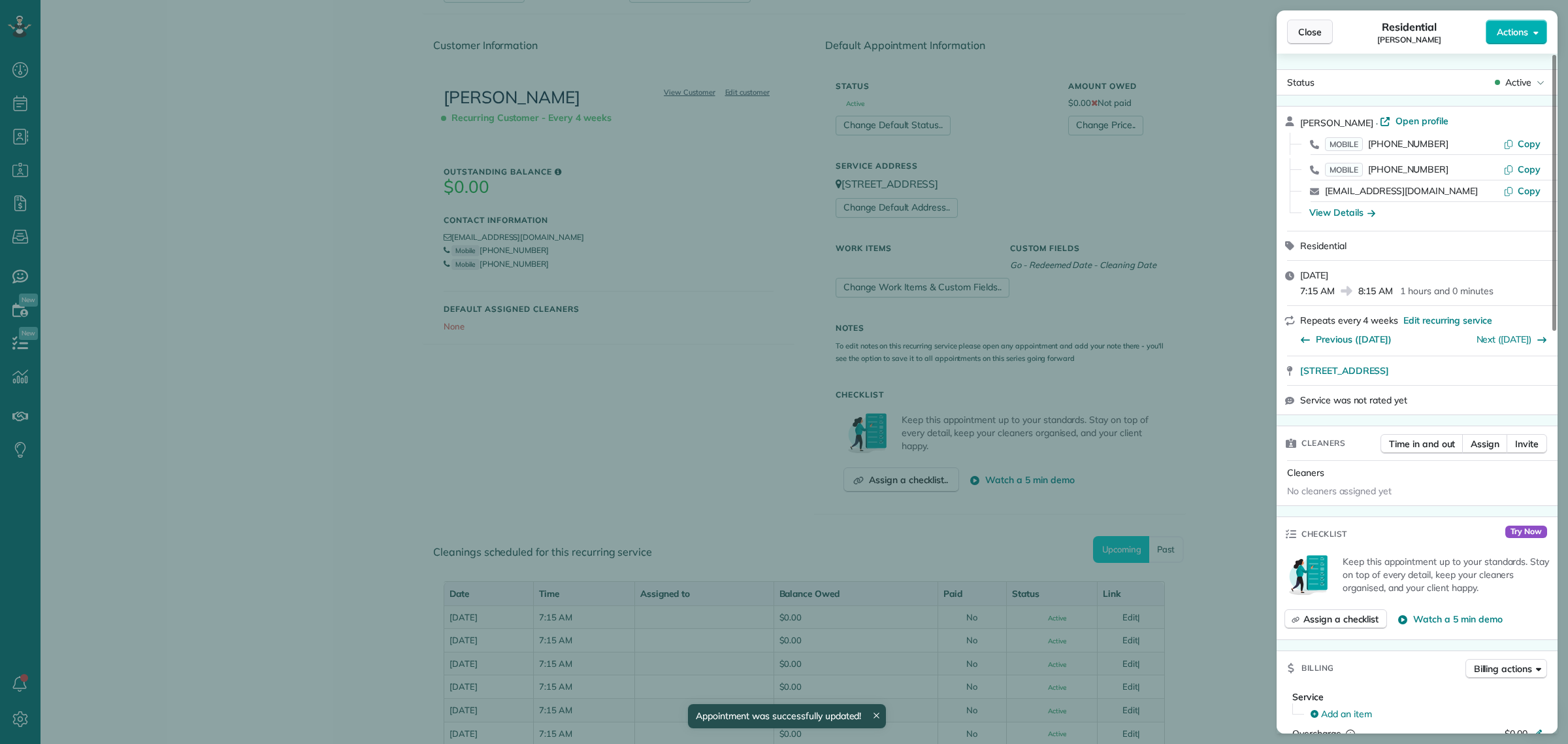
click at [1326, 26] on button "Close" at bounding box center [1310, 32] width 46 height 25
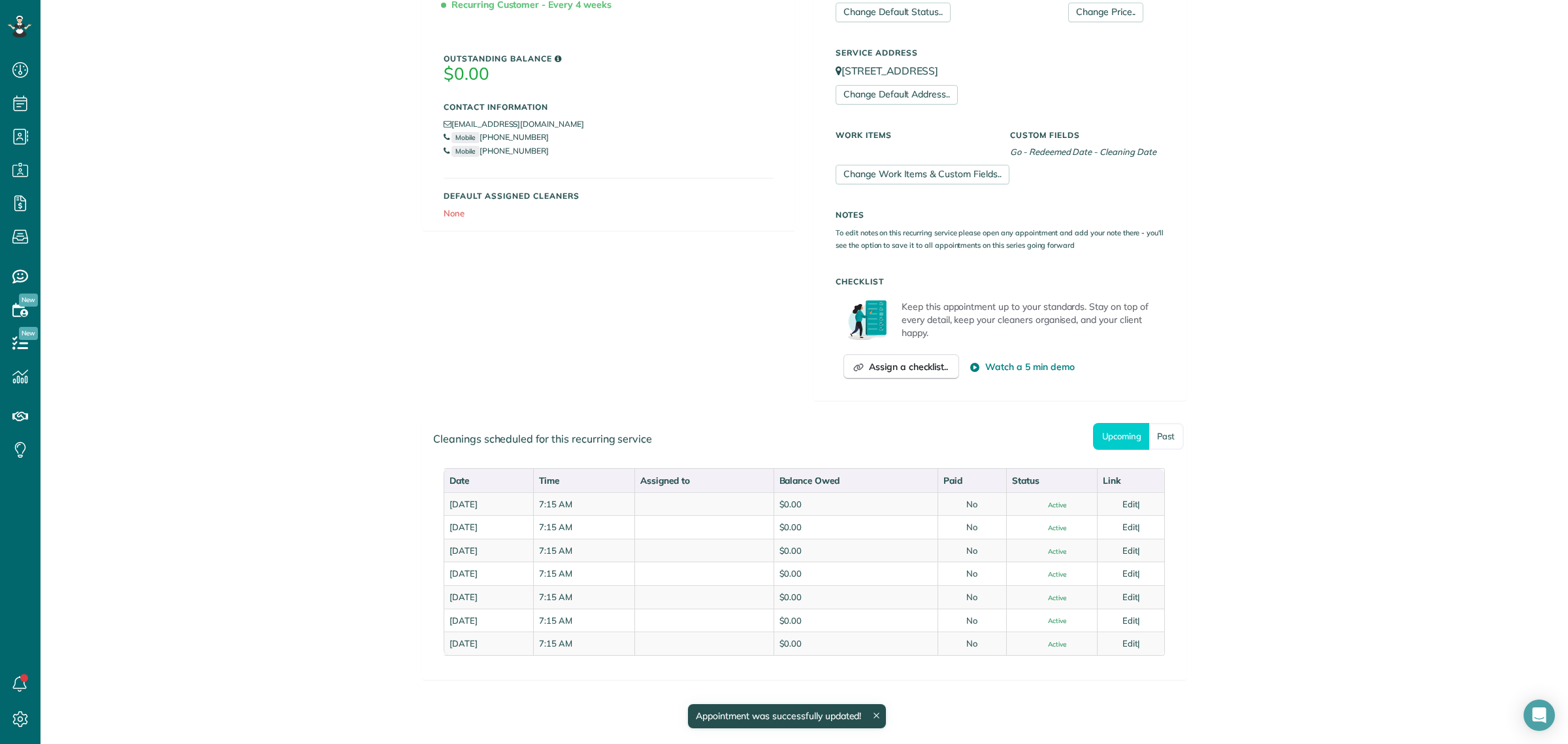
scroll to position [306, 0]
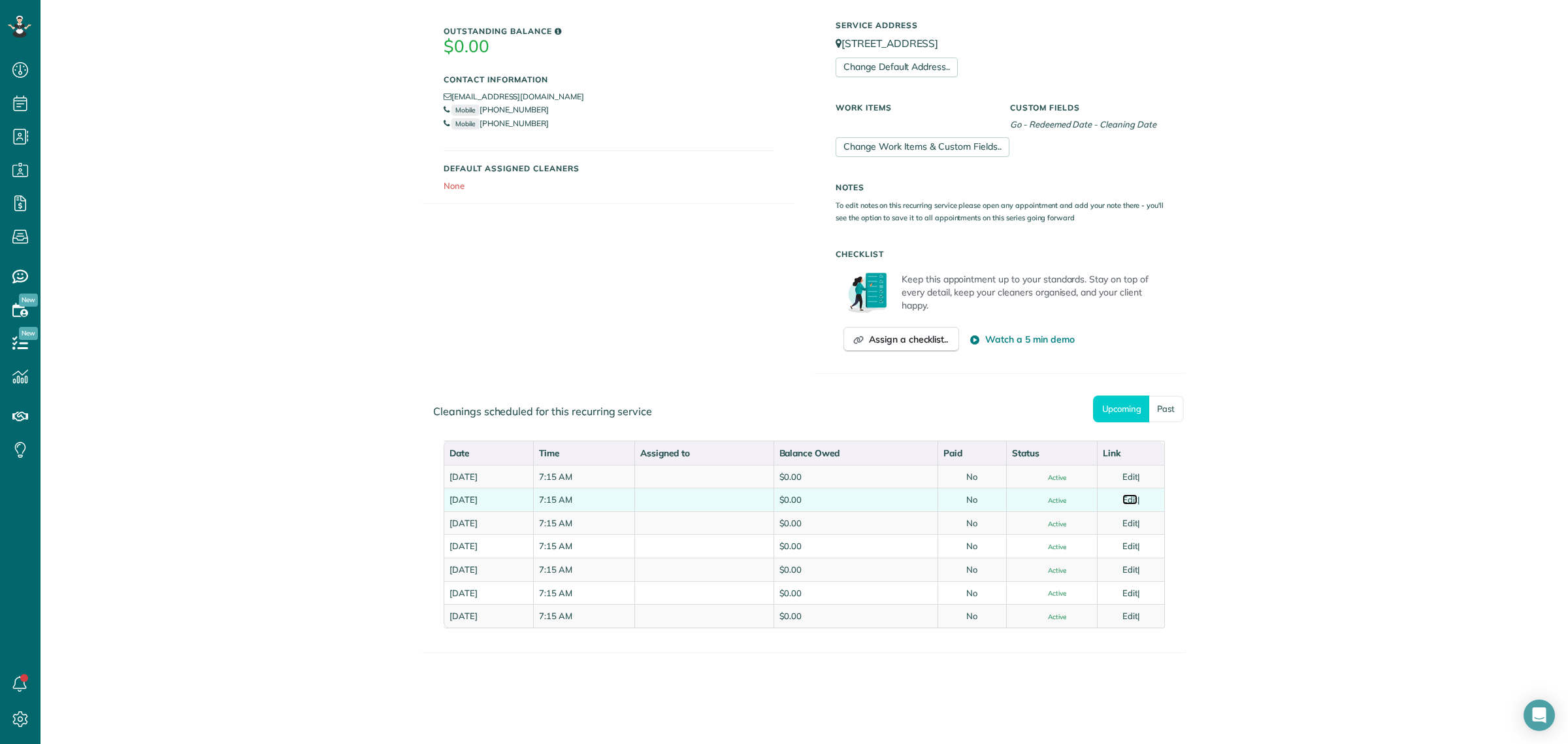
click at [1128, 502] on link "Edit" at bounding box center [1130, 499] width 16 height 11
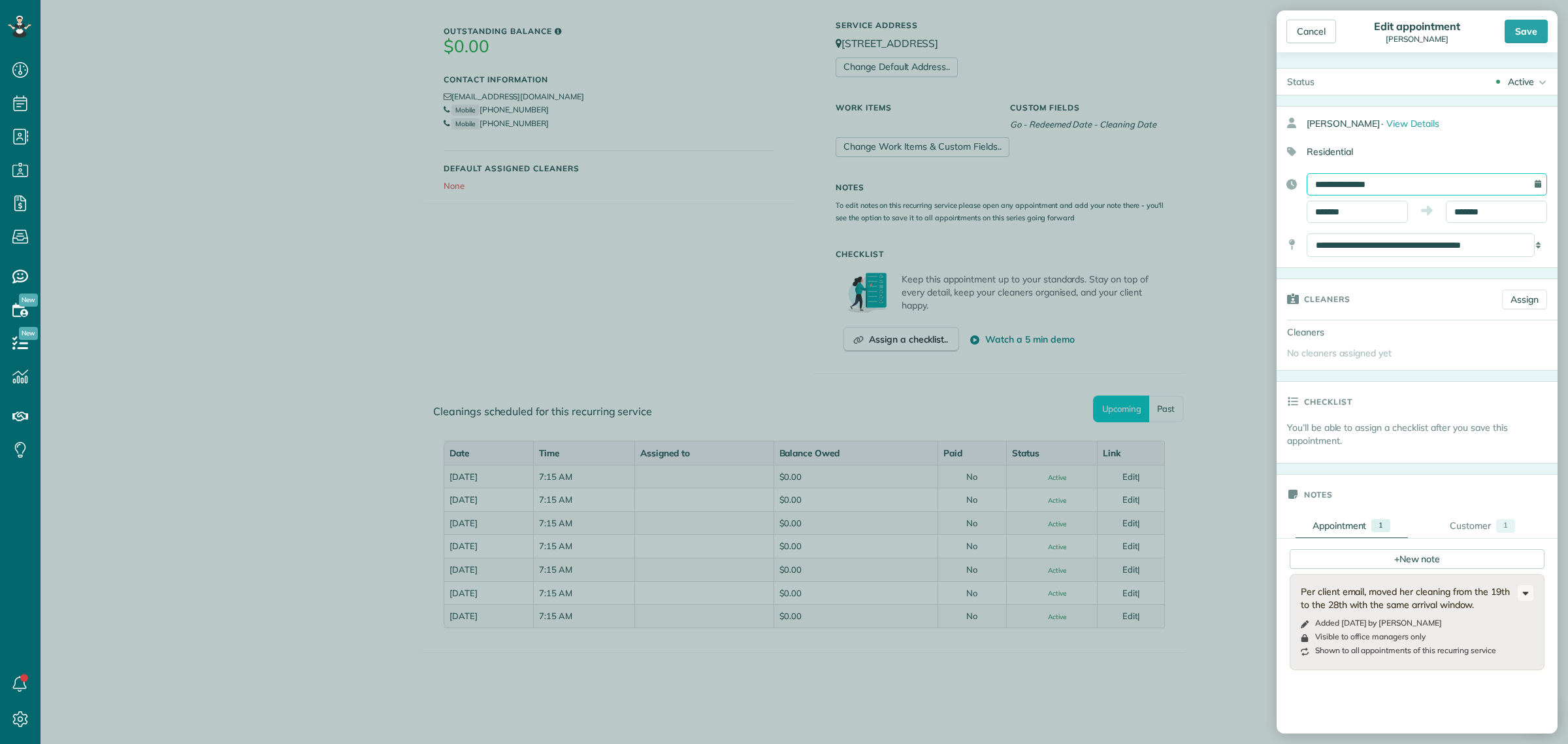
click at [1337, 178] on input "**********" at bounding box center [1426, 184] width 240 height 22
click at [1387, 332] on link "29" at bounding box center [1388, 333] width 21 height 21
type input "**********"
click at [1523, 33] on div "Save" at bounding box center [1526, 32] width 43 height 23
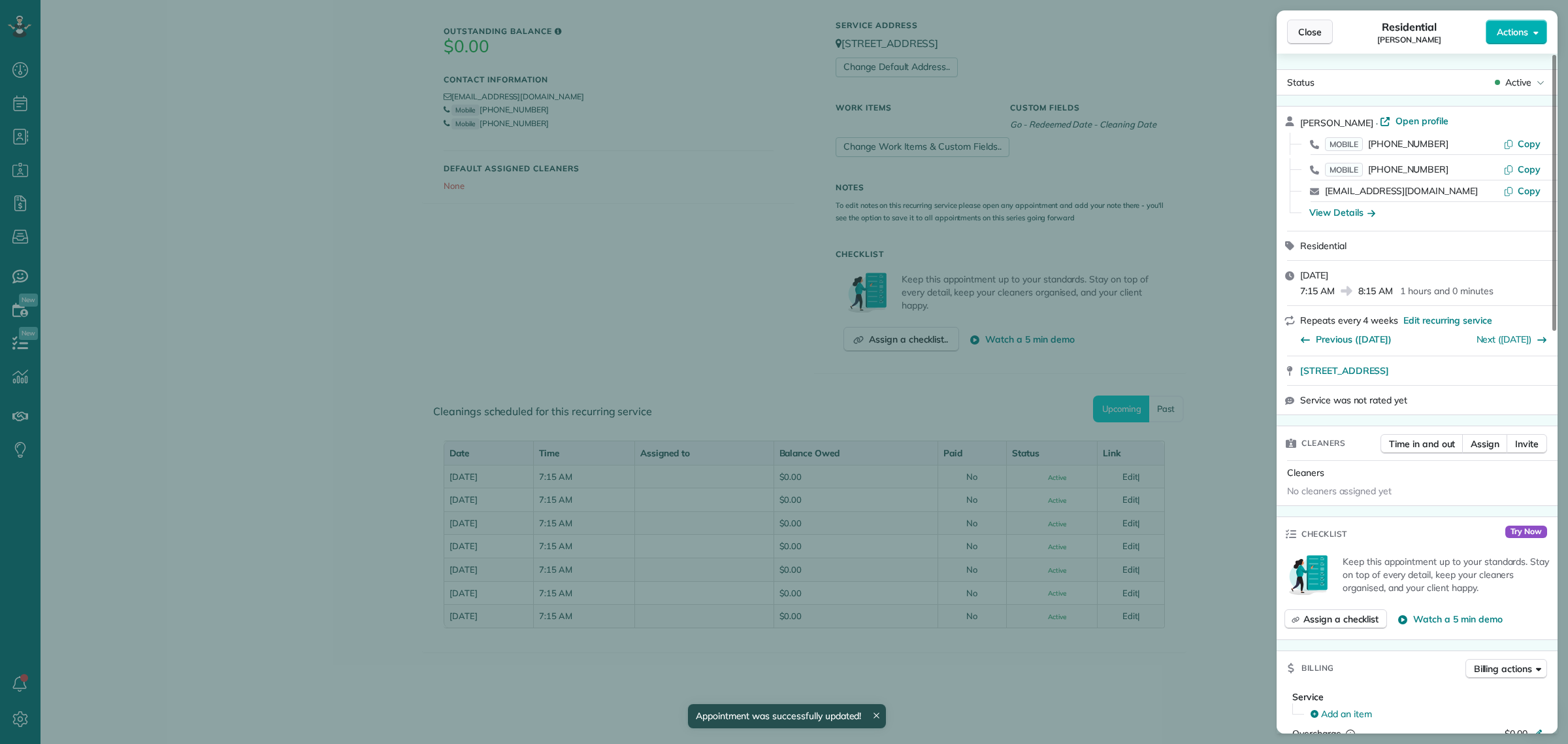
click at [1308, 33] on span "Close" at bounding box center [1310, 32] width 23 height 13
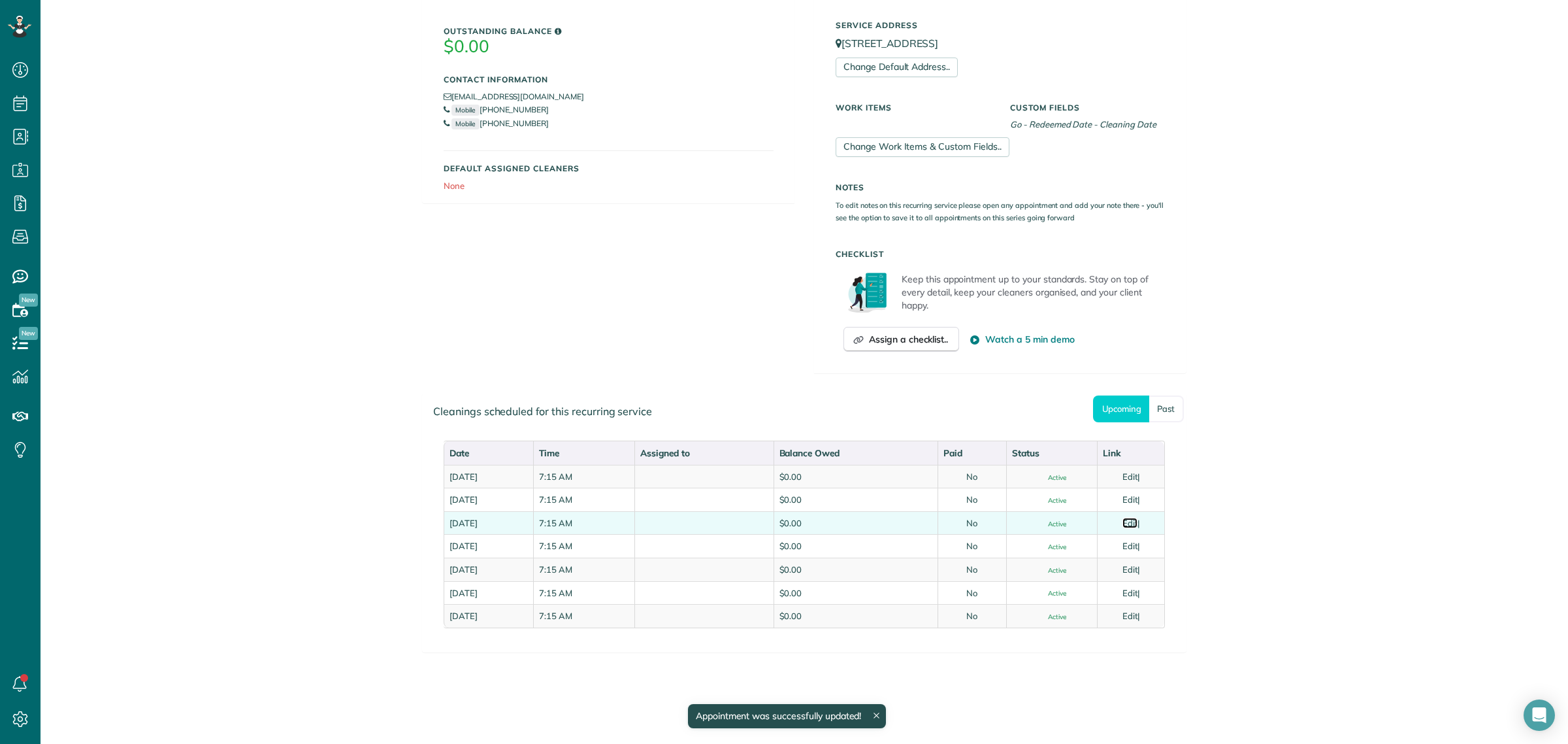
click at [1132, 520] on link "Edit" at bounding box center [1130, 523] width 16 height 11
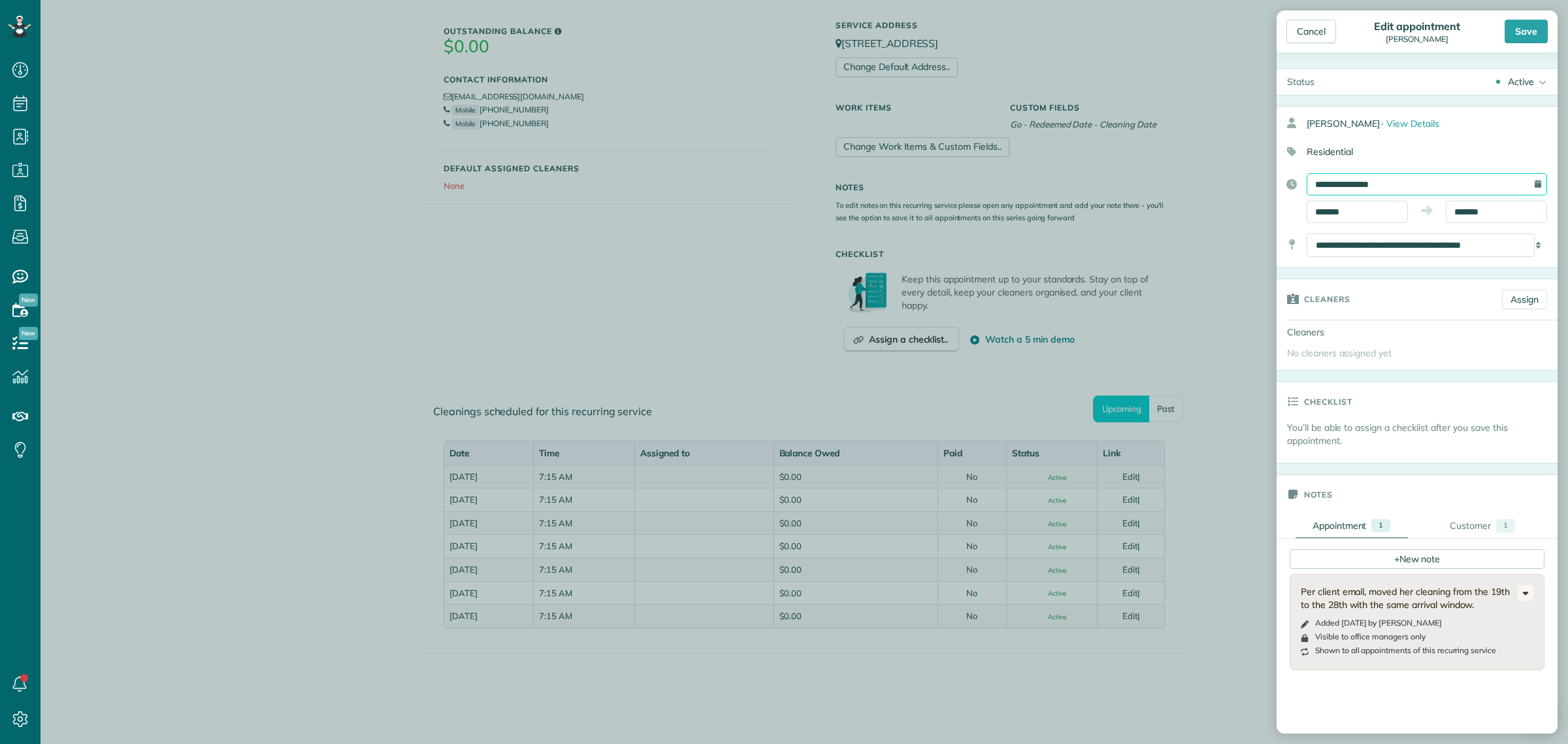
click at [1358, 181] on input "**********" at bounding box center [1426, 184] width 240 height 22
click at [1413, 310] on link "20" at bounding box center [1408, 312] width 21 height 21
type input "**********"
click at [1522, 25] on div "Save" at bounding box center [1526, 32] width 43 height 23
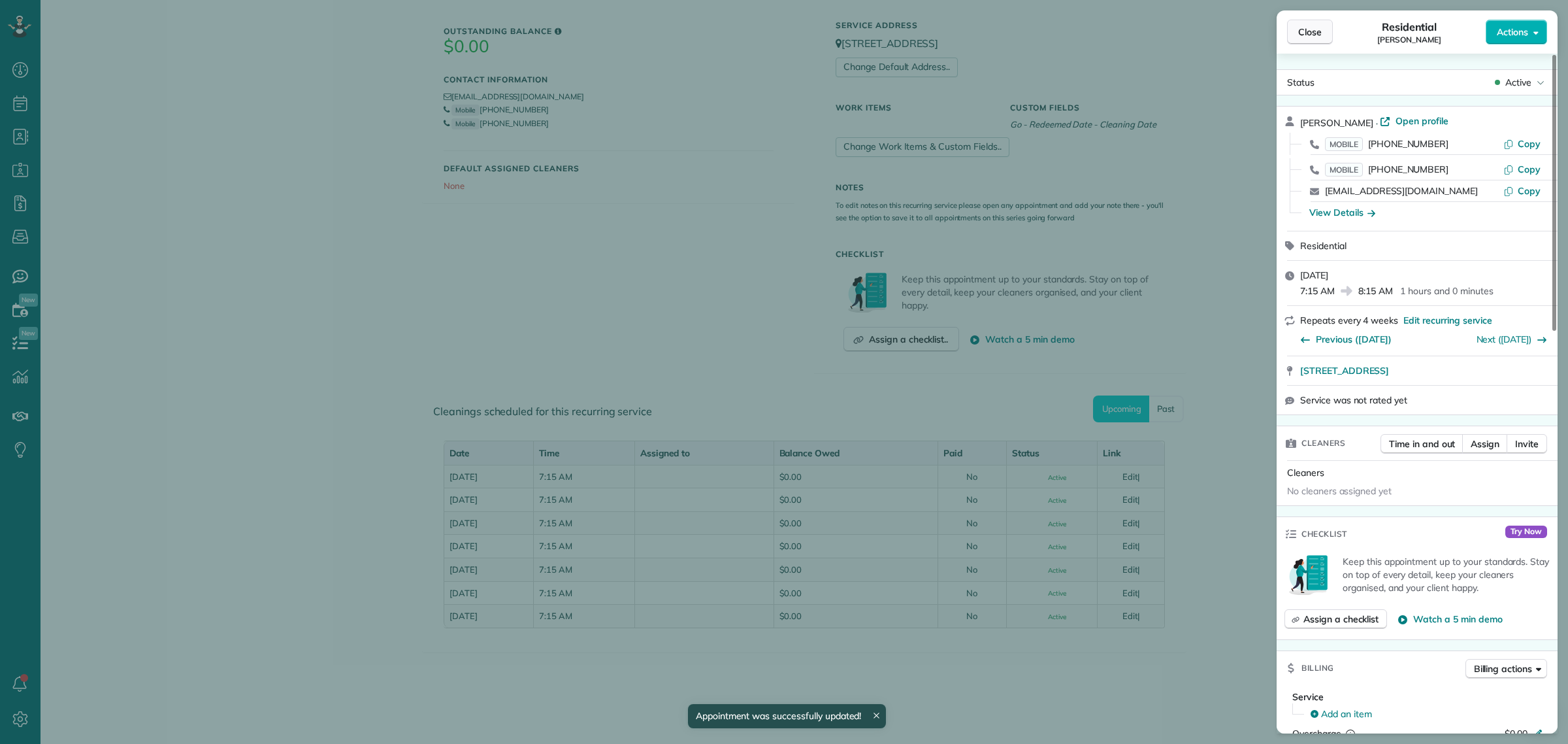
click at [1320, 36] on span "Close" at bounding box center [1310, 32] width 23 height 13
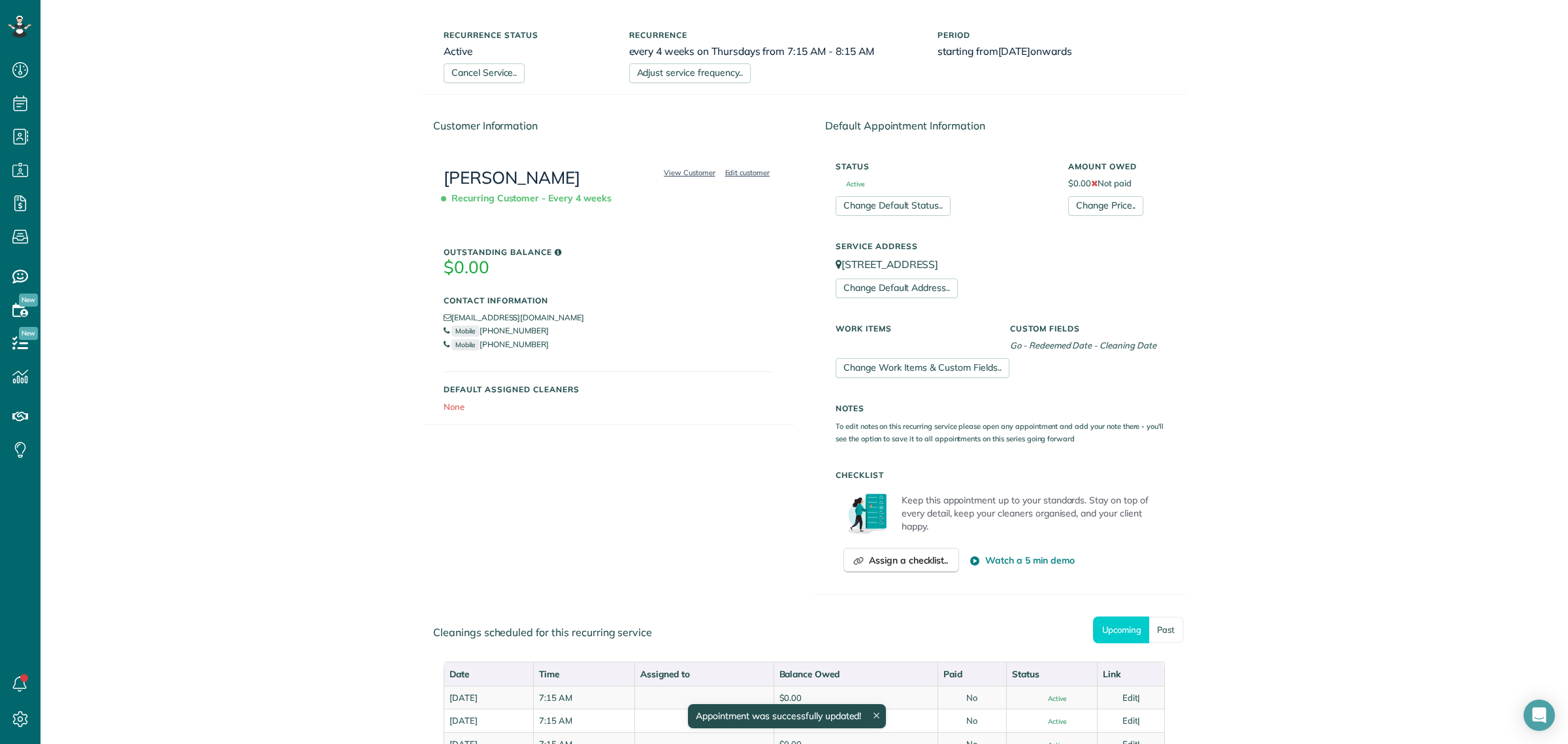
scroll to position [61, 0]
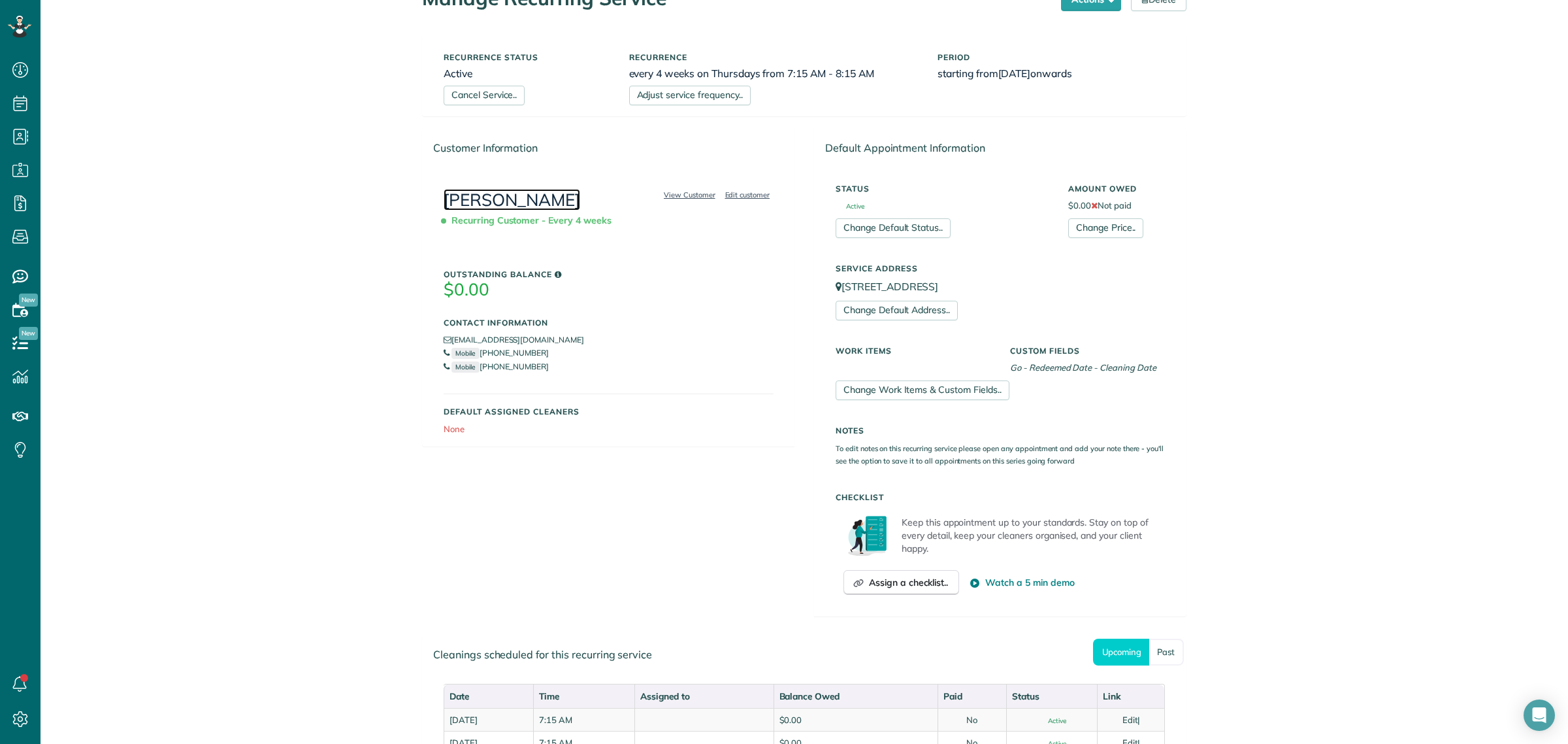
click at [512, 197] on link "Amber Walker" at bounding box center [512, 200] width 136 height 22
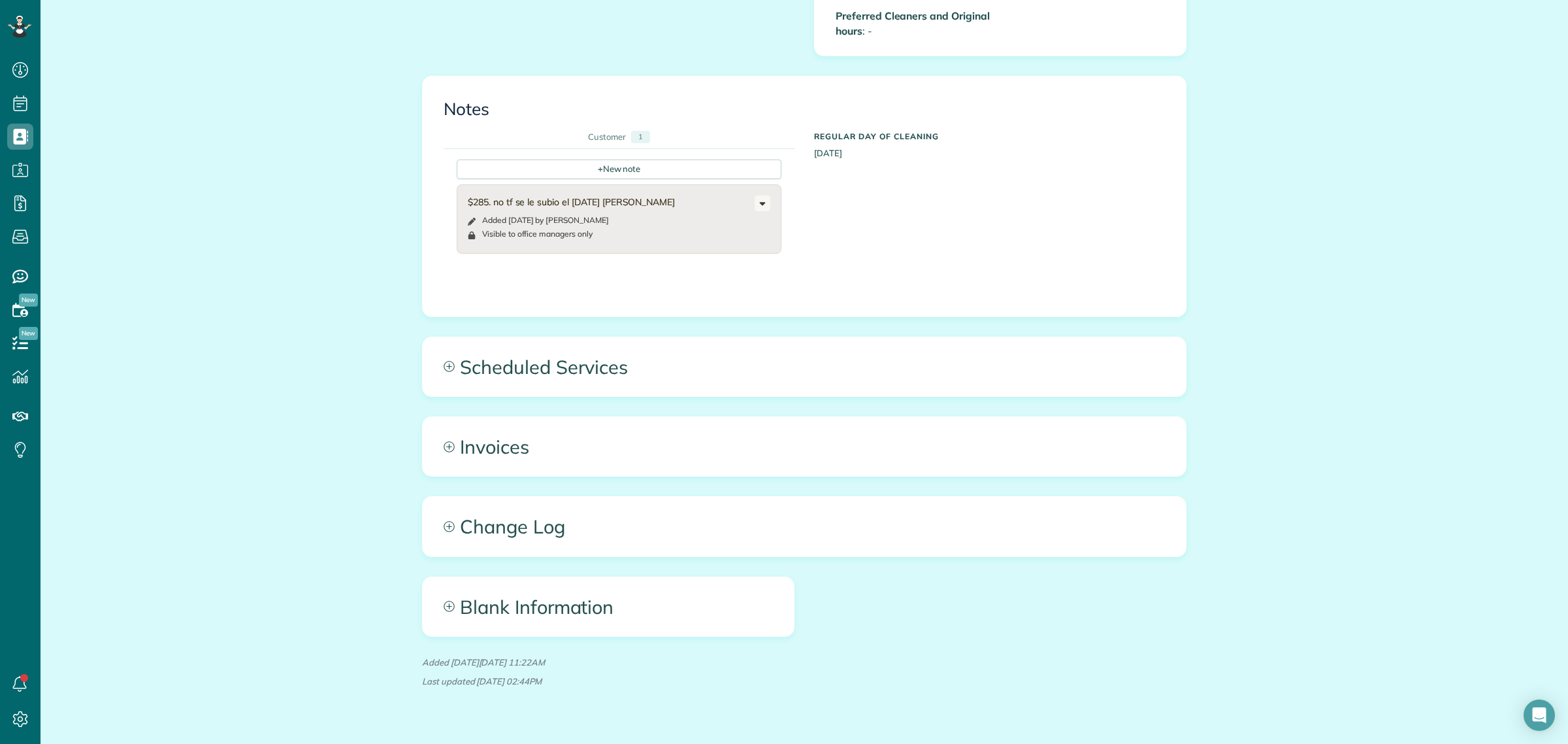
scroll to position [1490, 0]
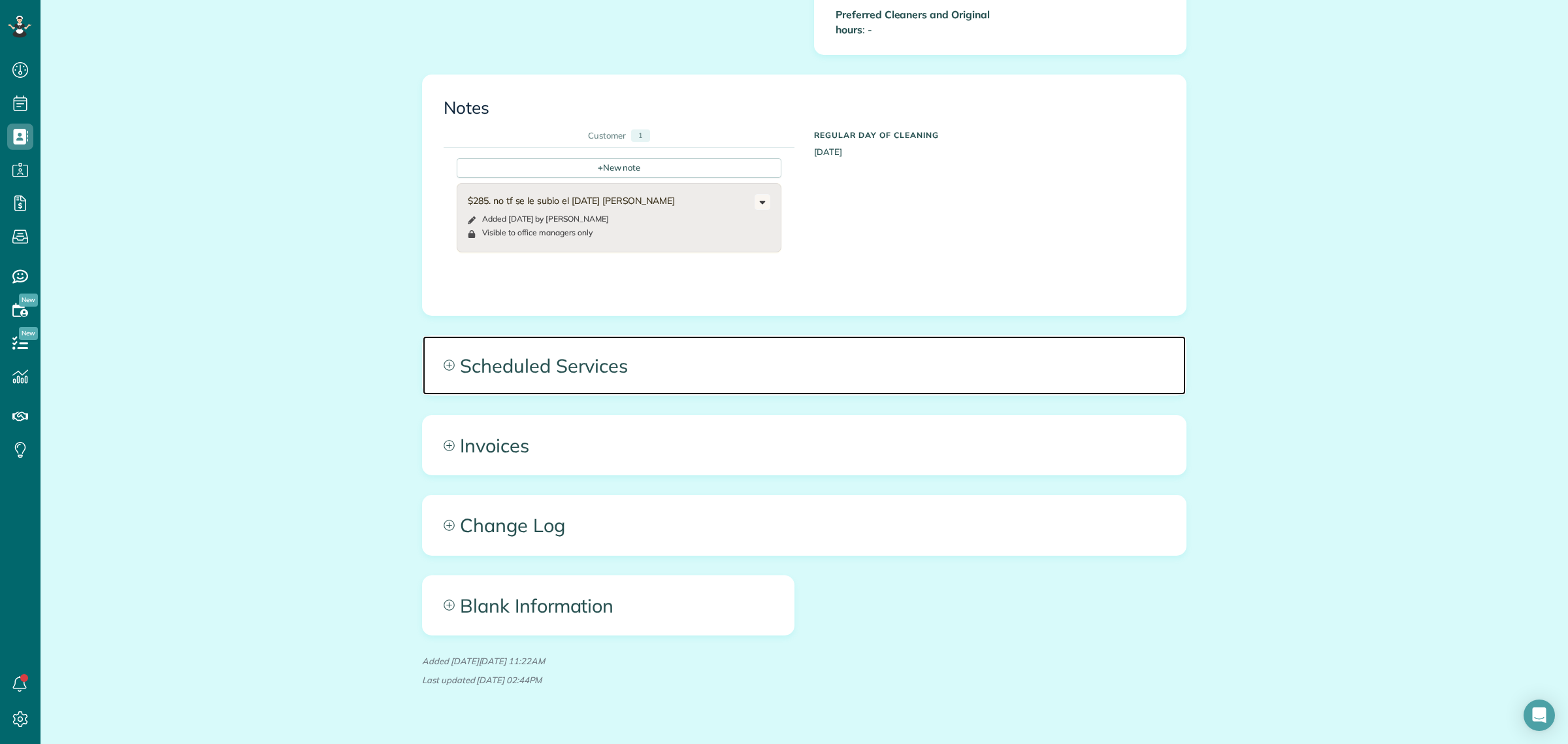
click at [566, 347] on span "Scheduled Services" at bounding box center [804, 365] width 763 height 59
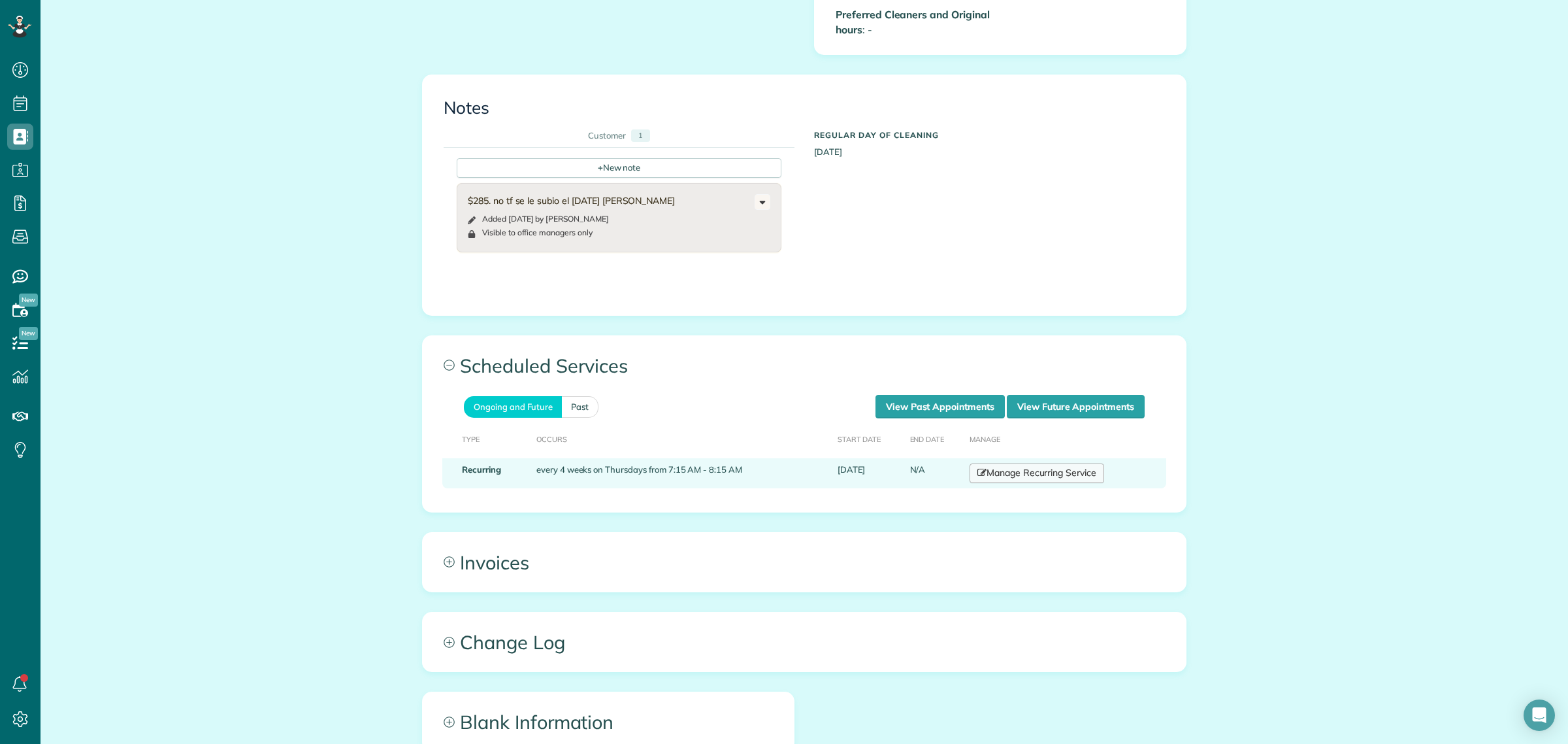
click at [1008, 463] on link "Manage Recurring Service" at bounding box center [1037, 473] width 135 height 20
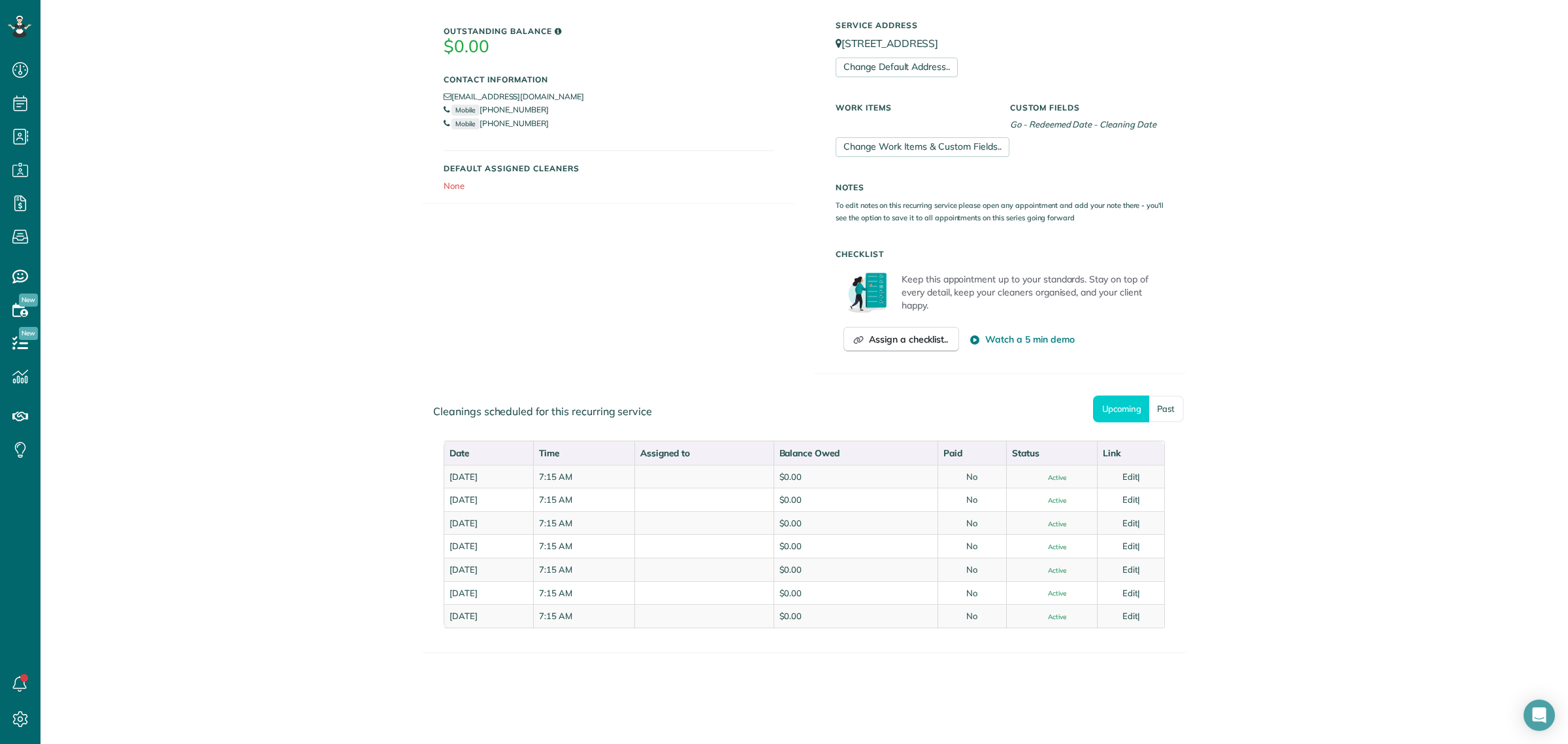
scroll to position [744, 40]
click at [96, 162] on link "All Contacts" at bounding box center [116, 160] width 150 height 30
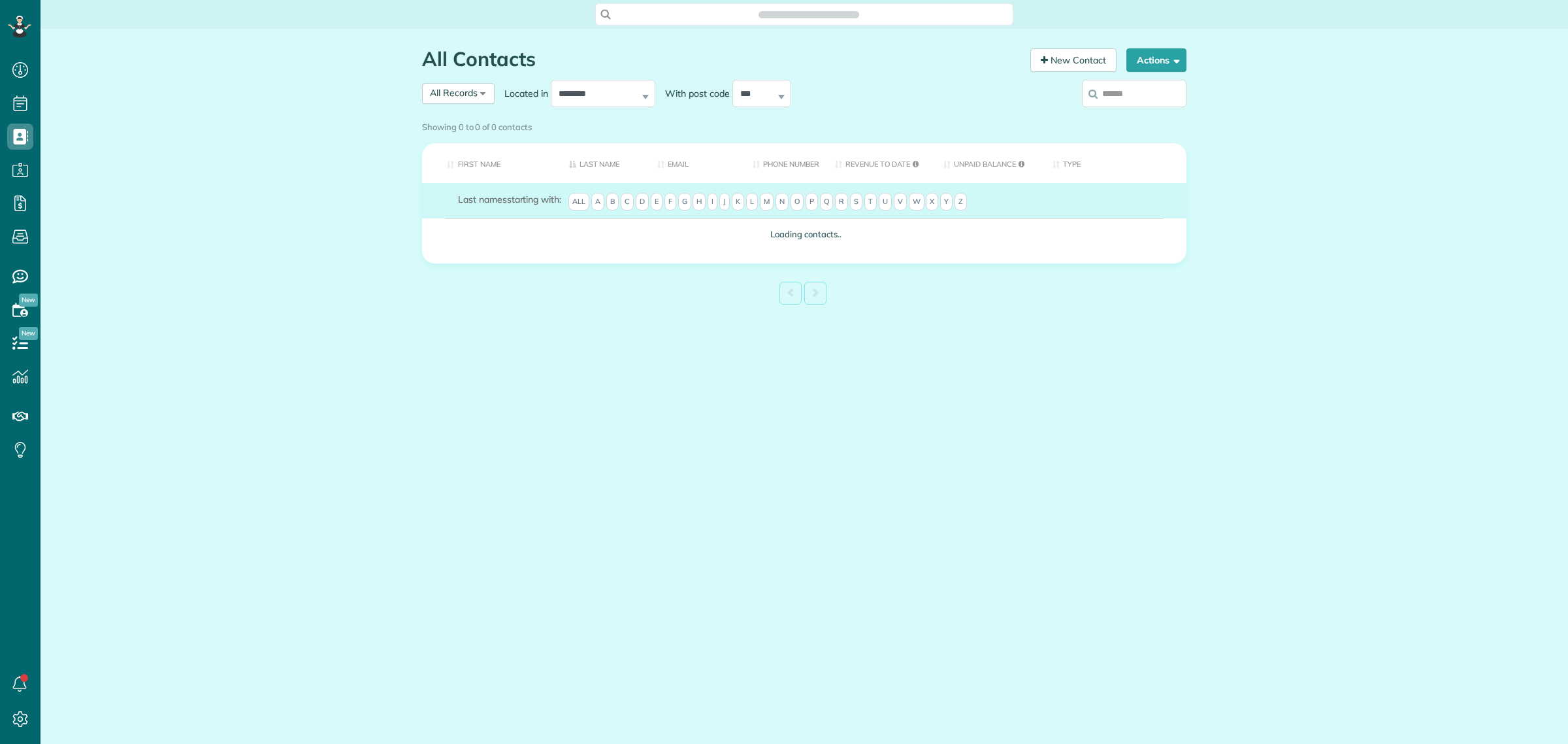
scroll to position [5, 5]
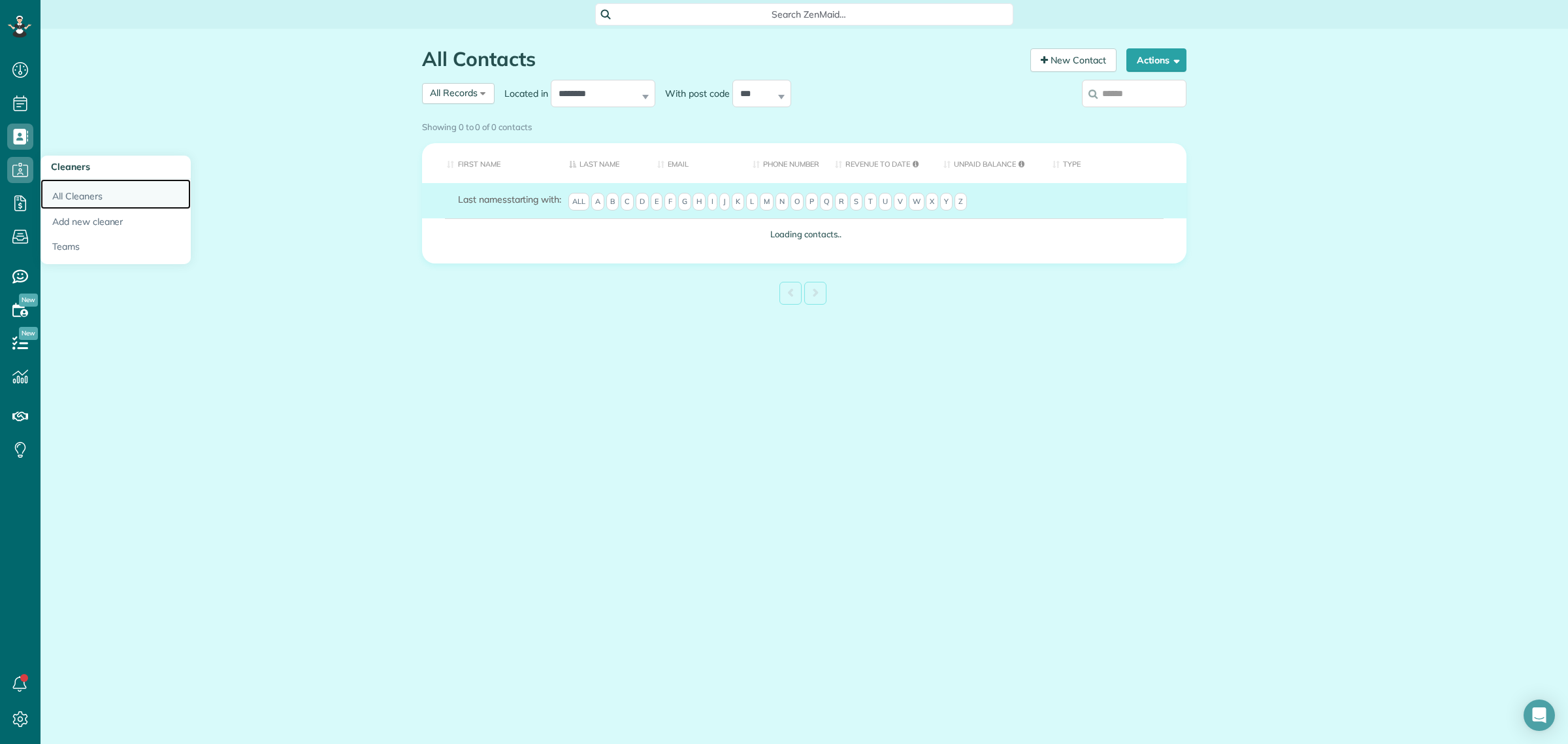
click at [108, 203] on link "All Cleaners" at bounding box center [116, 194] width 150 height 30
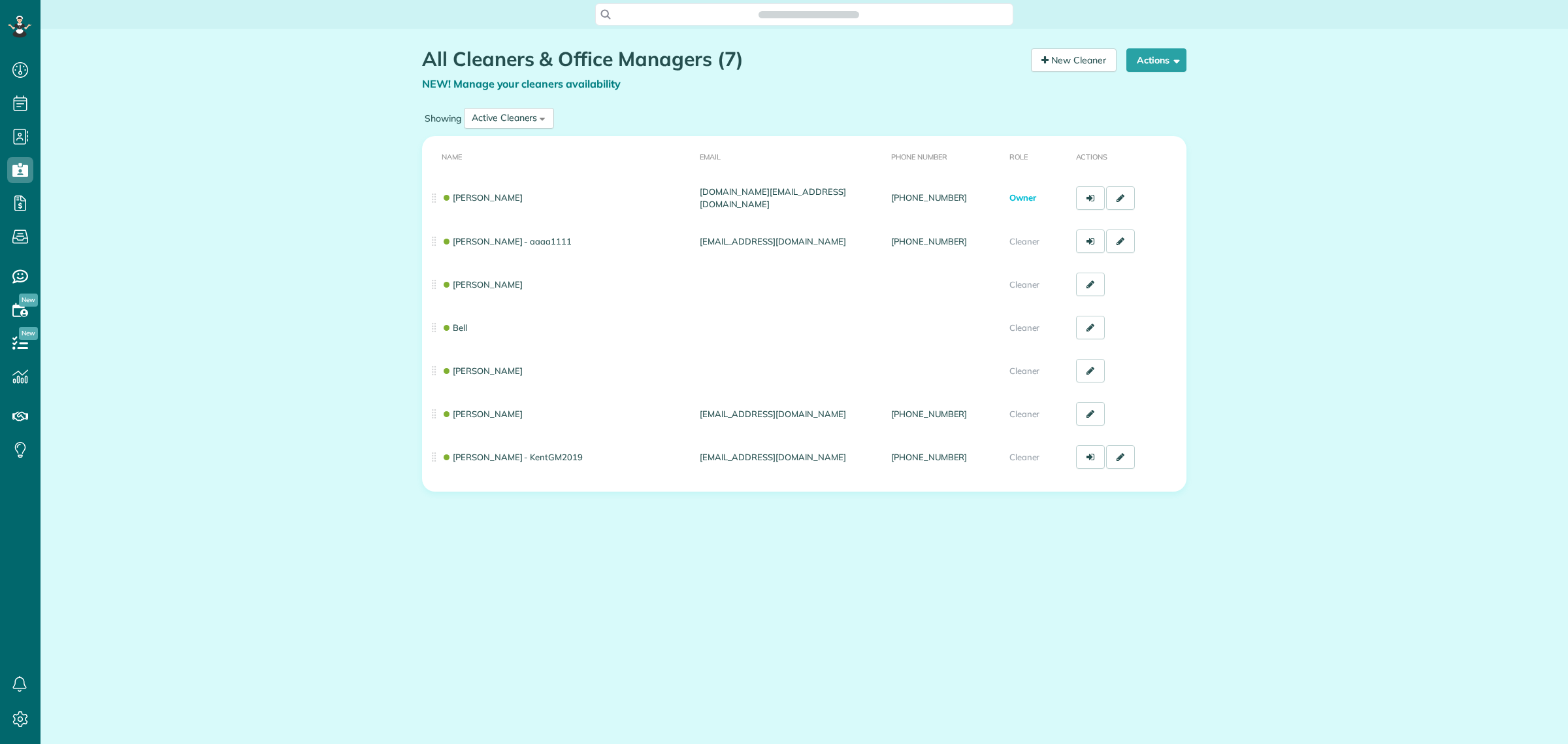
scroll to position [5, 5]
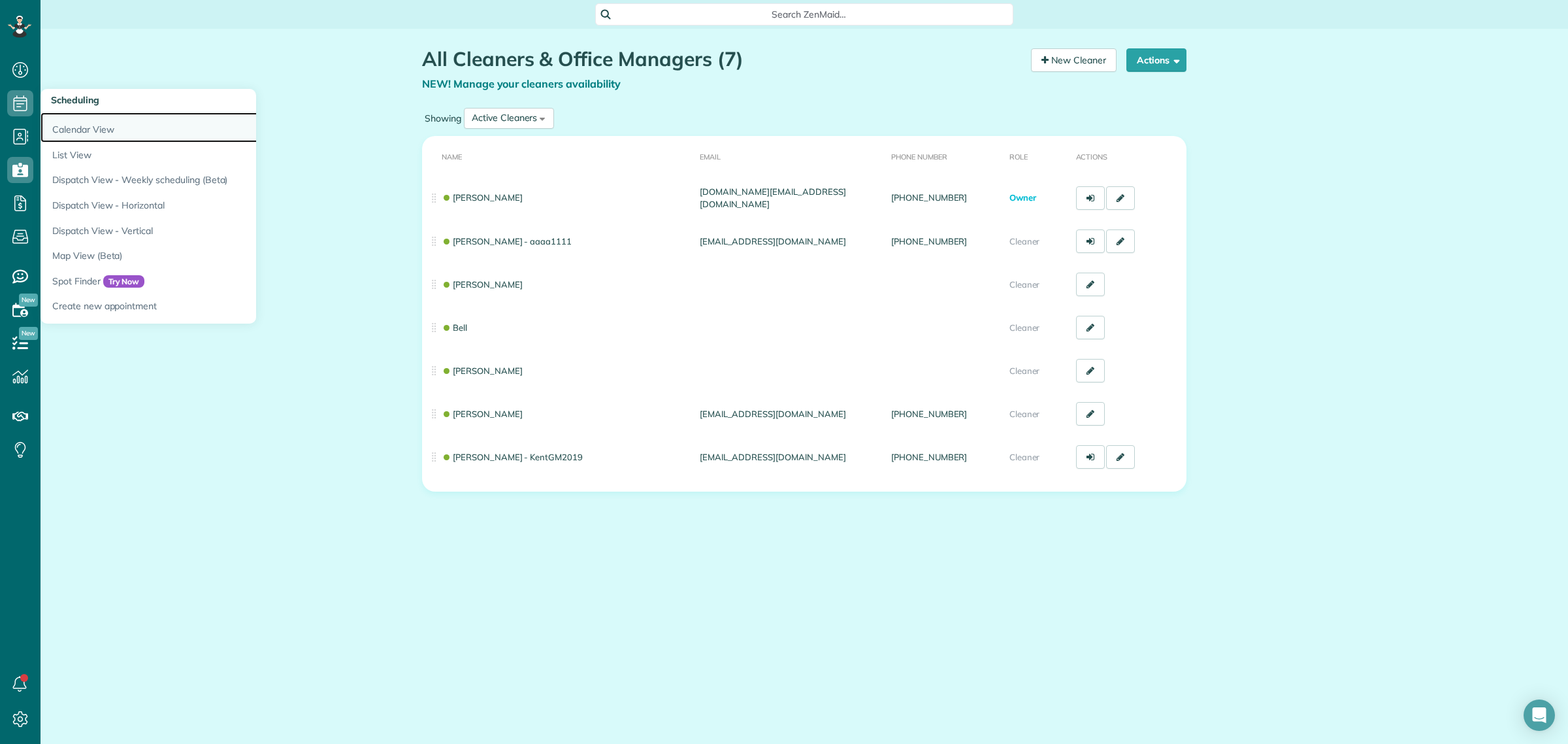
click at [102, 122] on link "Calendar View" at bounding box center [204, 127] width 327 height 30
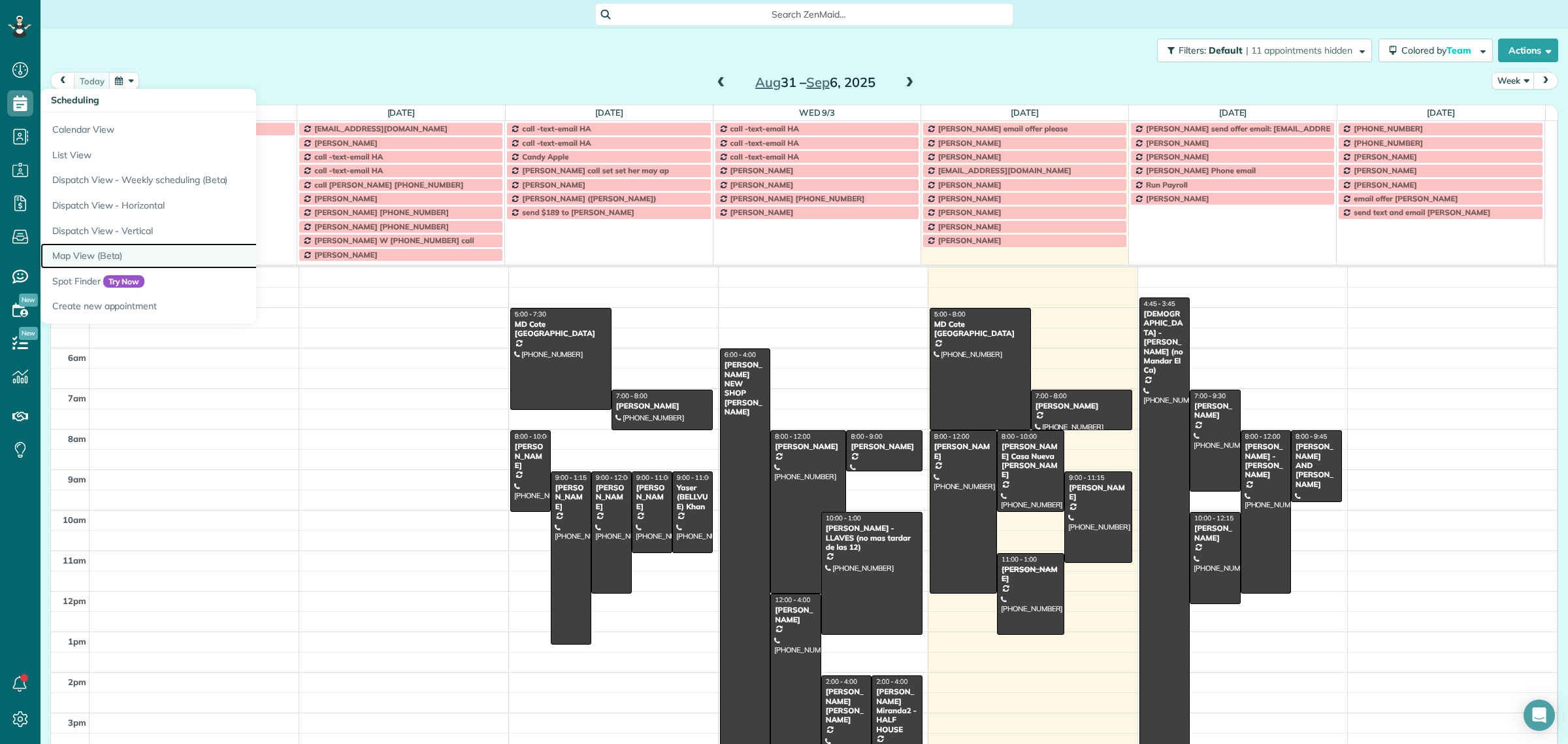
click at [80, 262] on link "Map View (Beta)" at bounding box center [204, 255] width 327 height 26
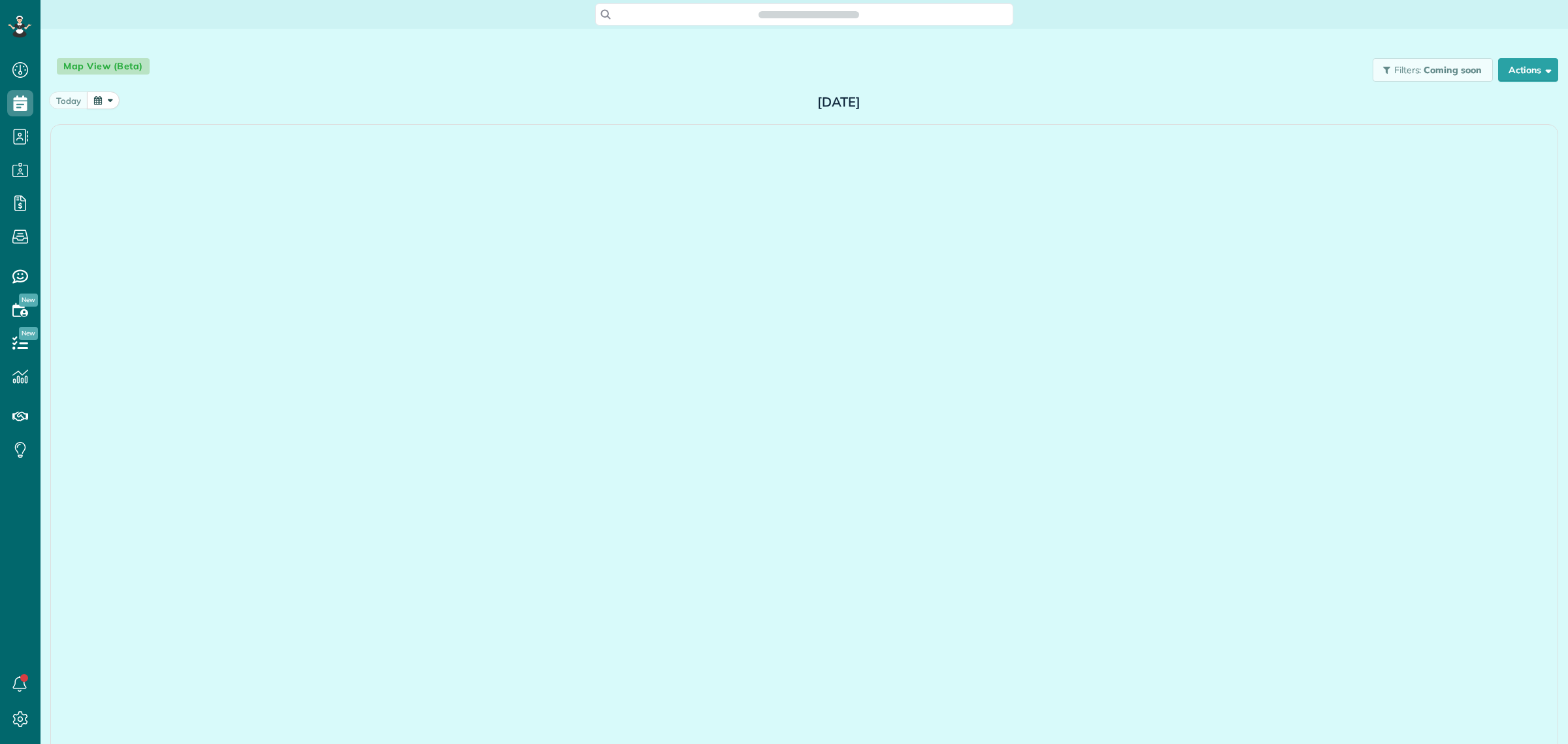
scroll to position [5, 5]
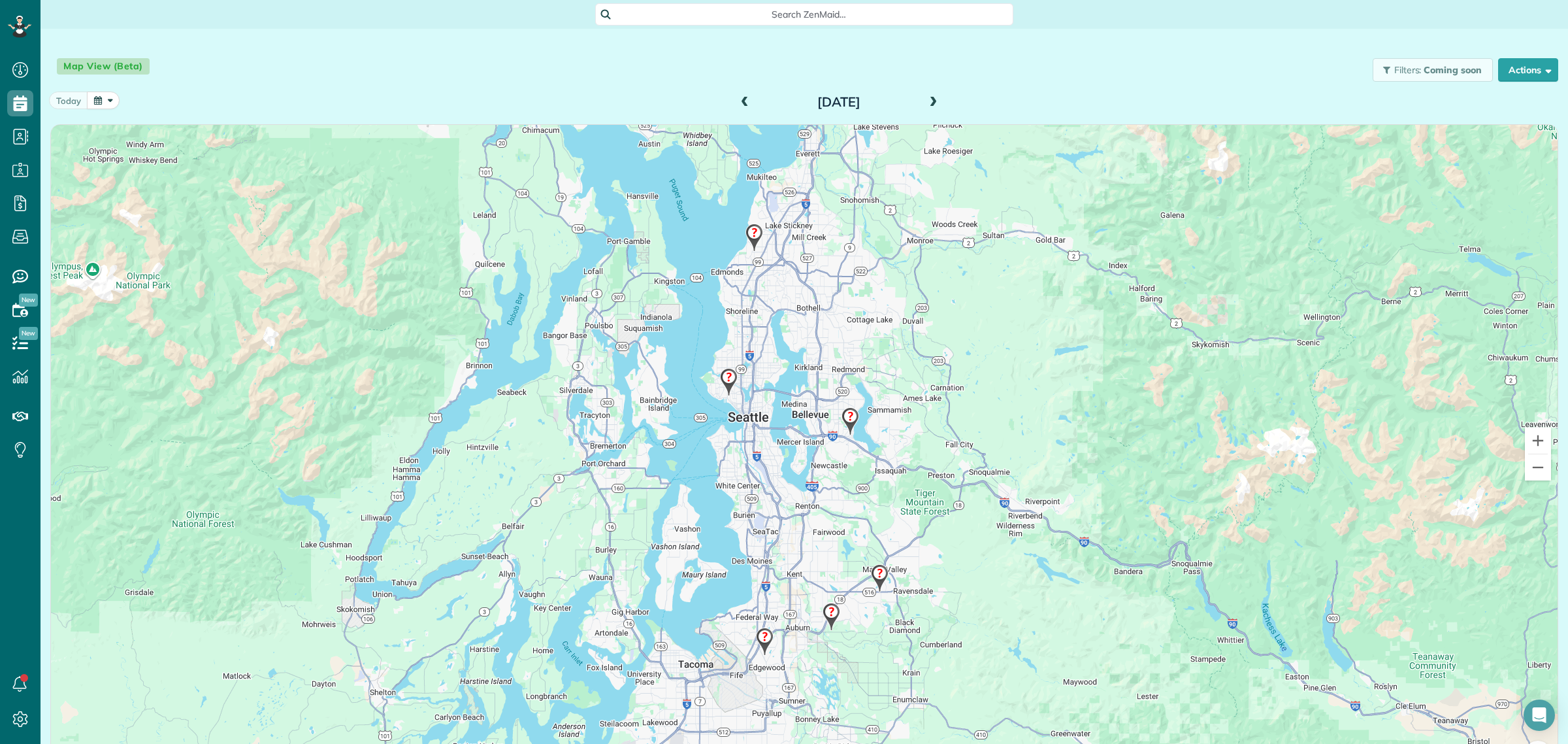
click at [936, 102] on div "[DATE]" at bounding box center [839, 101] width 209 height 21
click at [930, 102] on span at bounding box center [932, 102] width 14 height 12
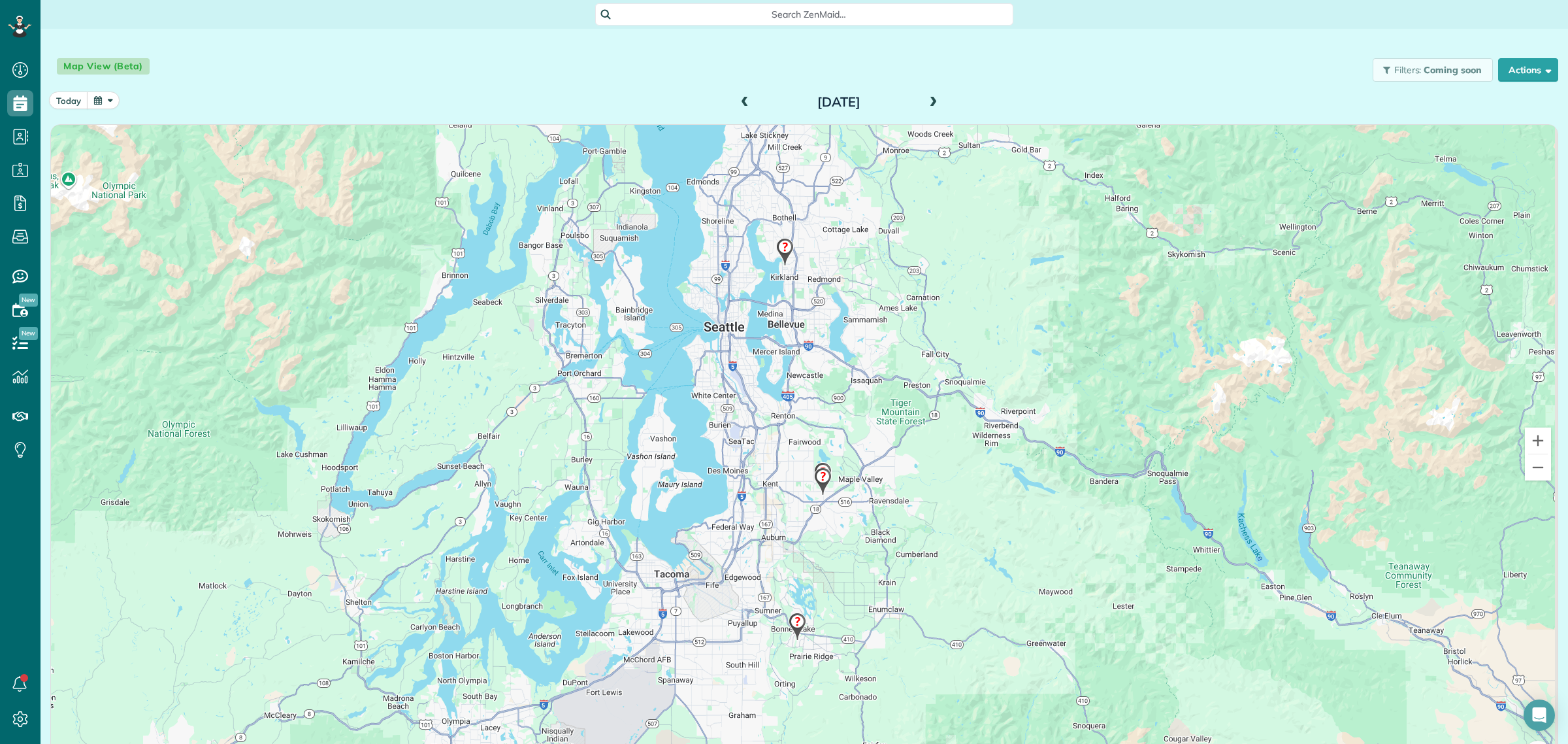
click at [775, 252] on img at bounding box center [785, 252] width 28 height 38
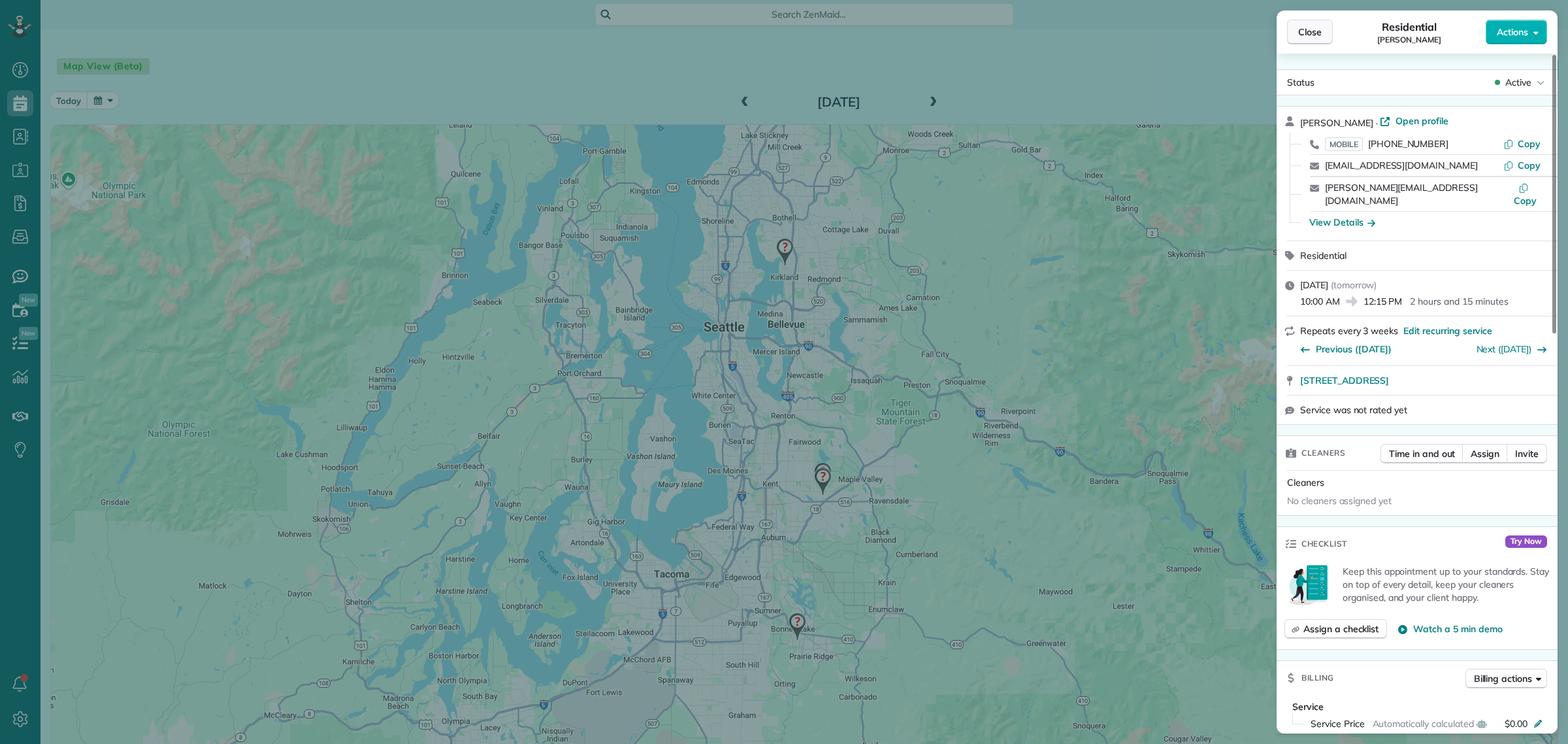
click at [1309, 23] on button "Close" at bounding box center [1310, 32] width 46 height 25
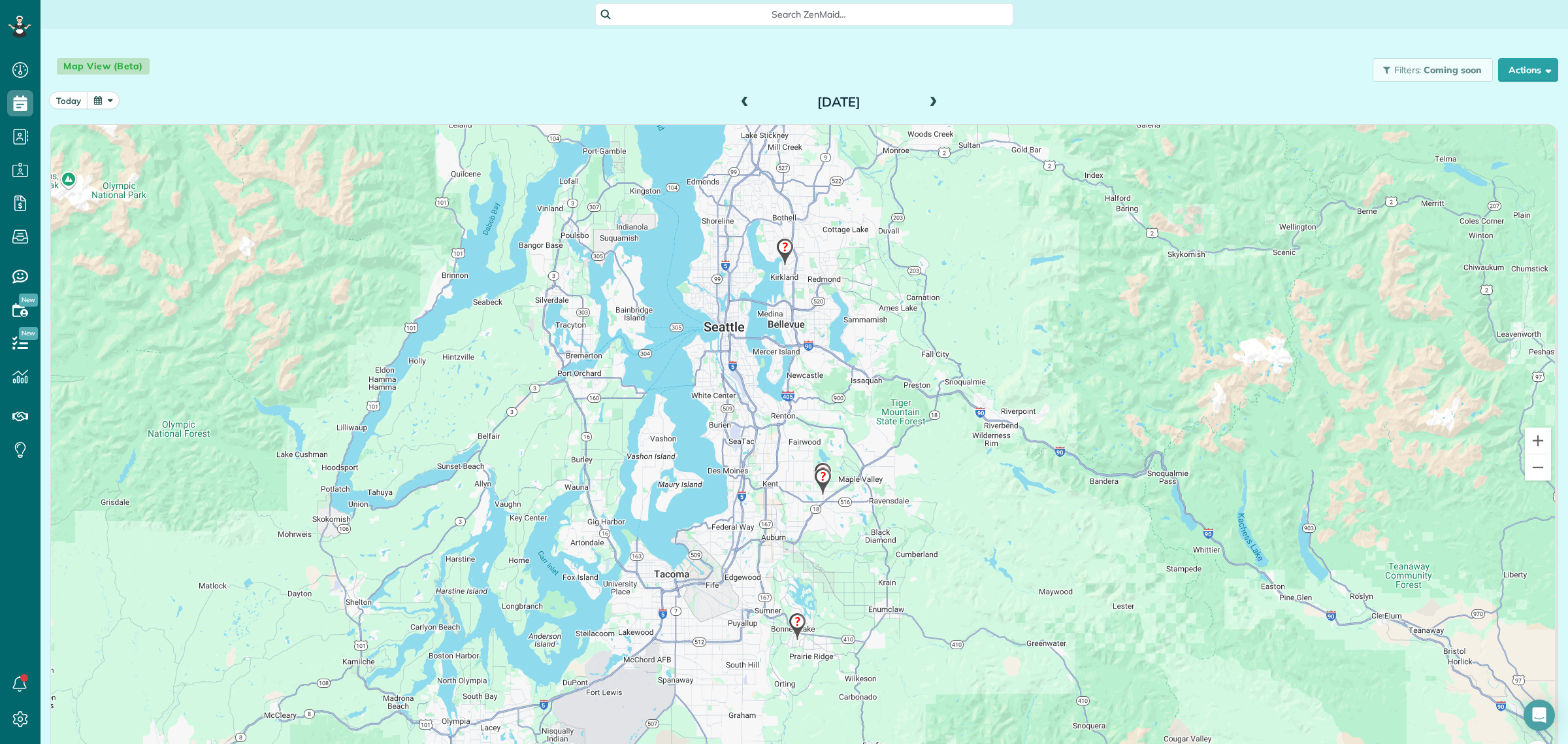
click at [790, 621] on img at bounding box center [798, 626] width 28 height 38
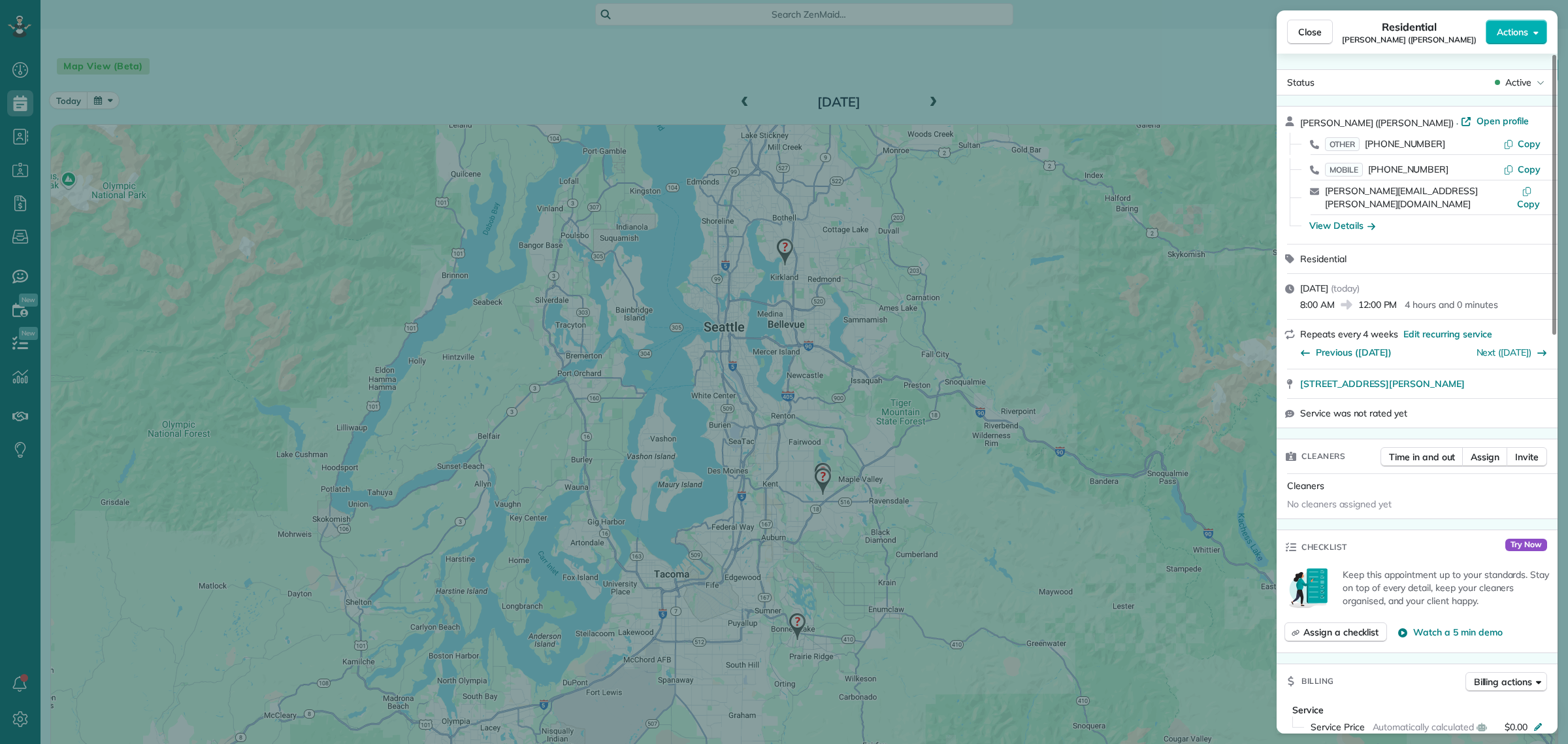
click at [1285, 39] on div "Close Residential [PERSON_NAME] ([PERSON_NAME]) Actions" at bounding box center [1417, 32] width 281 height 43
click at [1296, 38] on button "Close" at bounding box center [1310, 32] width 46 height 25
